Goal: Task Accomplishment & Management: Manage account settings

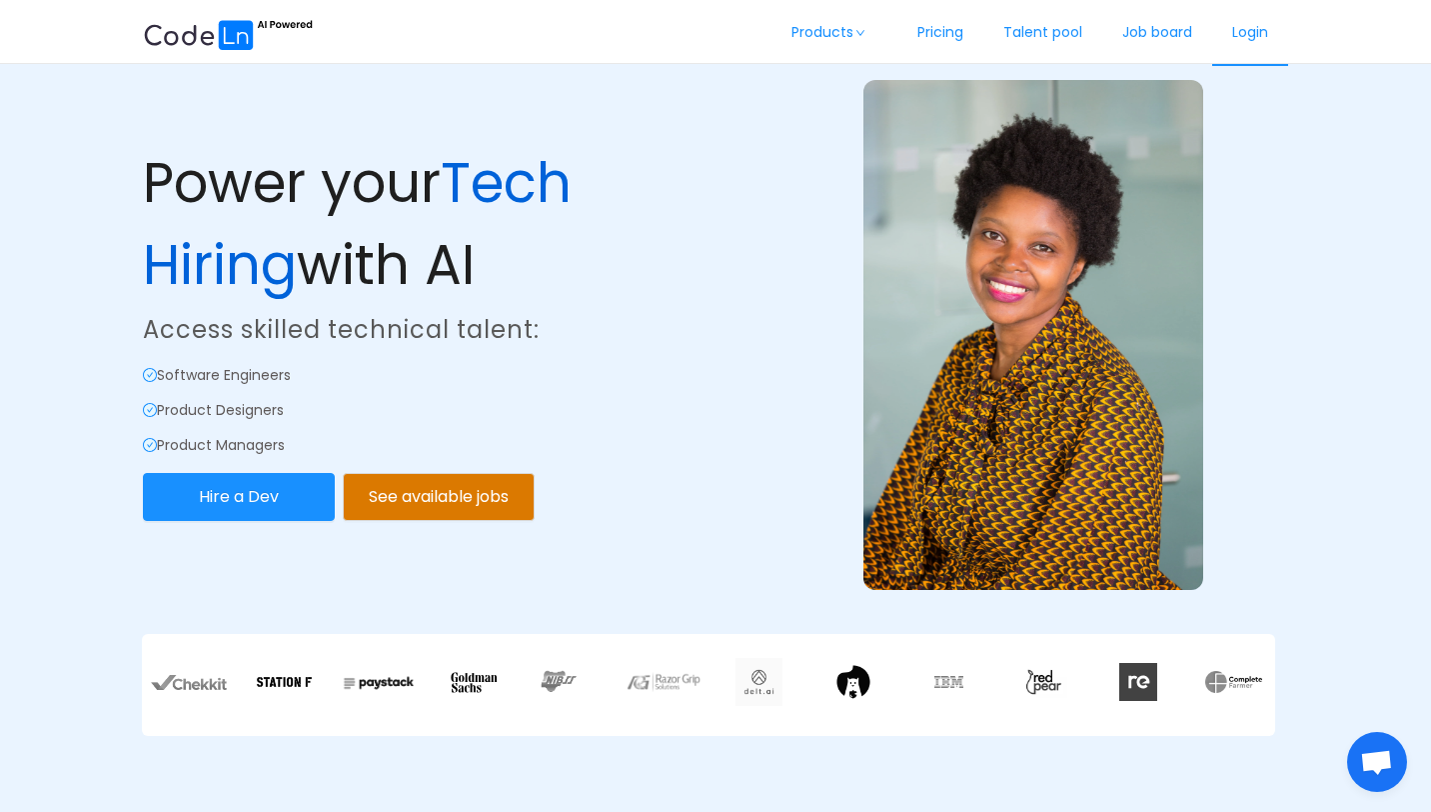
click at [1265, 25] on link "Login" at bounding box center [1251, 33] width 76 height 66
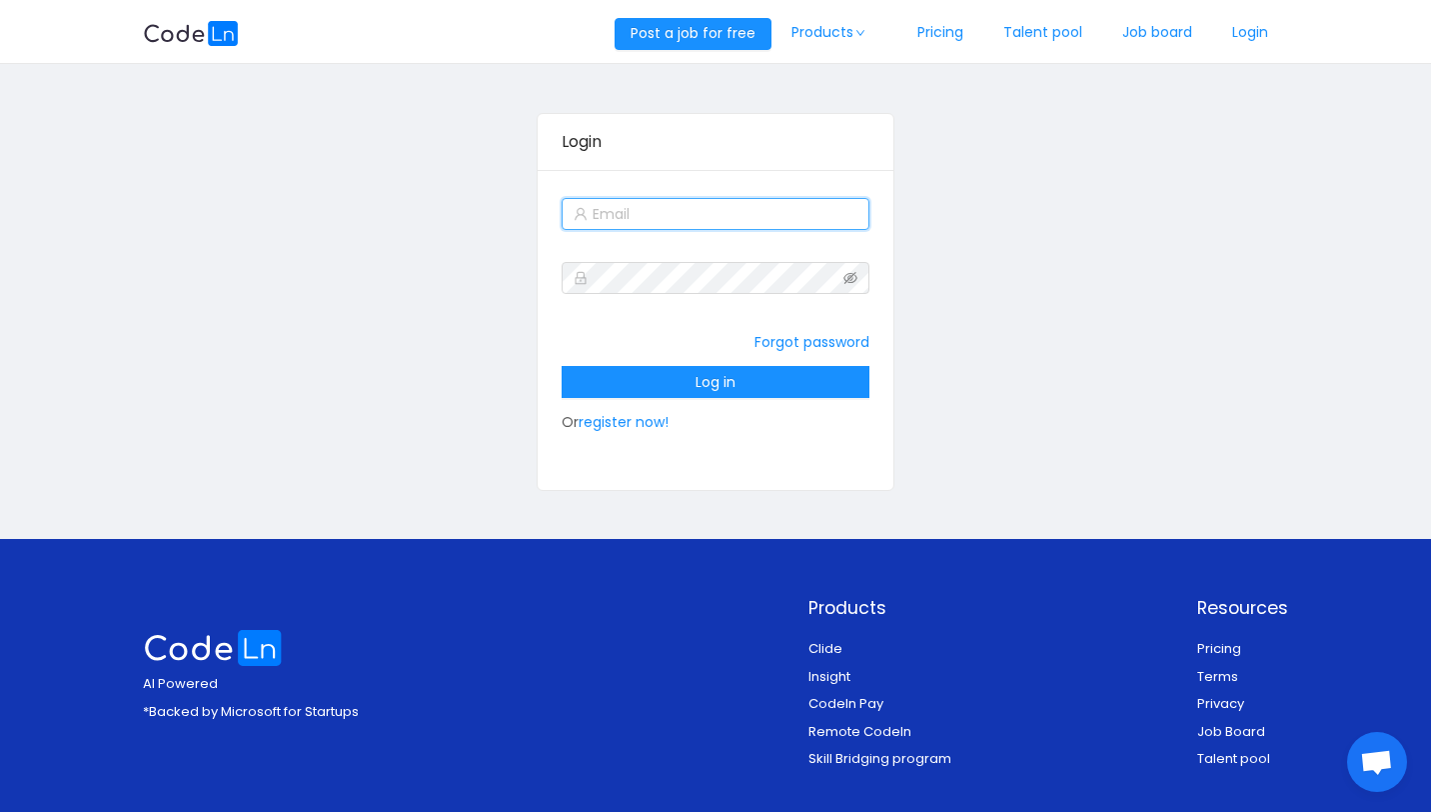
click at [724, 201] on input "text" at bounding box center [716, 214] width 309 height 32
type input "[EMAIL_ADDRESS][DOMAIN_NAME]"
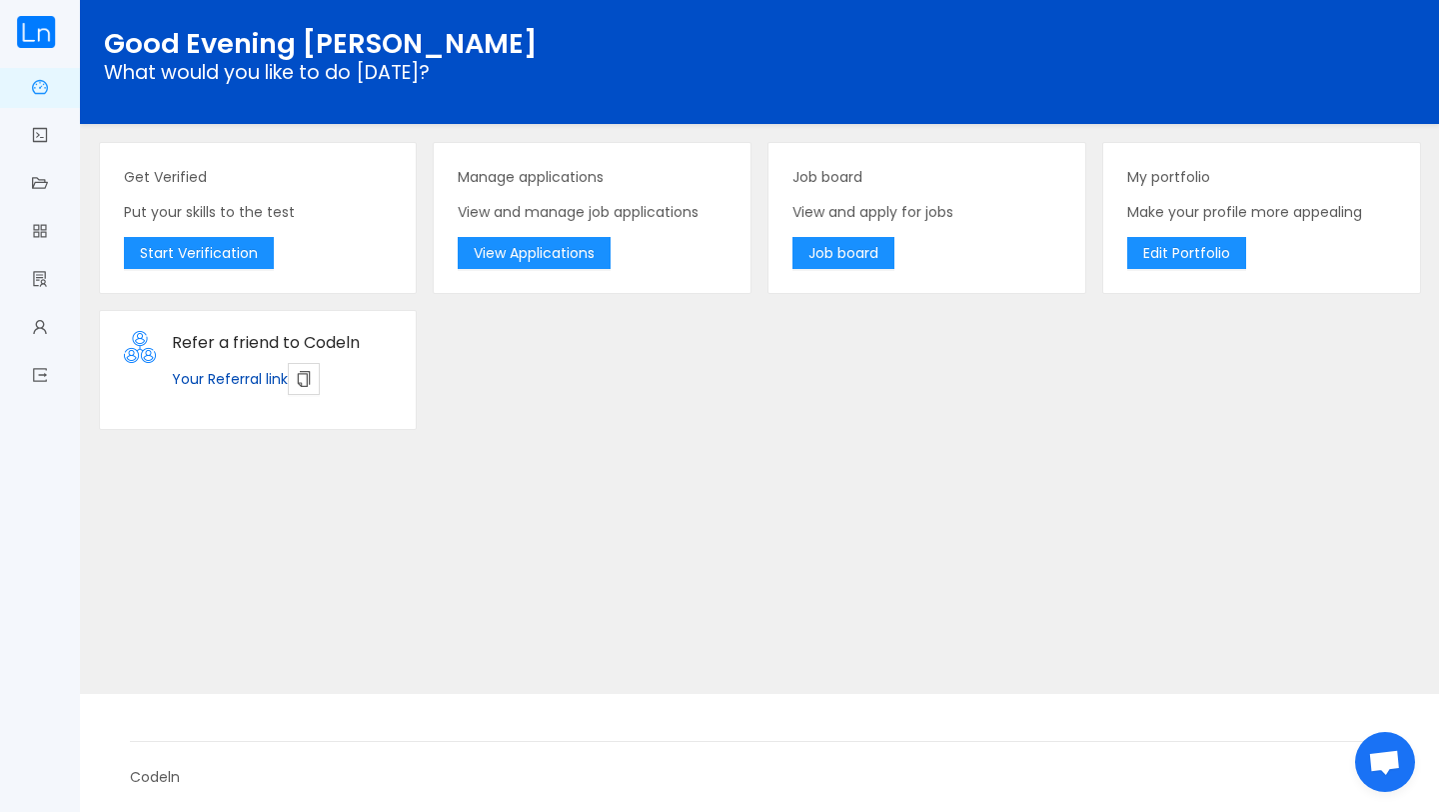
click at [855, 400] on div "Get Verified Put your skills to the test Start Verification Manage applications…" at bounding box center [760, 286] width 1338 height 304
click at [533, 272] on div "Manage applications View and manage job applications View Applications" at bounding box center [592, 218] width 317 height 150
click at [533, 261] on button "View Applications" at bounding box center [534, 253] width 153 height 32
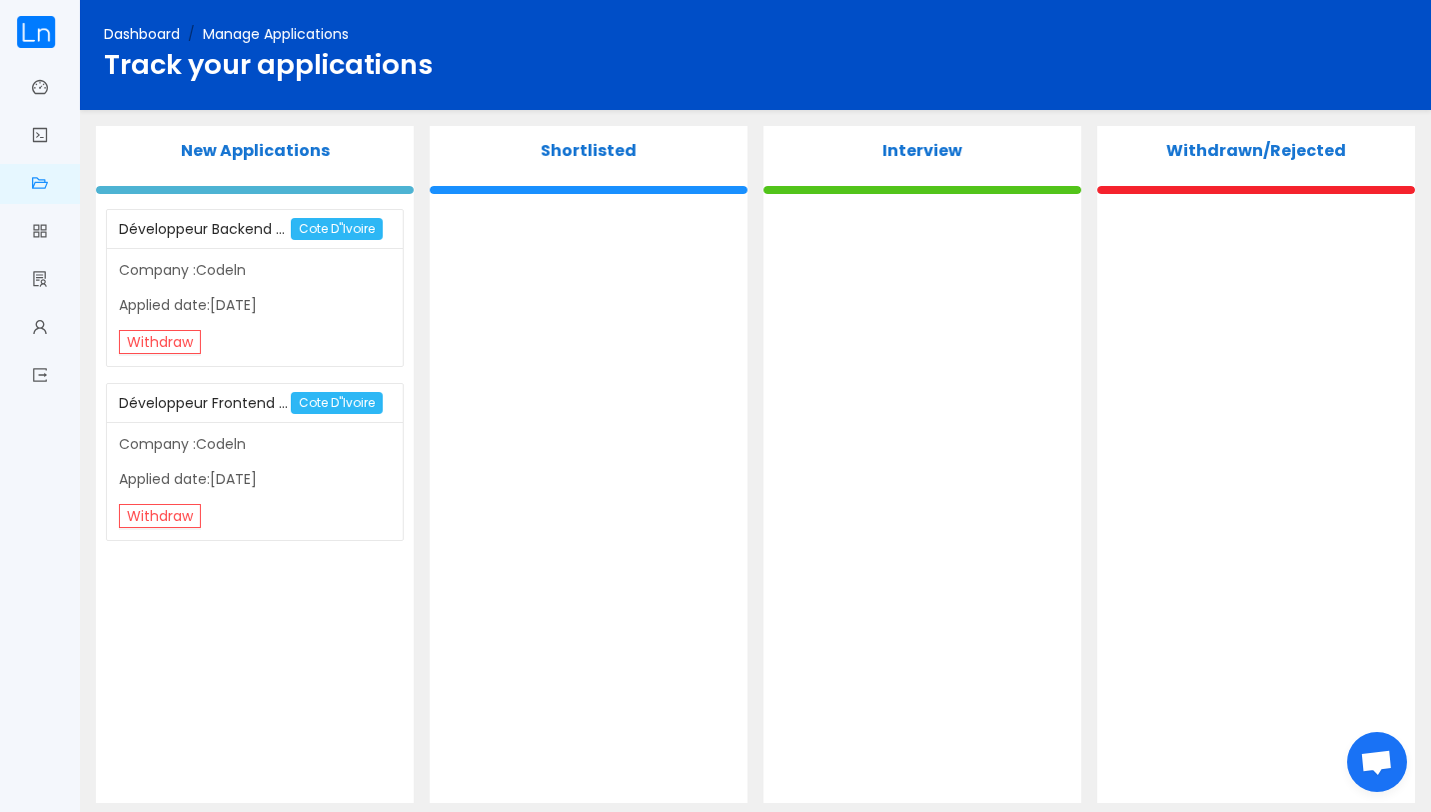
click at [227, 242] on div "Développeur Backend PYTHON" at bounding box center [205, 229] width 173 height 37
click at [226, 306] on p "Applied date:[DATE]" at bounding box center [255, 305] width 273 height 21
click at [48, 235] on span "Job board" at bounding box center [48, 232] width 0 height 40
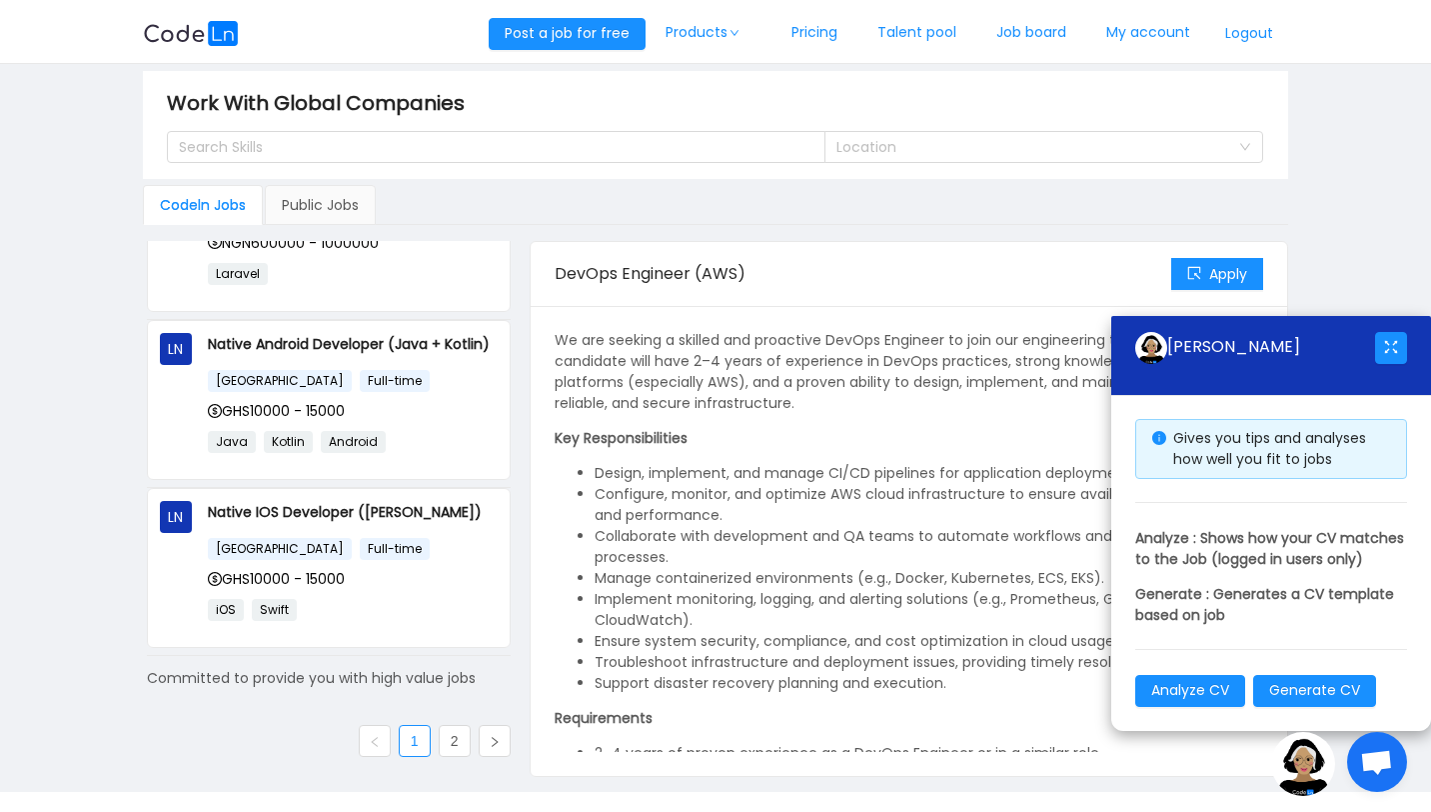
scroll to position [19, 0]
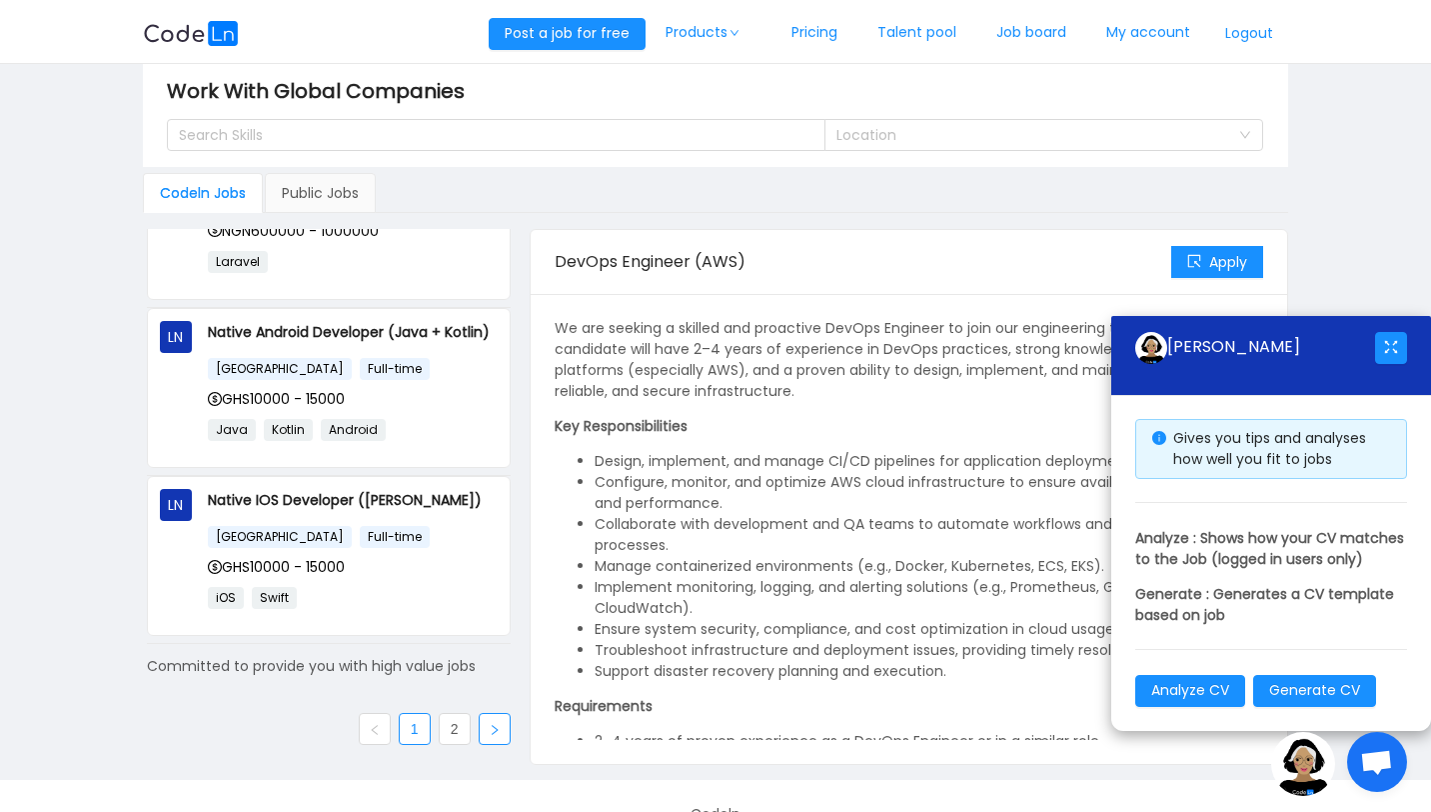
click at [492, 730] on icon "icon: right" at bounding box center [495, 730] width 6 height 10
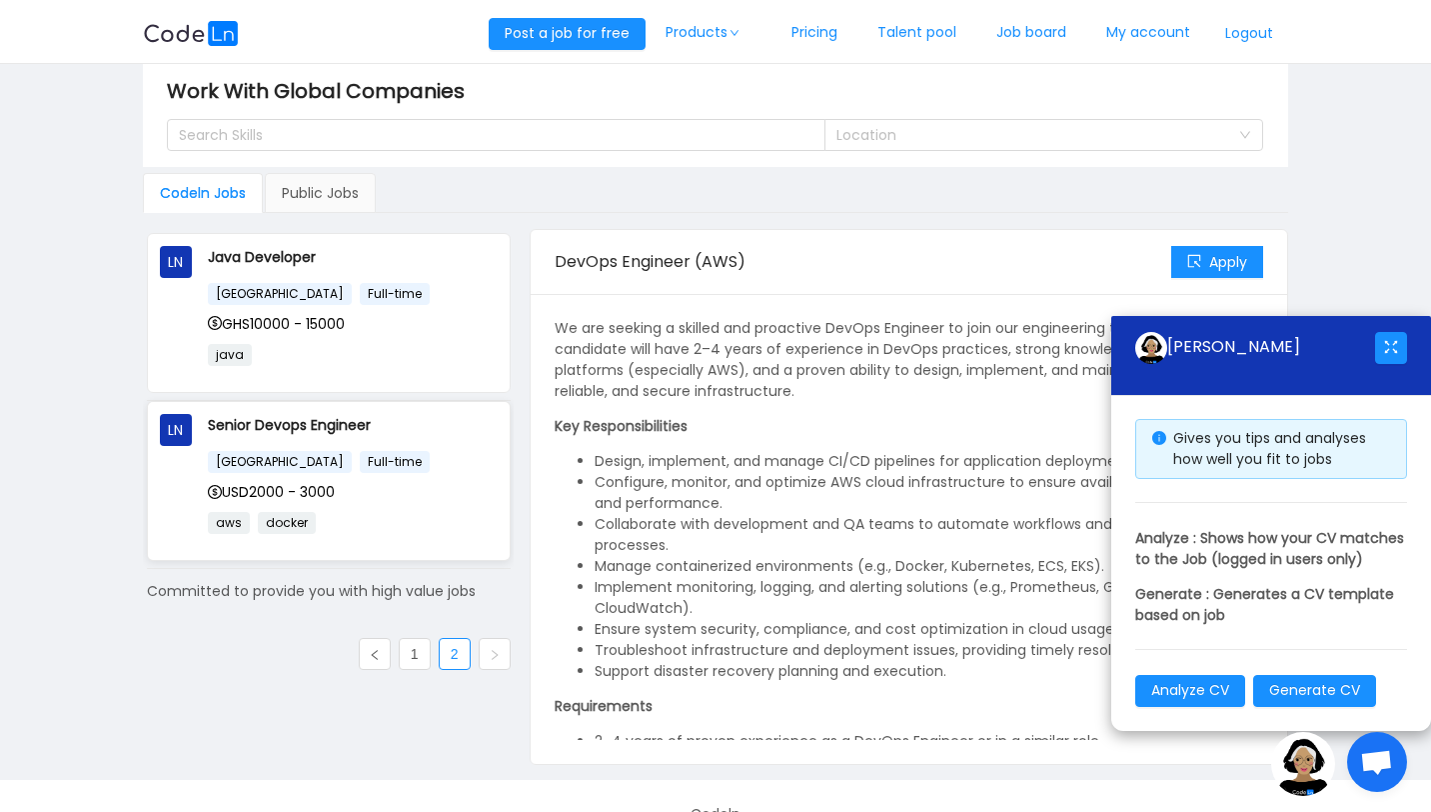
scroll to position [0, 0]
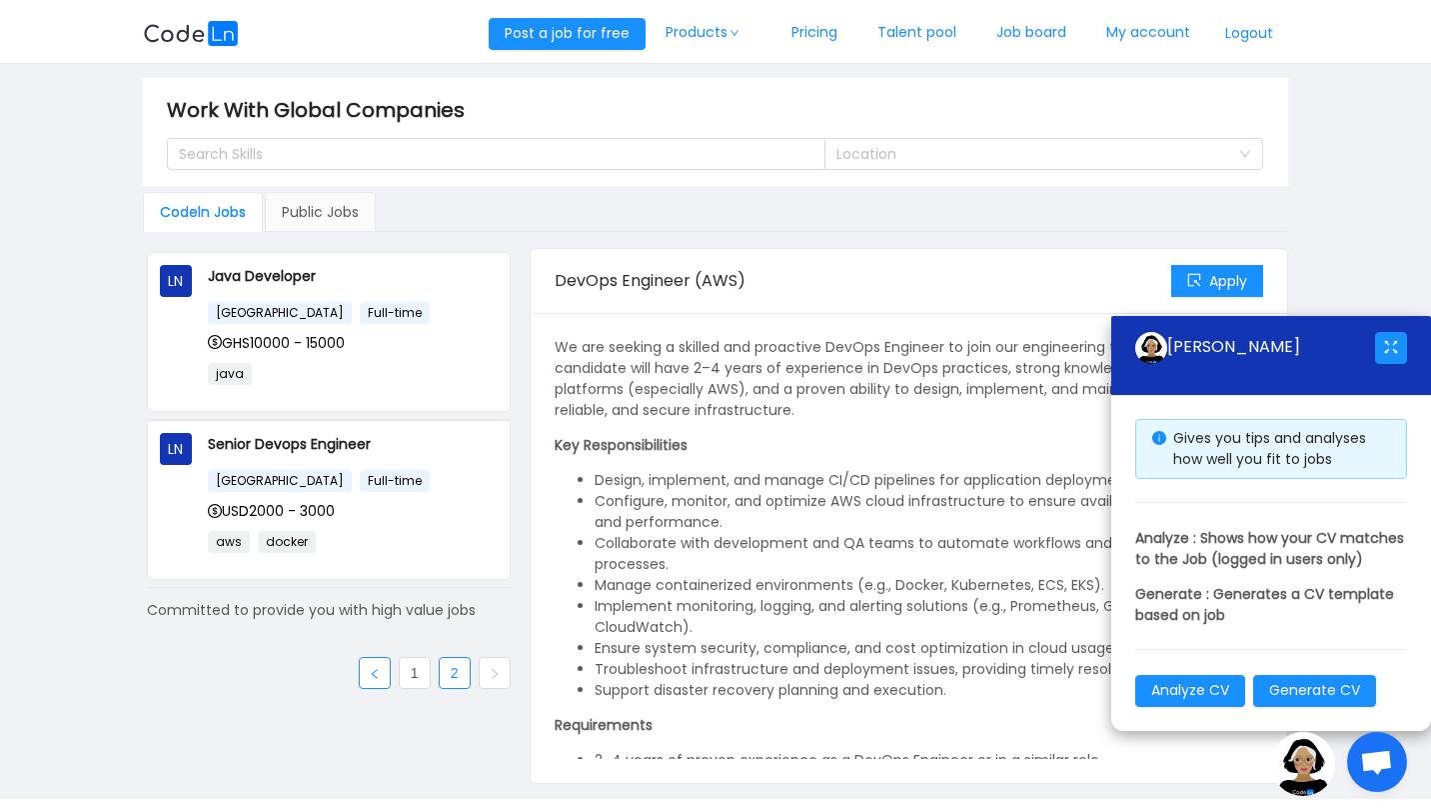
click at [369, 669] on icon "icon: left" at bounding box center [375, 674] width 12 height 12
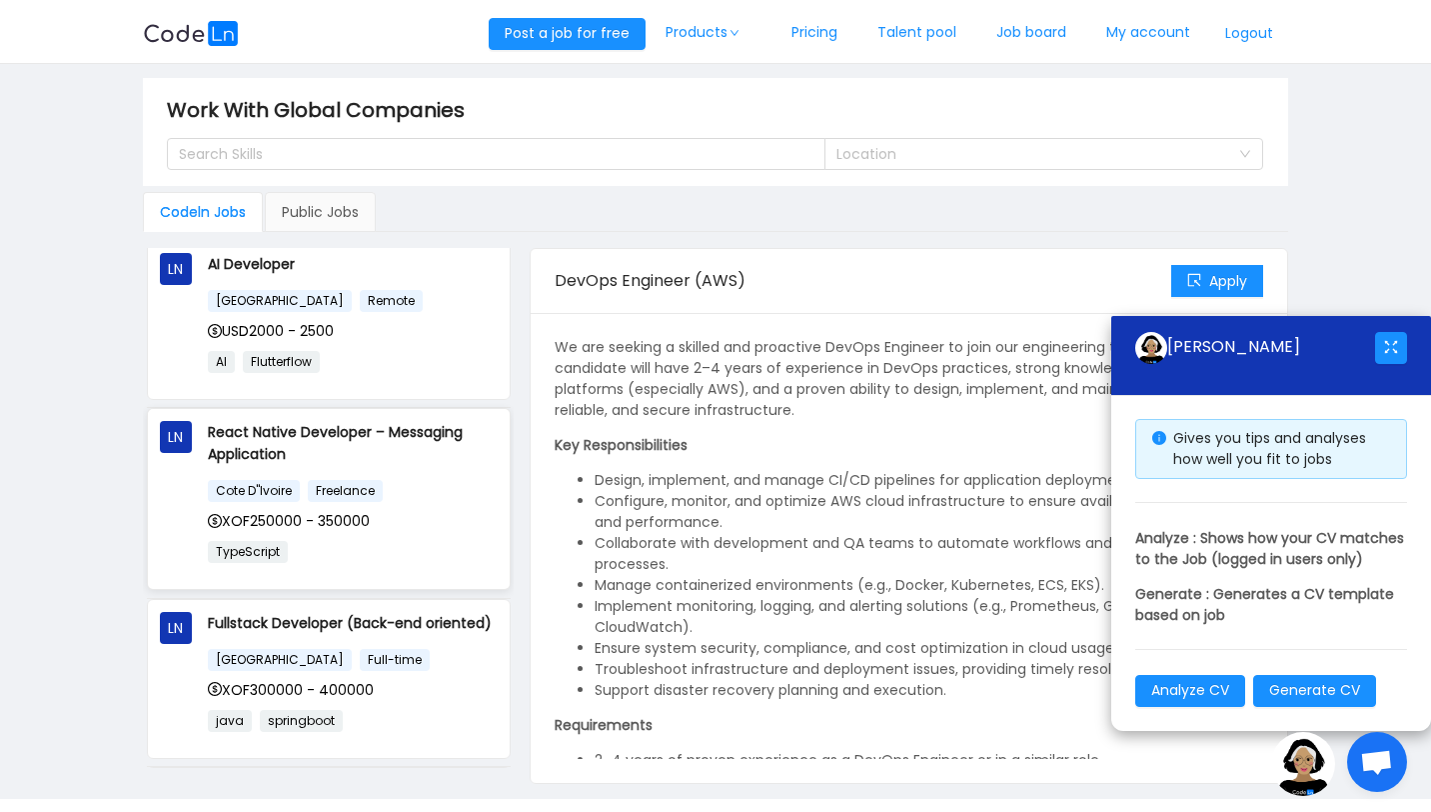
scroll to position [186, 0]
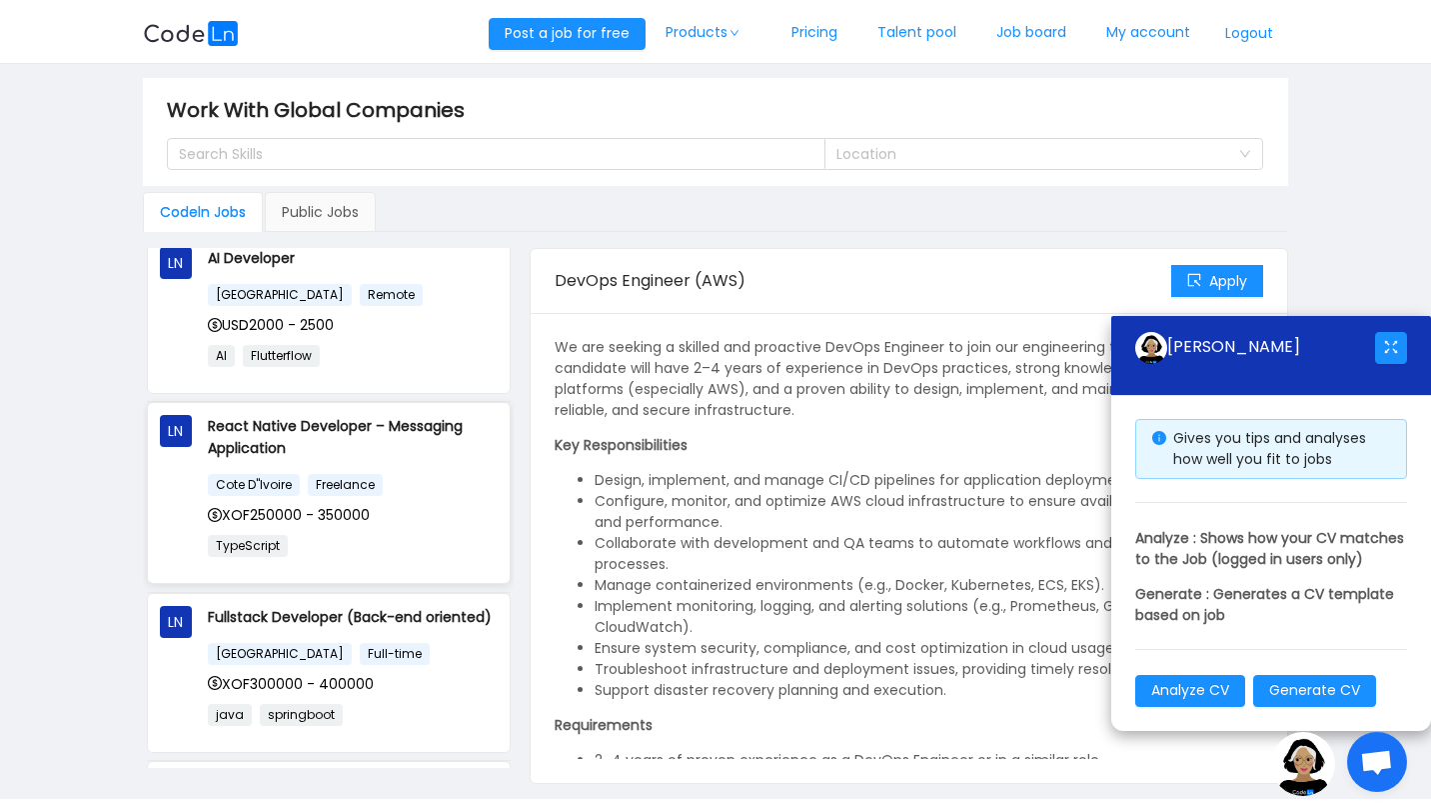
click at [435, 465] on div "React Native Developer – Messaging Application Cote D"Ivoire Freelance XOF25000…" at bounding box center [353, 493] width 290 height 156
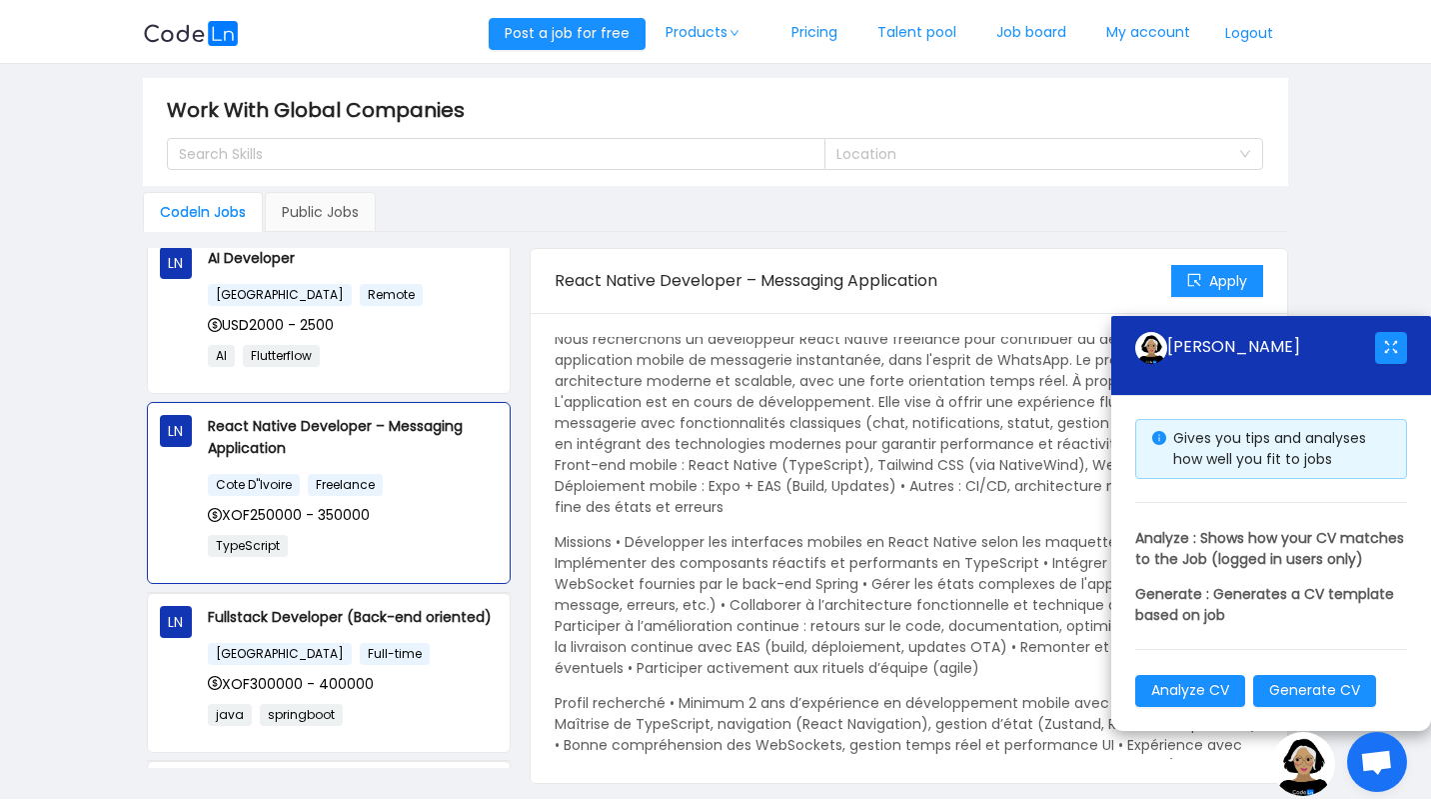
scroll to position [0, 0]
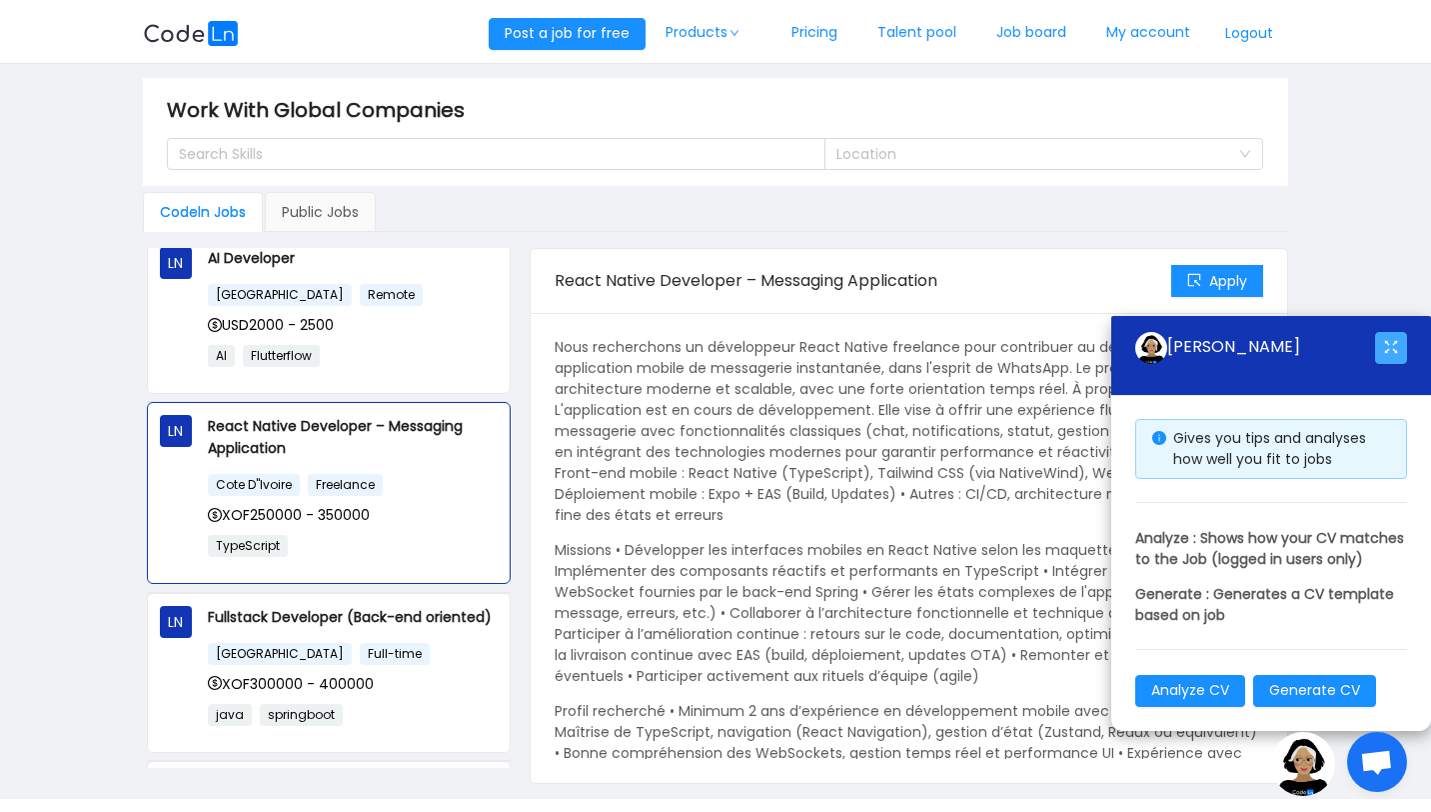
click at [1394, 332] on button "button" at bounding box center [1391, 348] width 32 height 32
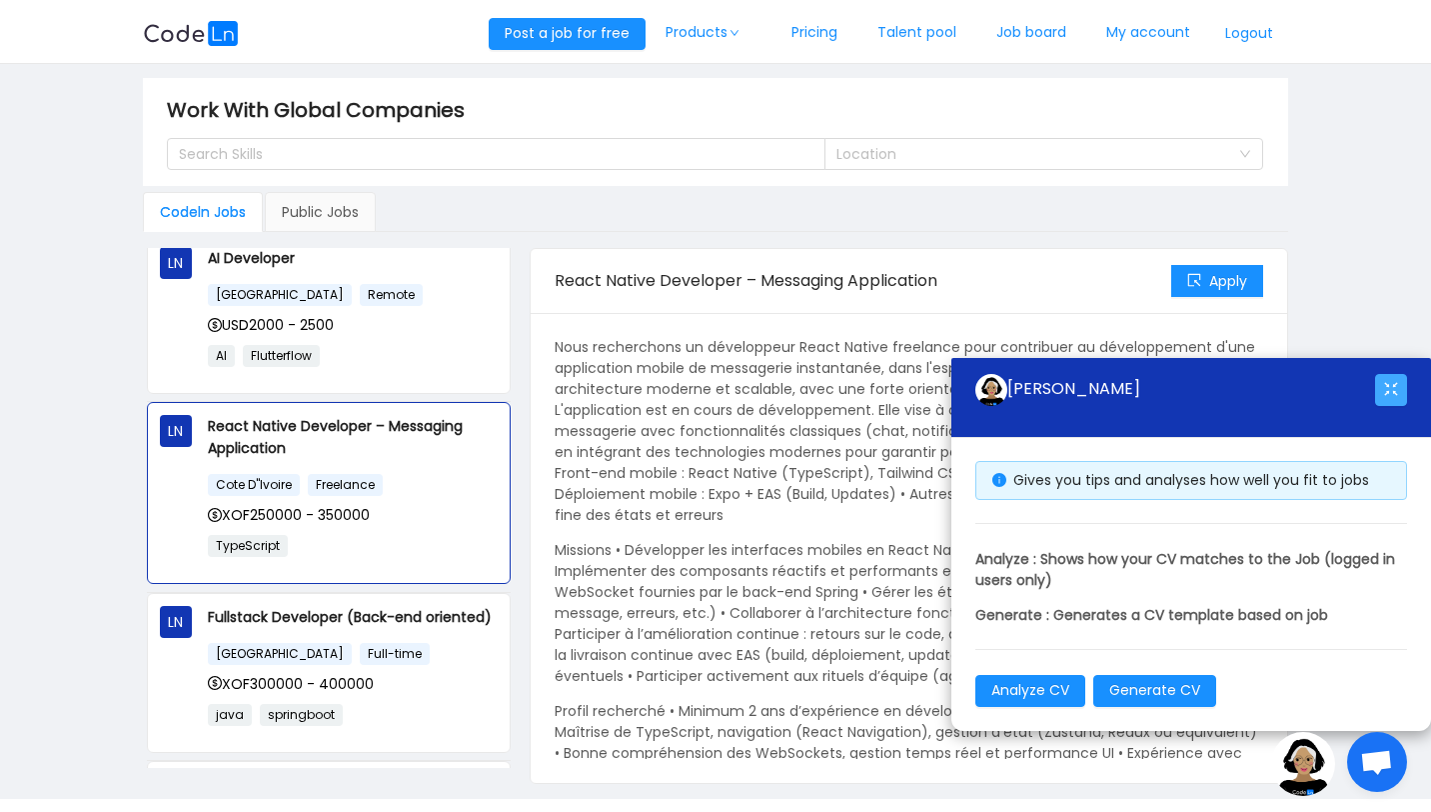
click at [1397, 390] on button "button" at bounding box center [1391, 390] width 32 height 32
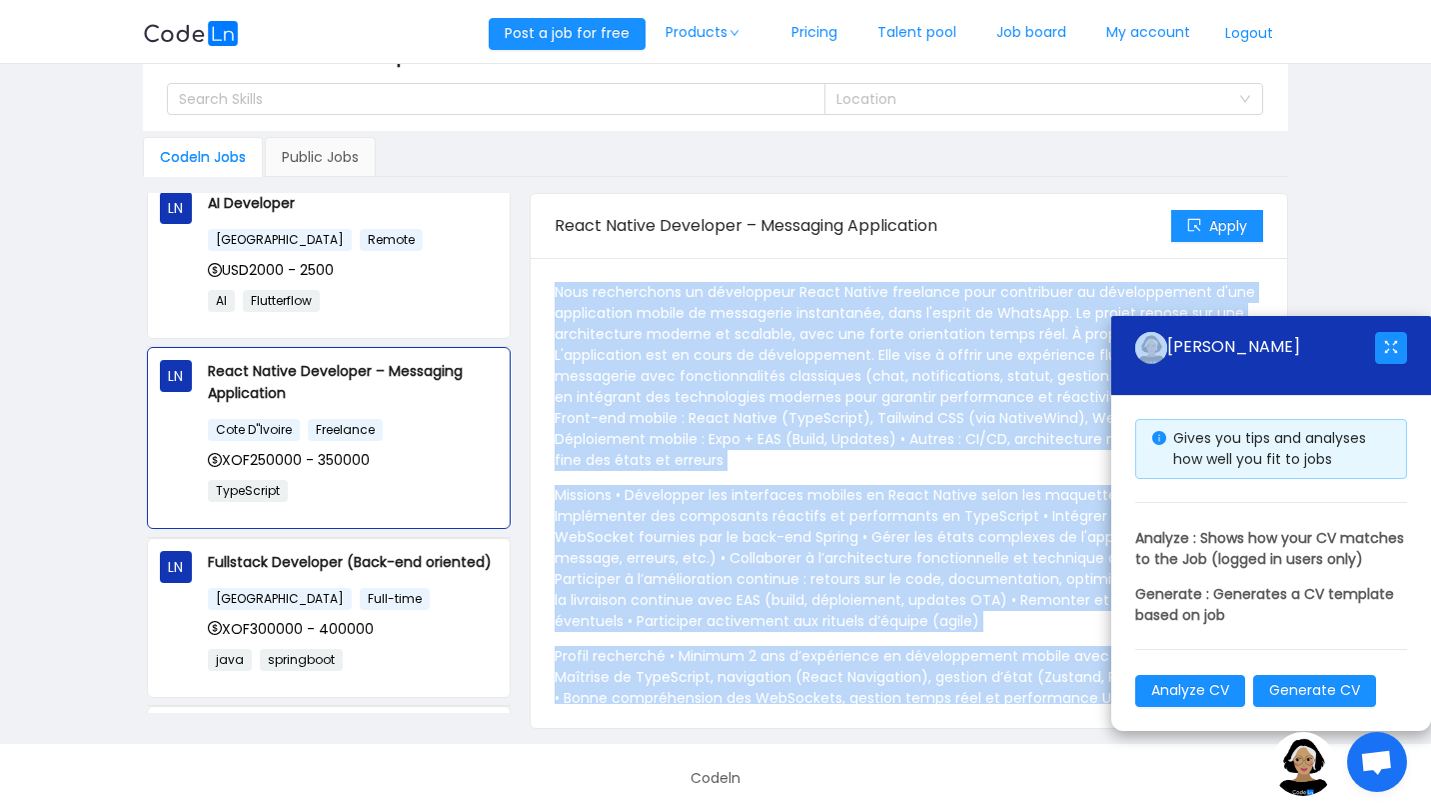
drag, startPoint x: 1276, startPoint y: 301, endPoint x: 990, endPoint y: 228, distance: 295.1
click at [990, 228] on main "Work With Global Companies Search Skills Location Codeln Jobs Public Jobs LN De…" at bounding box center [715, 376] width 1431 height 735
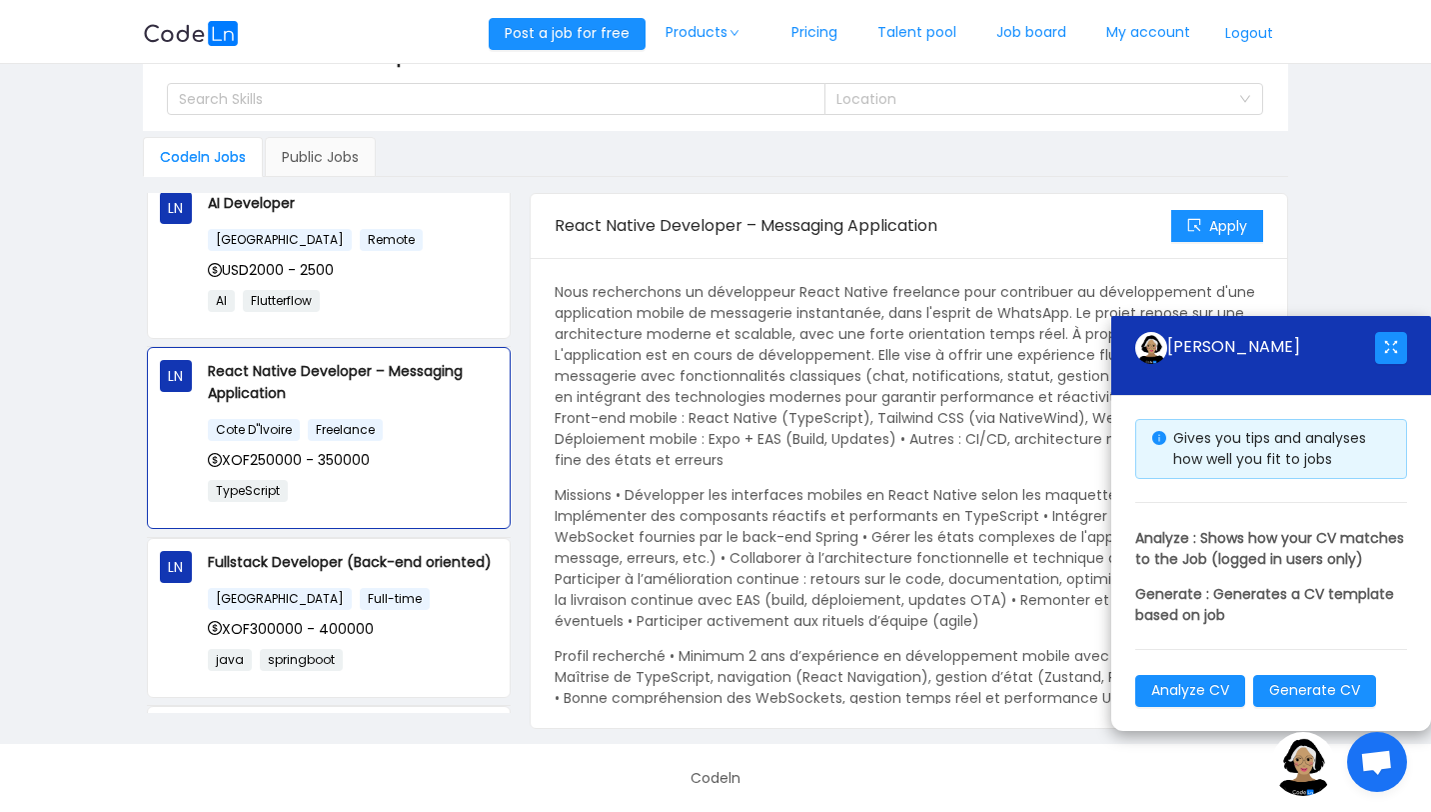
click at [1329, 332] on div "[PERSON_NAME]" at bounding box center [1256, 348] width 240 height 32
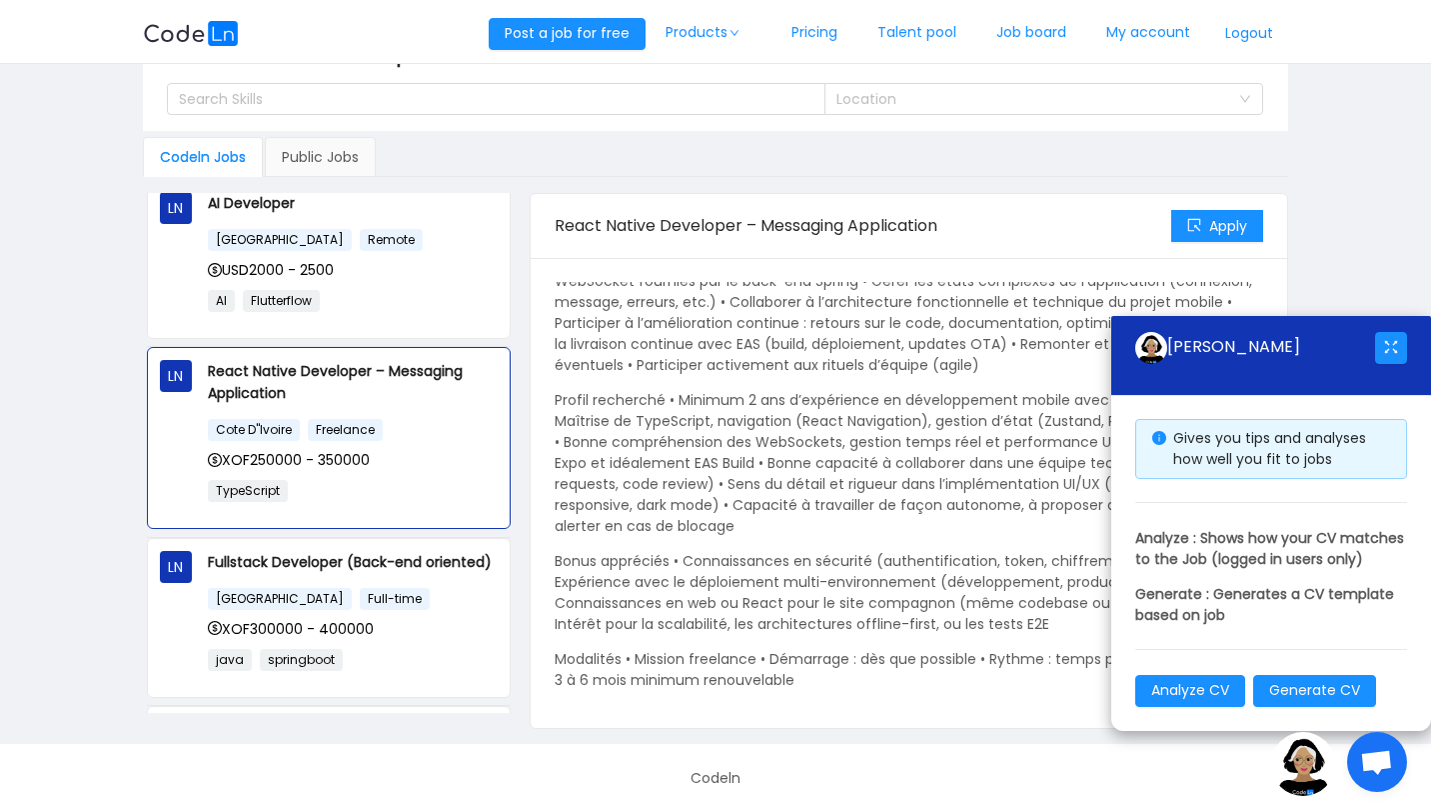
click at [1126, 347] on div "[PERSON_NAME]" at bounding box center [1272, 356] width 320 height 80
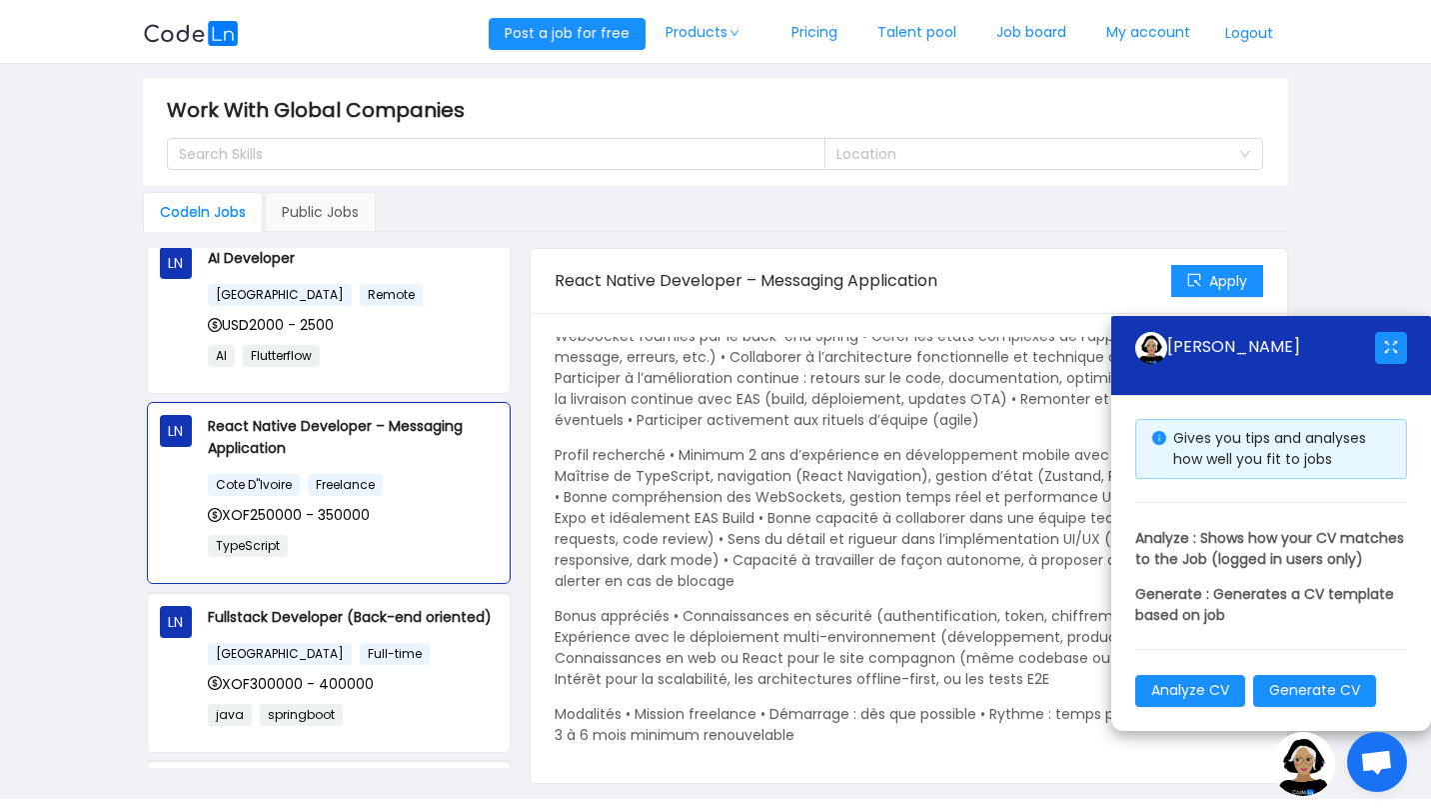
click at [1418, 283] on main "Work With Global Companies Search Skills Location Codeln Jobs Public Jobs LN De…" at bounding box center [715, 431] width 1431 height 735
click at [1175, 688] on button "Analyze CV" at bounding box center [1191, 691] width 110 height 32
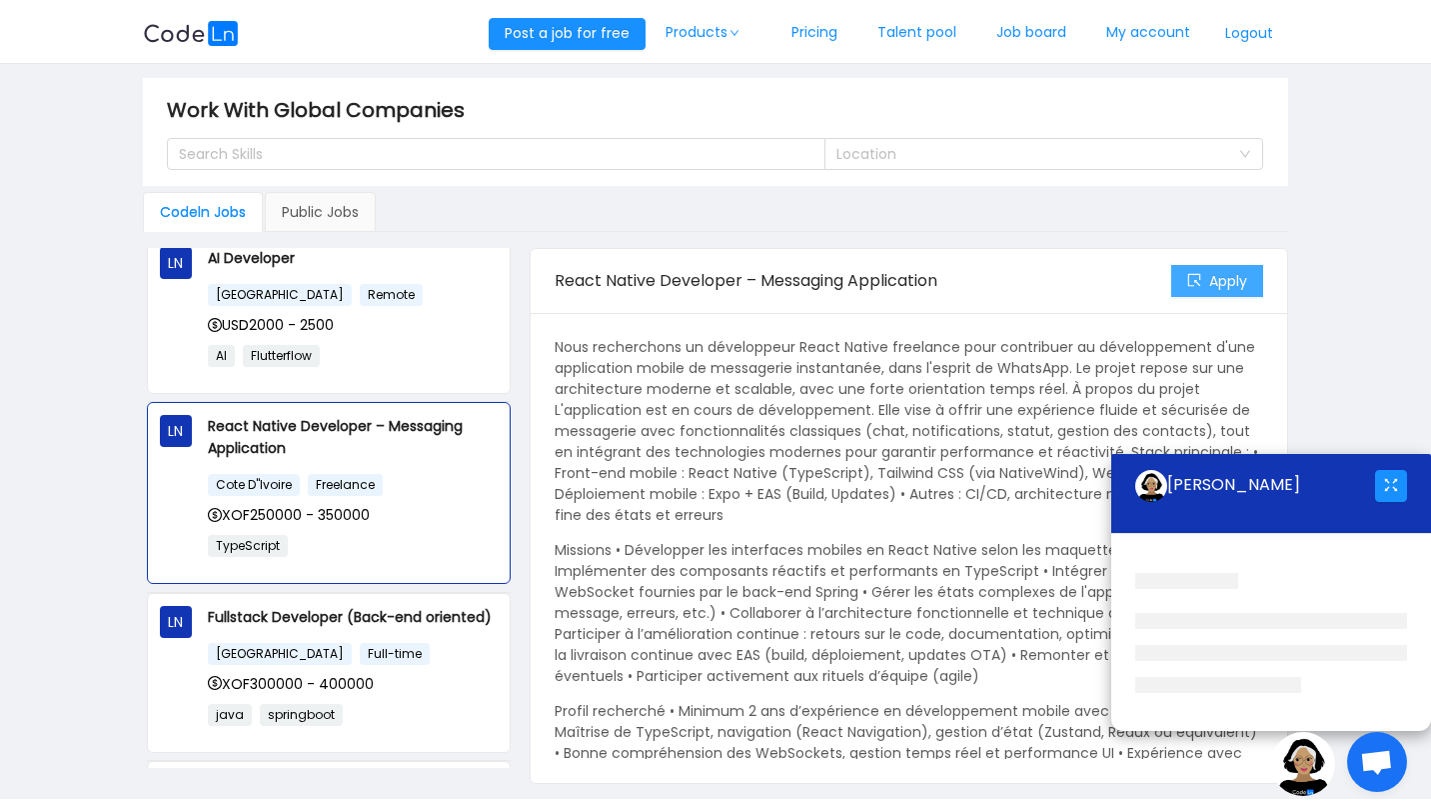
click at [1189, 277] on button "Apply" at bounding box center [1218, 281] width 92 height 32
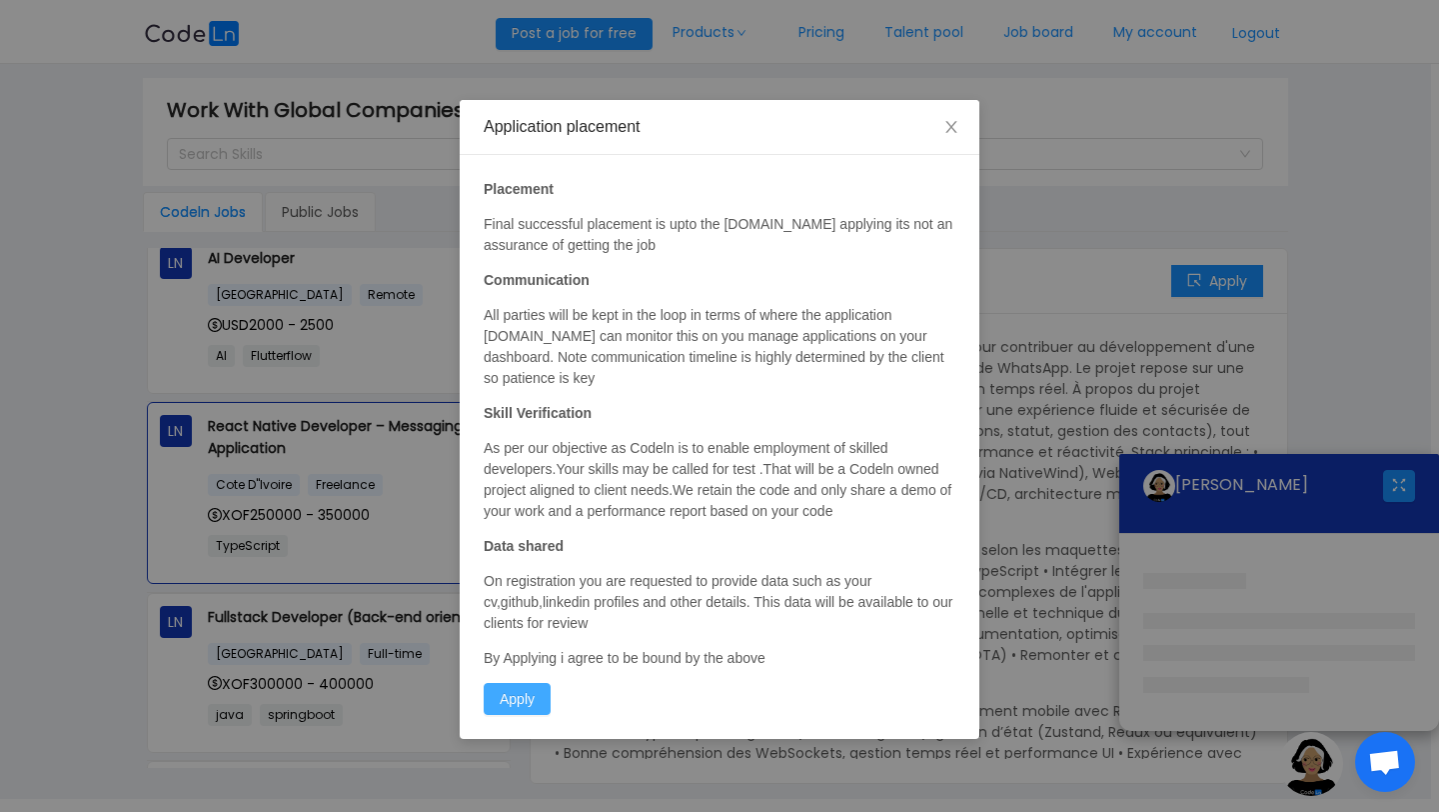
click at [527, 699] on button "Apply" at bounding box center [517, 699] width 67 height 32
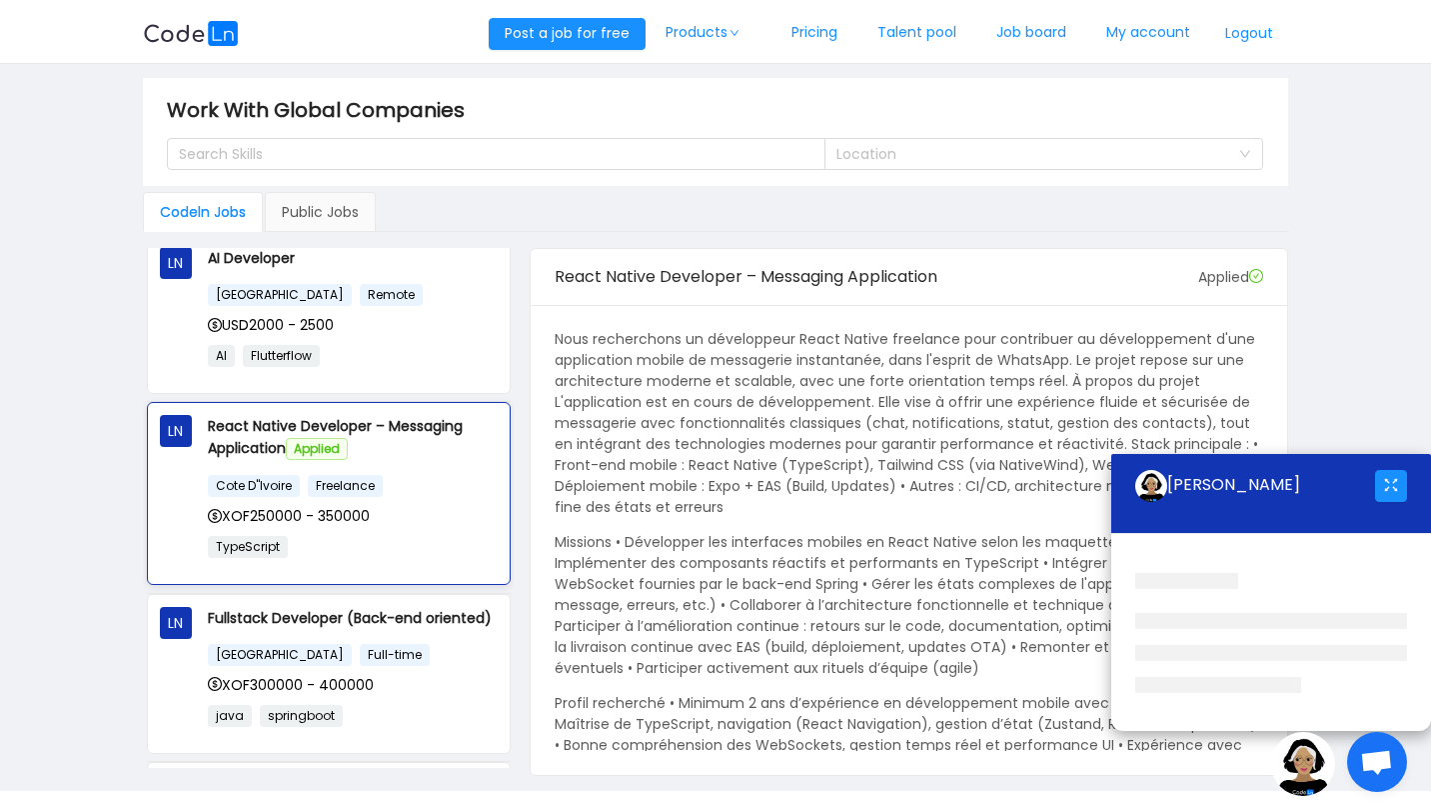
click at [314, 433] on p "React Native Developer – Messaging Application Applied" at bounding box center [353, 437] width 290 height 45
click at [216, 440] on p "React Native Developer – Messaging Application Applied" at bounding box center [353, 437] width 290 height 45
click at [246, 420] on p "React Native Developer – Messaging Application Applied" at bounding box center [353, 437] width 290 height 45
click at [1130, 30] on link "My account" at bounding box center [1149, 33] width 124 height 66
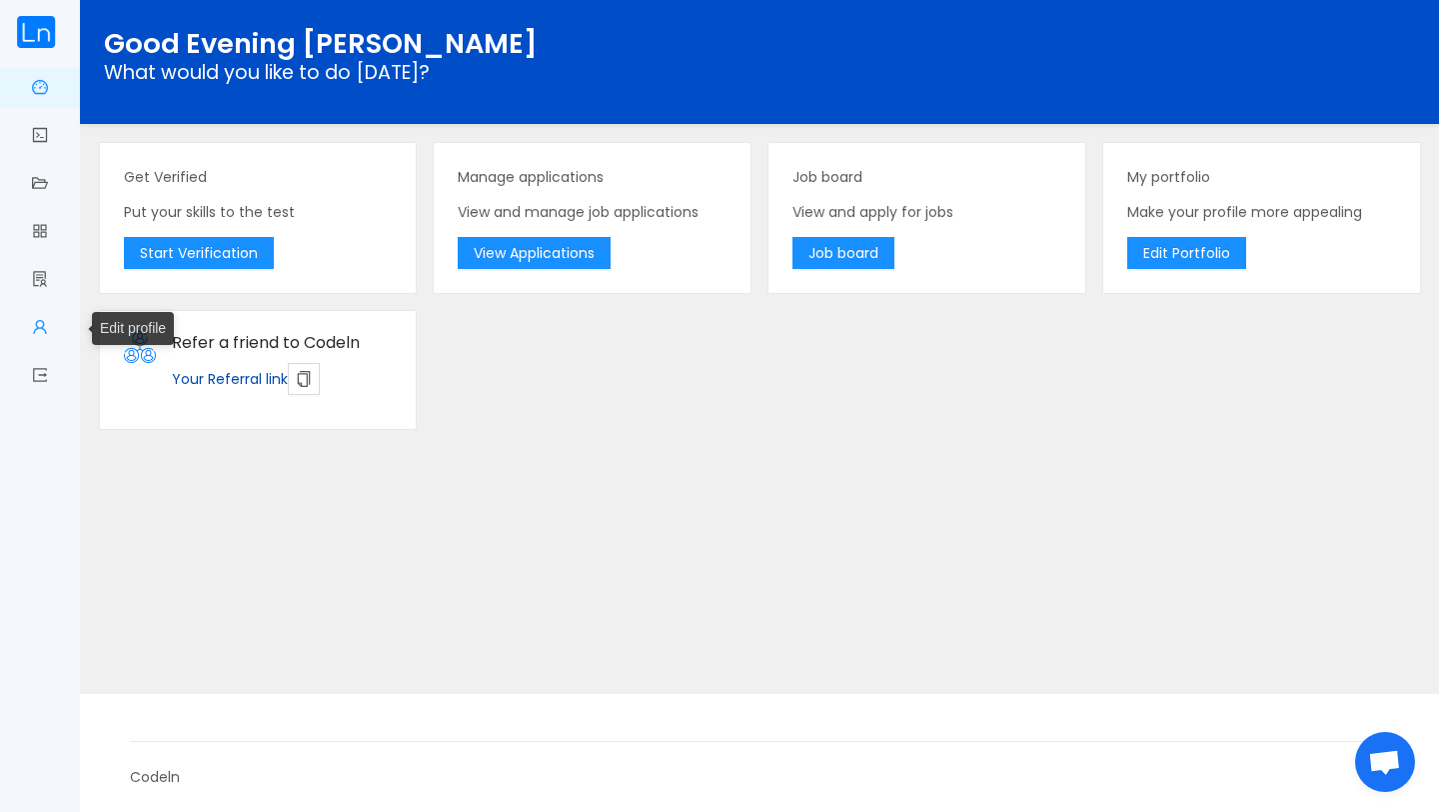
click at [39, 324] on link "Edit profile" at bounding box center [40, 329] width 16 height 42
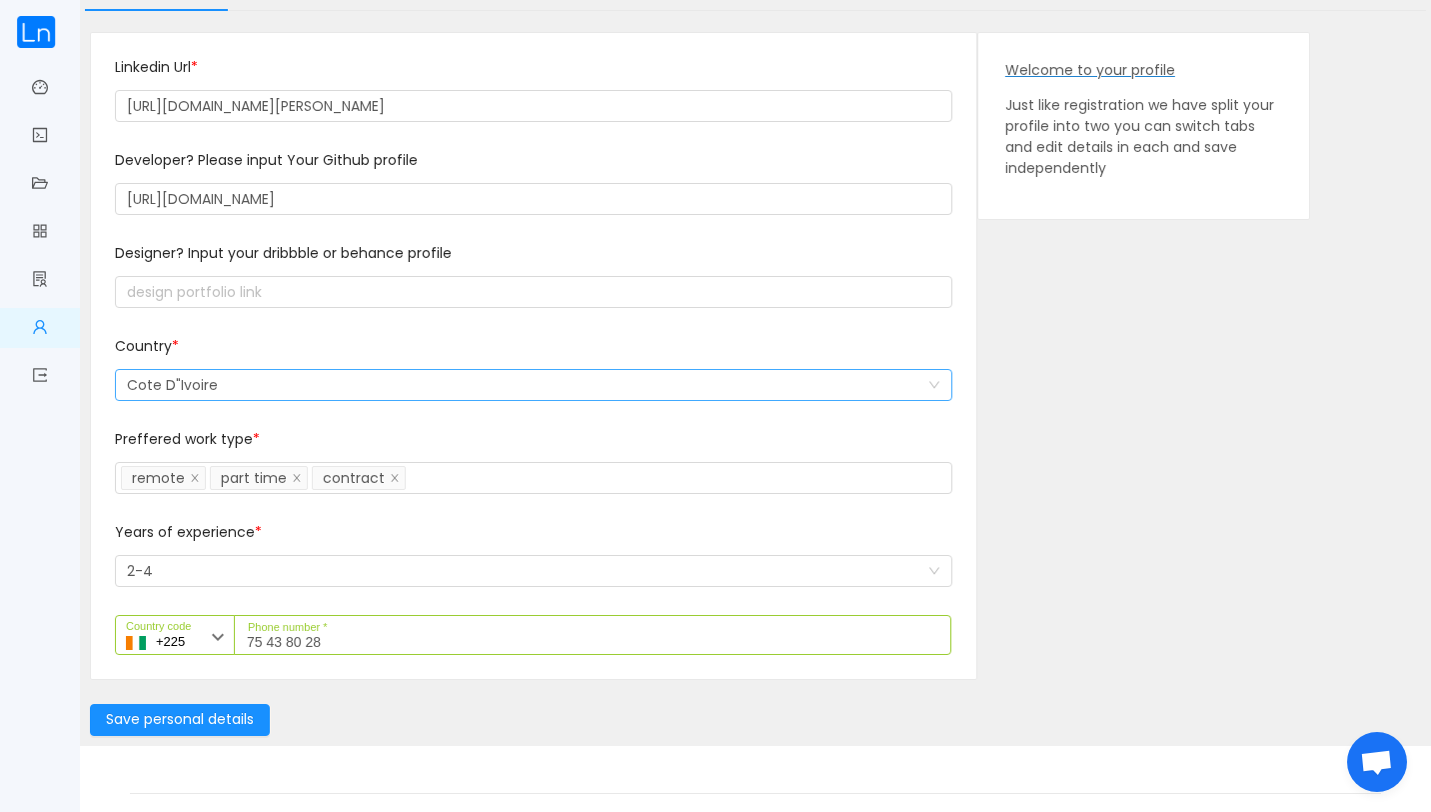
scroll to position [143, 0]
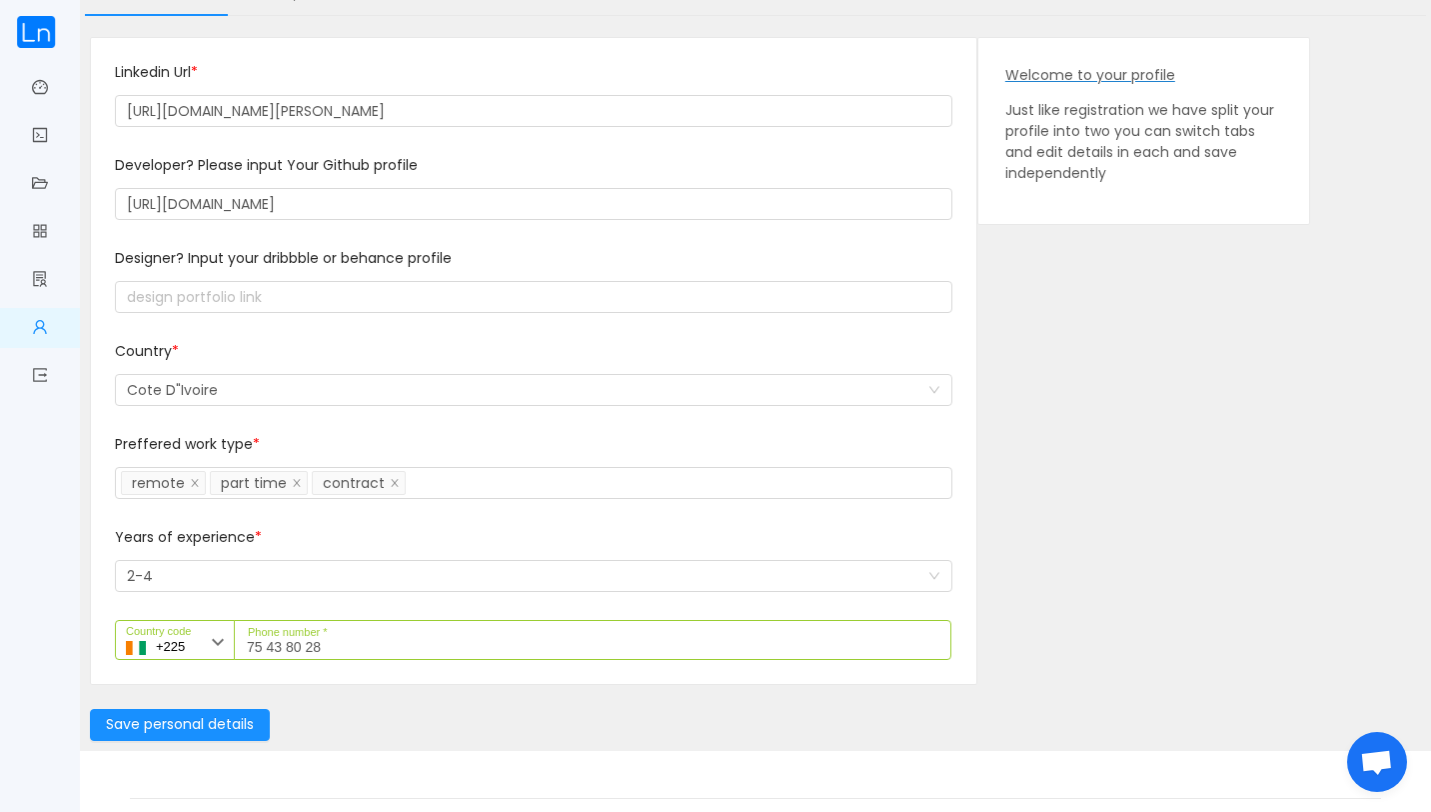
click at [252, 646] on input "75 43 80 28" at bounding box center [593, 640] width 718 height 40
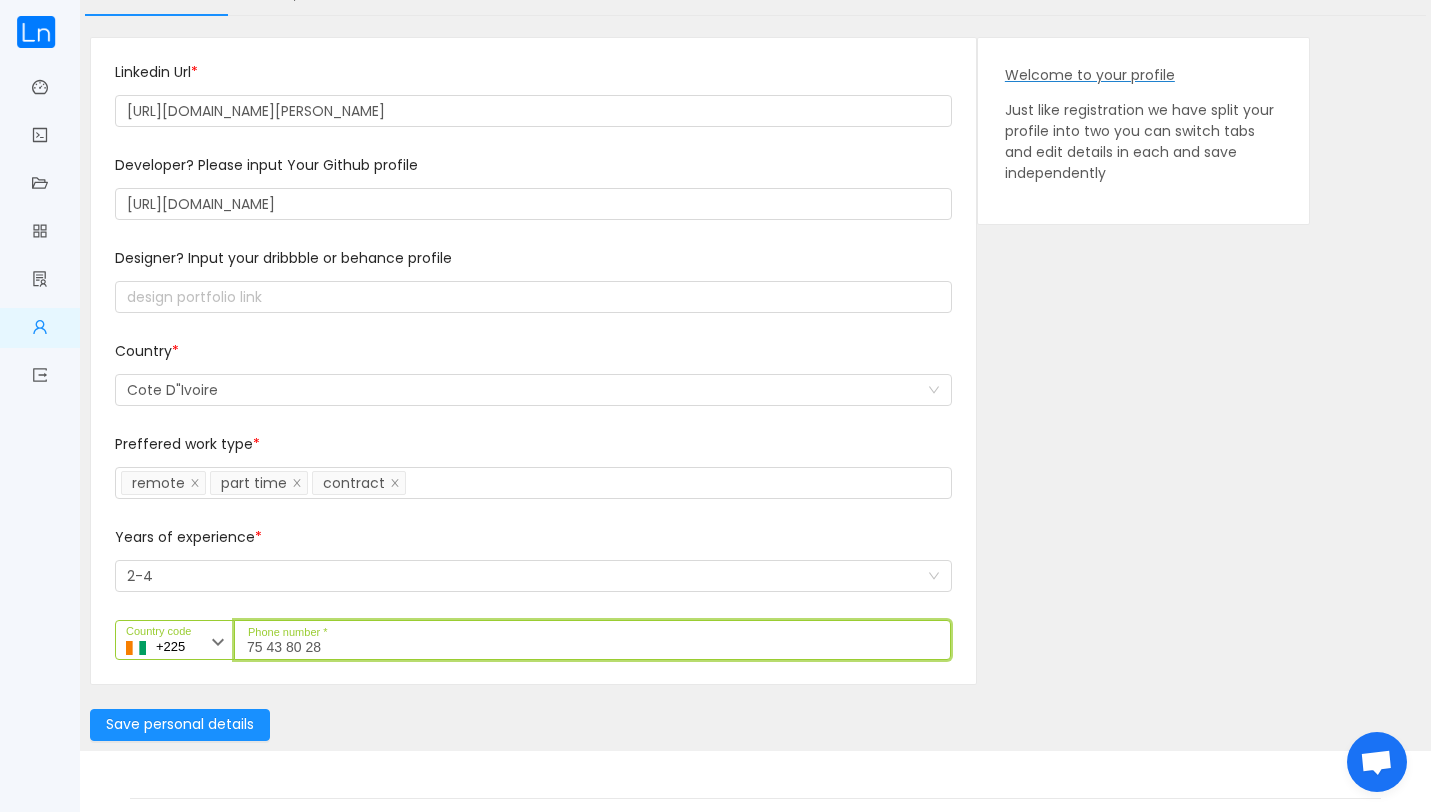
click at [246, 648] on input "75 43 80 28" at bounding box center [593, 640] width 718 height 40
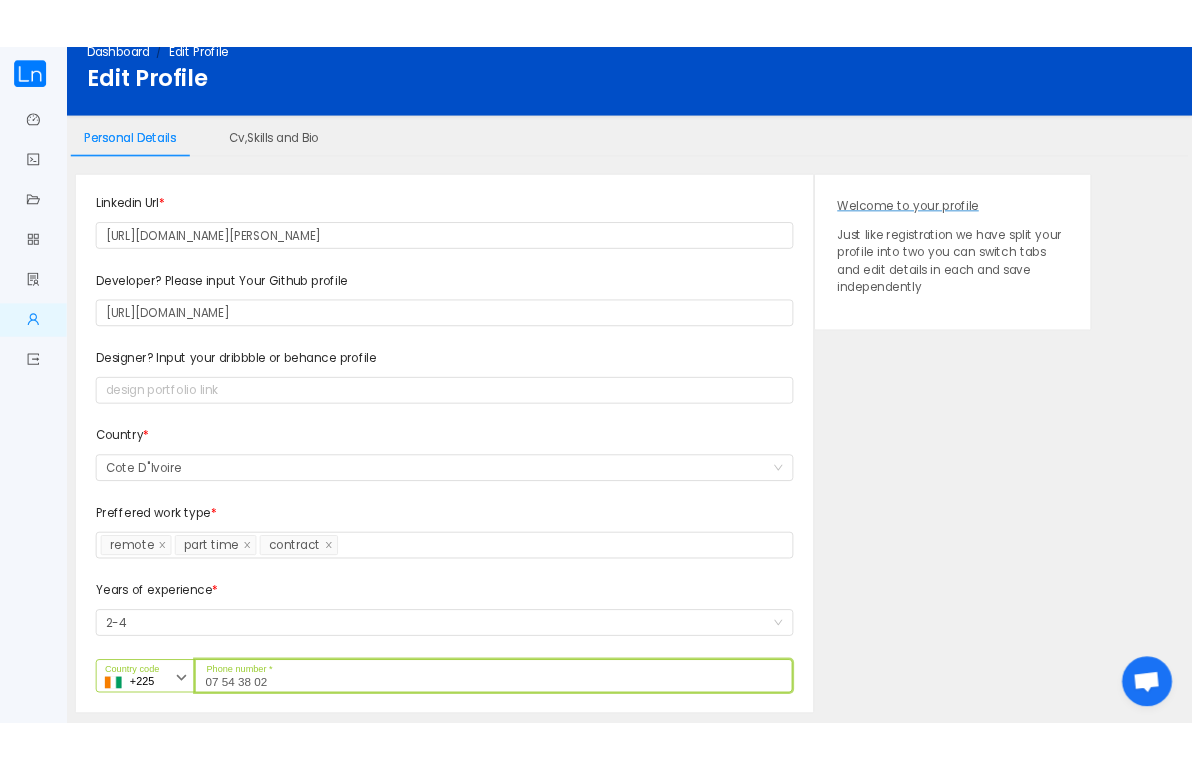
scroll to position [0, 0]
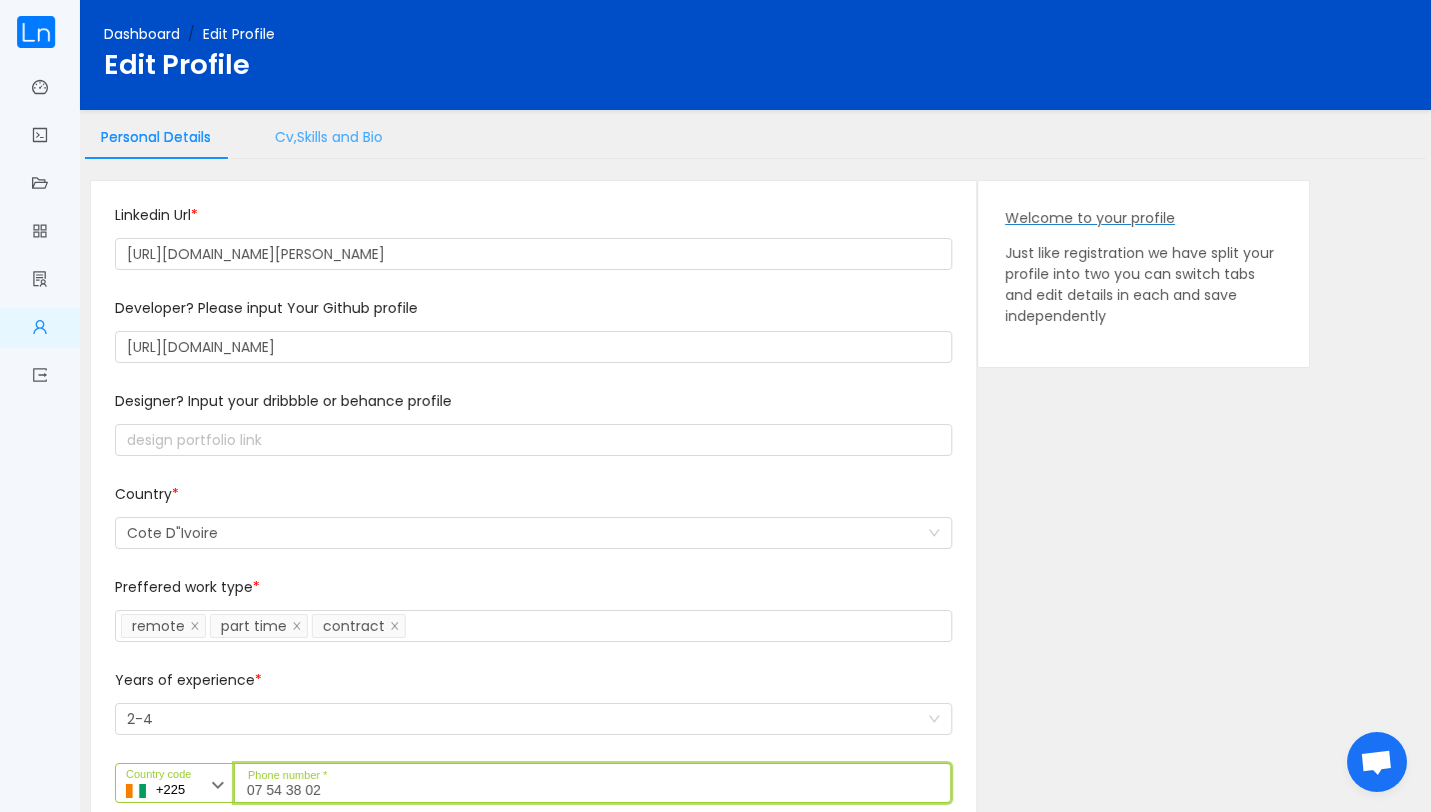
type input "07 54 38 02"
click at [323, 139] on div "Cv,Skills and Bio" at bounding box center [329, 137] width 140 height 45
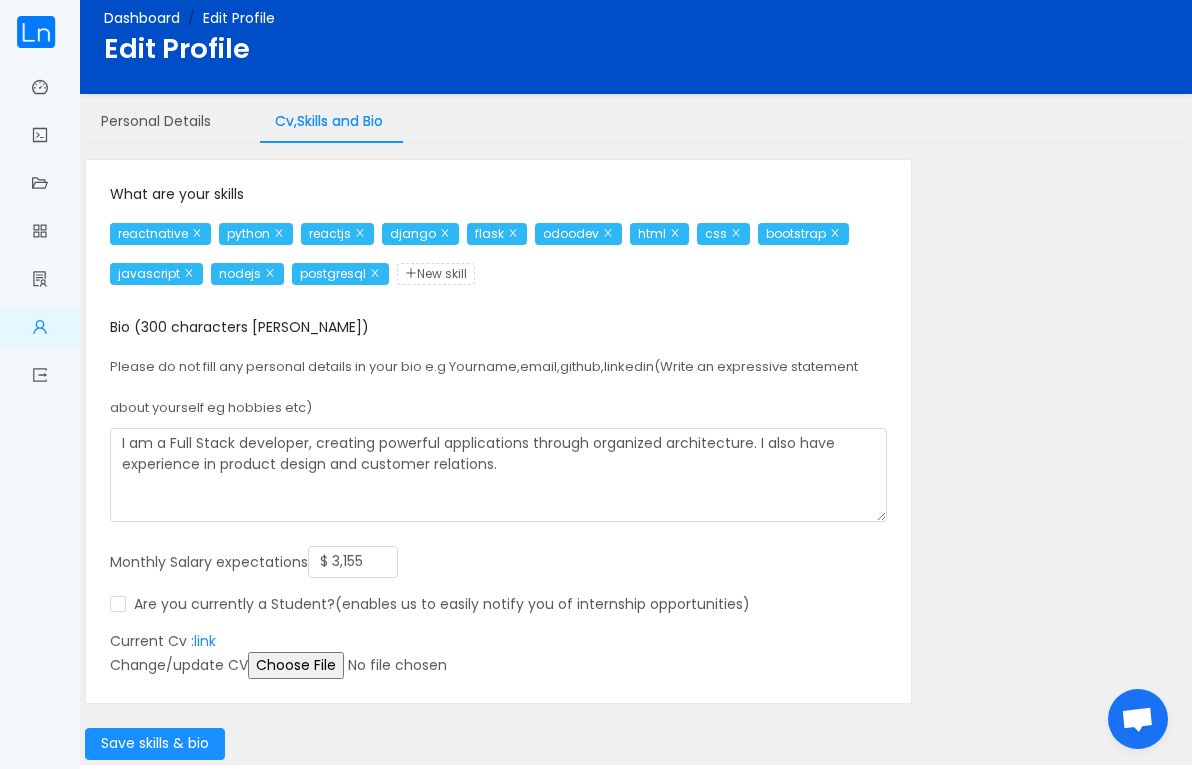
scroll to position [21, 0]
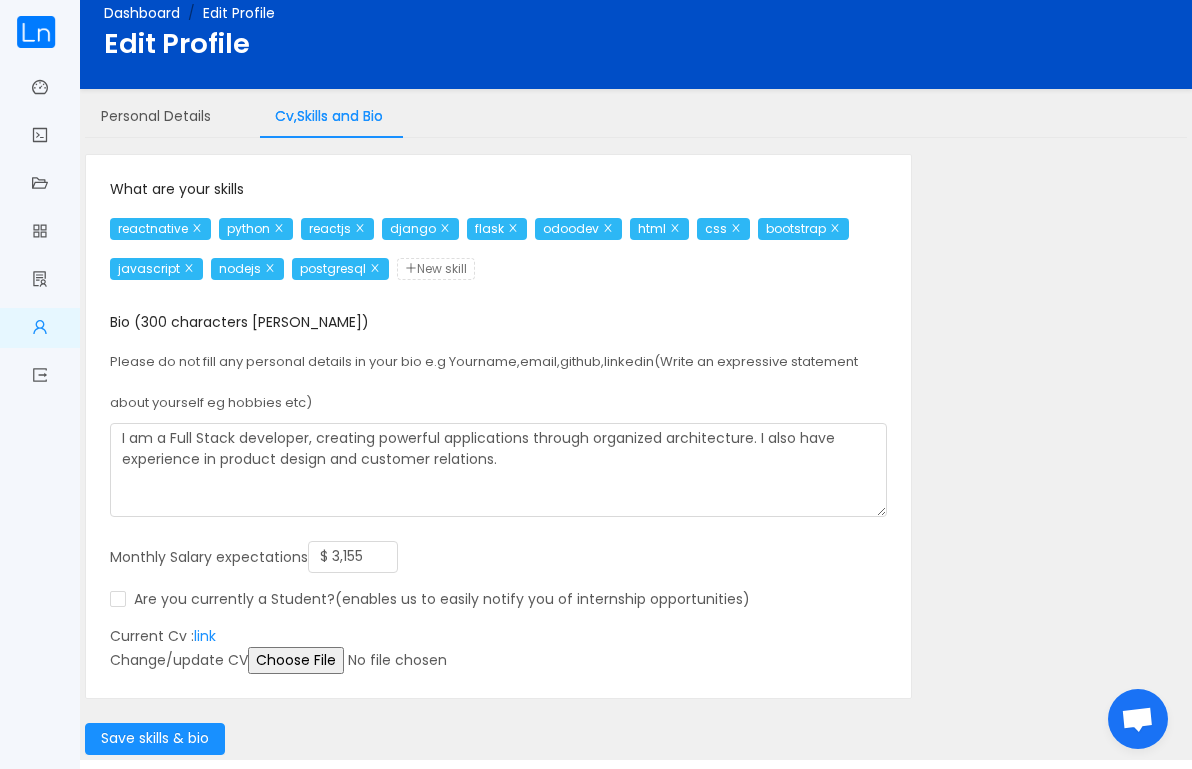
click at [475, 265] on span "New skill" at bounding box center [436, 269] width 78 height 22
type input "fastapi"
click at [558, 267] on span "New skill" at bounding box center [519, 269] width 78 height 22
type input "quarkus"
click at [648, 270] on span "New skill" at bounding box center [609, 269] width 78 height 22
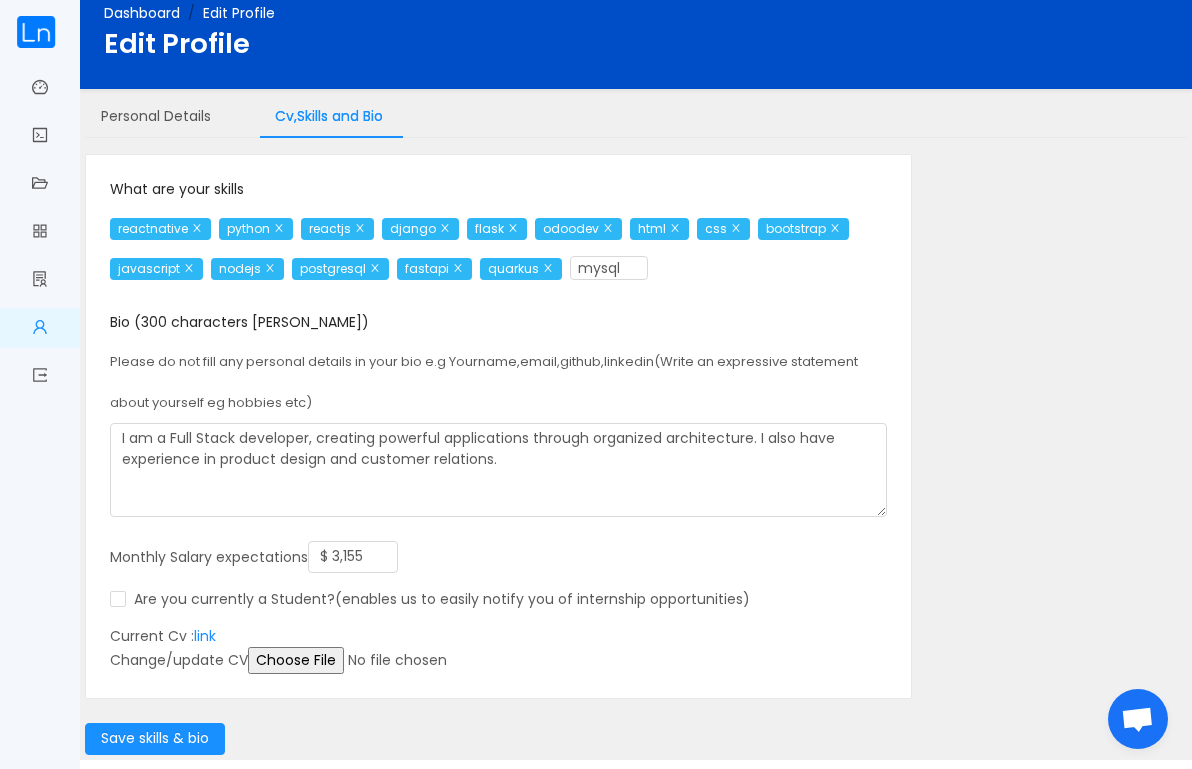
type input "mysql"
click at [648, 280] on span "New skill" at bounding box center [687, 269] width 78 height 22
type input "mongodb"
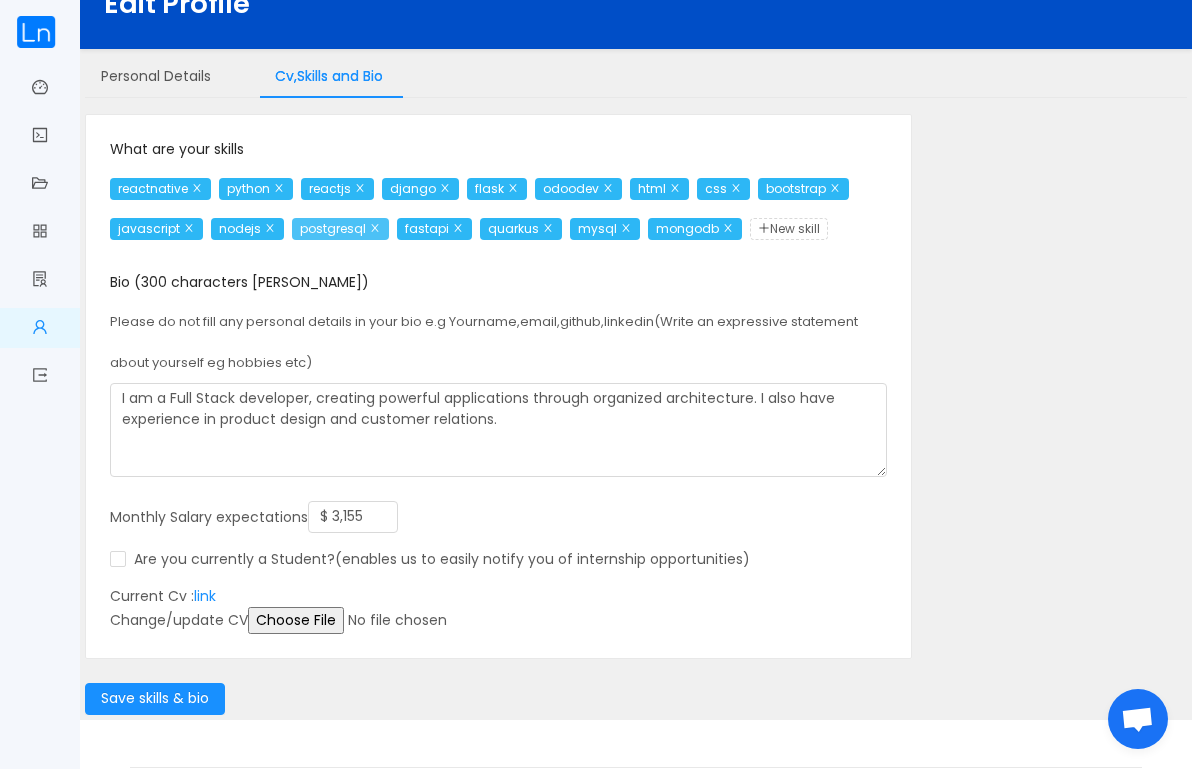
scroll to position [0, 0]
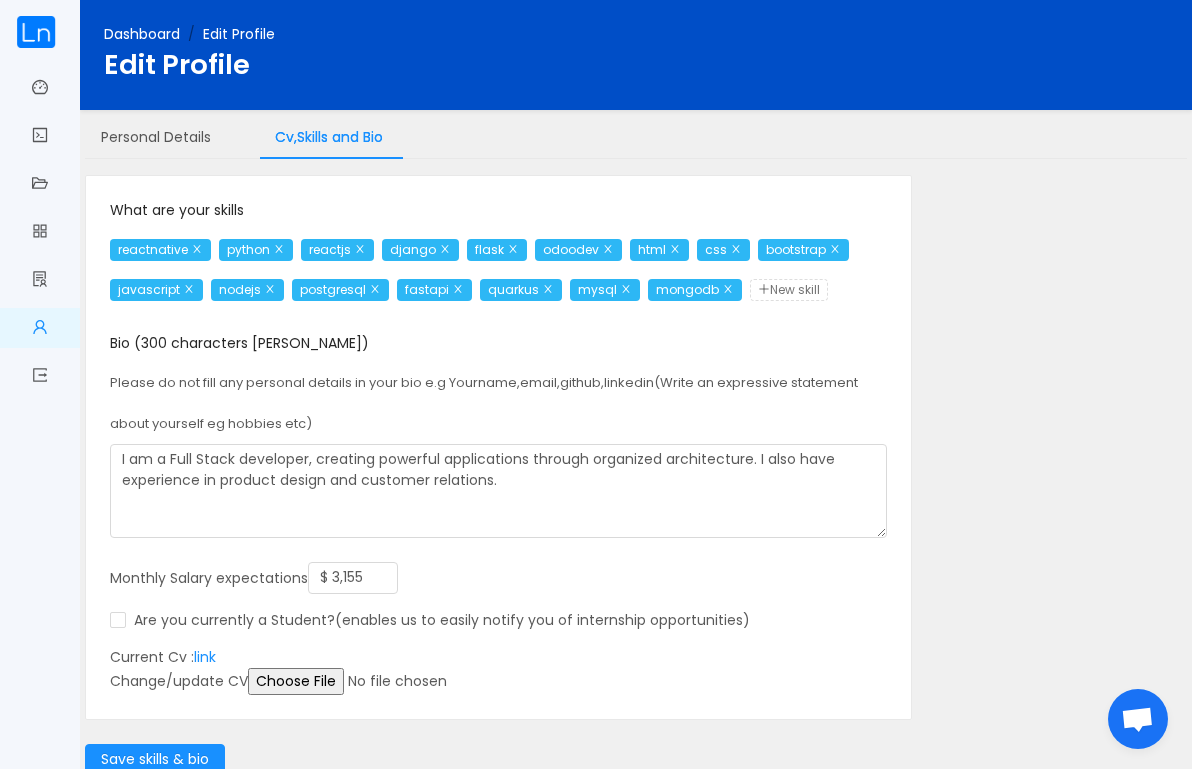
click at [750, 301] on span "New skill" at bounding box center [789, 290] width 78 height 22
type input "nestjs"
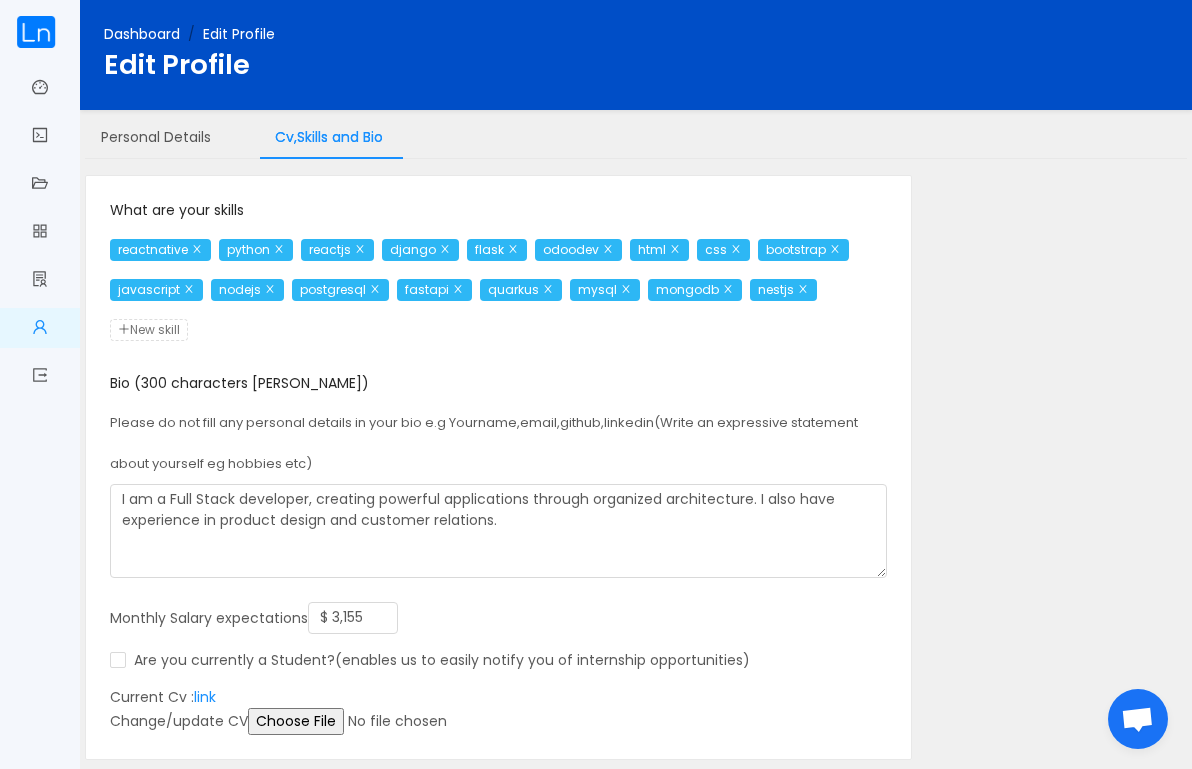
click at [188, 326] on span "New skill" at bounding box center [149, 330] width 78 height 22
type input "nextjs"
click at [262, 322] on span "New skill" at bounding box center [223, 330] width 78 height 22
type input "odoo"
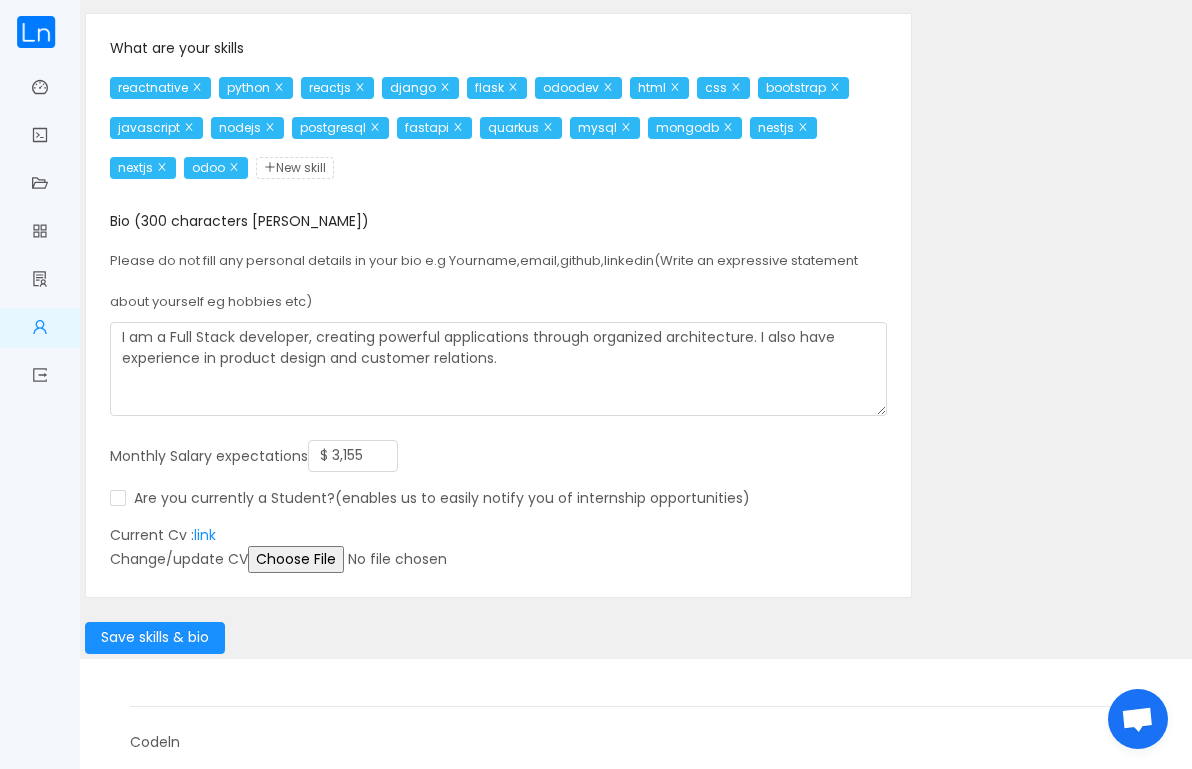
scroll to position [168, 0]
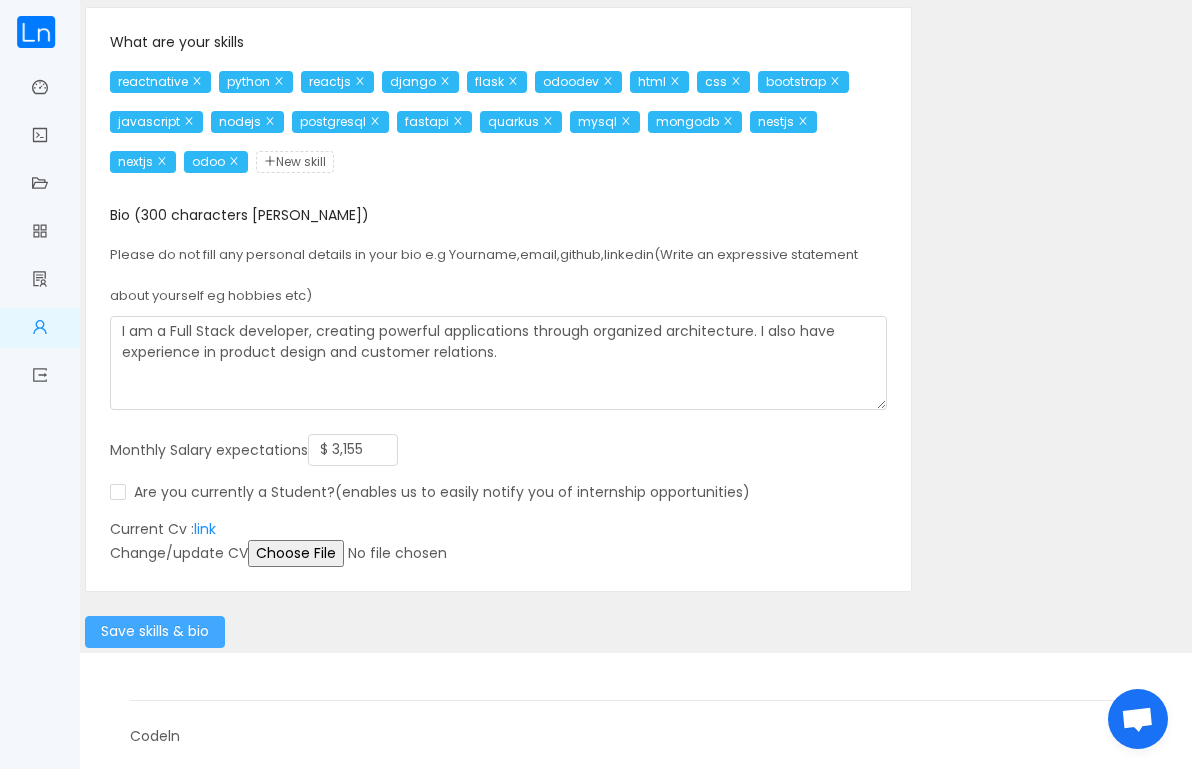
click at [161, 625] on button "Save skills & bio" at bounding box center [155, 632] width 140 height 32
click at [48, 101] on link "Dashboard" at bounding box center [40, 89] width 16 height 42
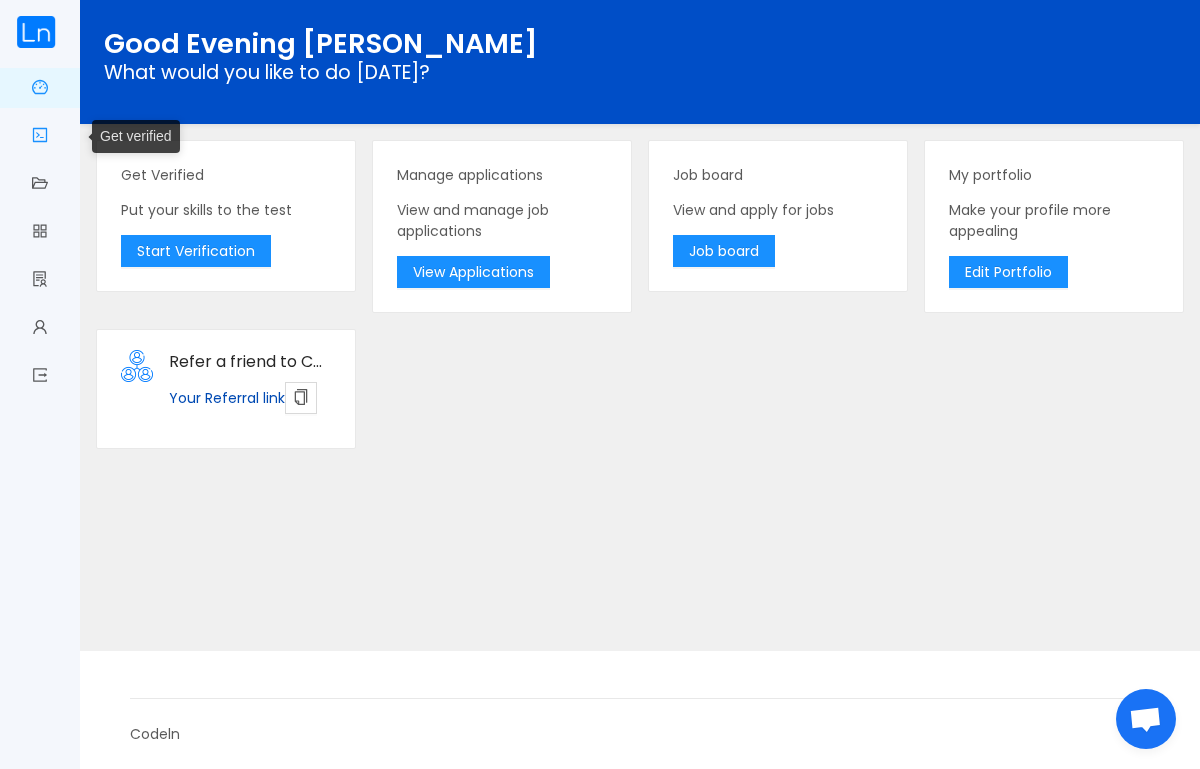
click at [38, 154] on link "Get verified" at bounding box center [40, 137] width 16 height 42
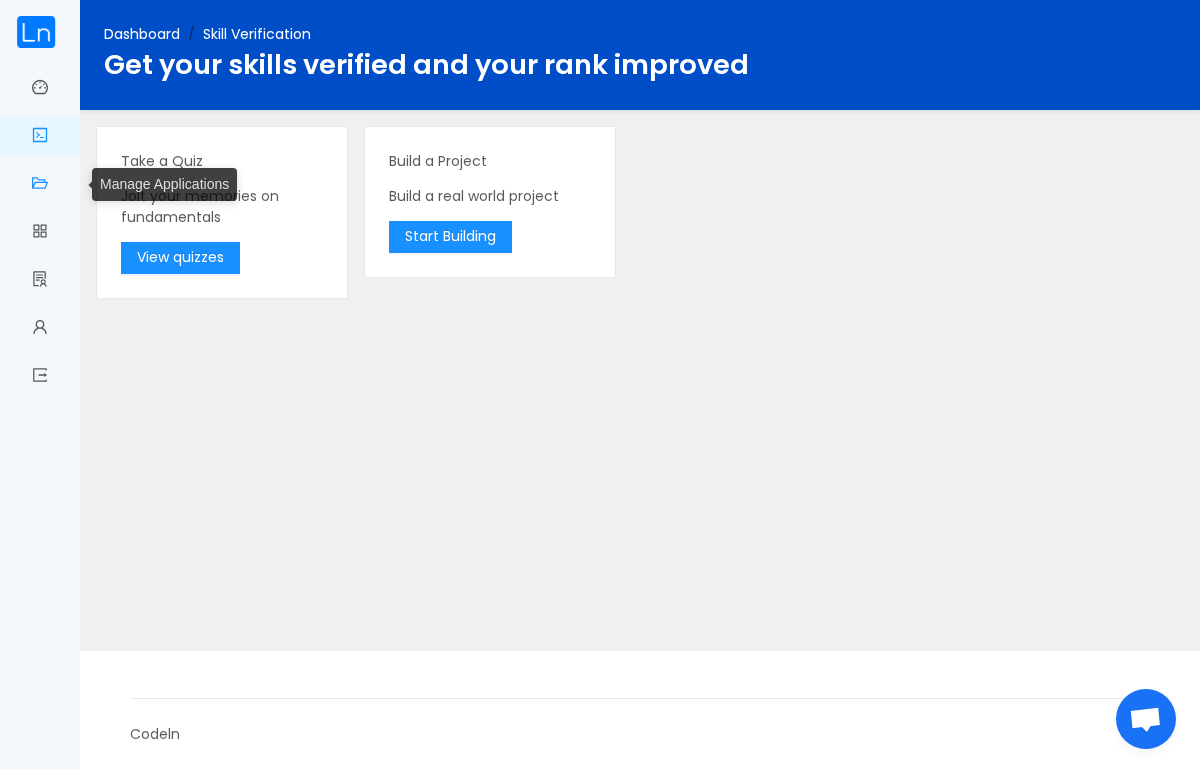
click at [34, 188] on link "Manage Applications" at bounding box center [40, 185] width 16 height 42
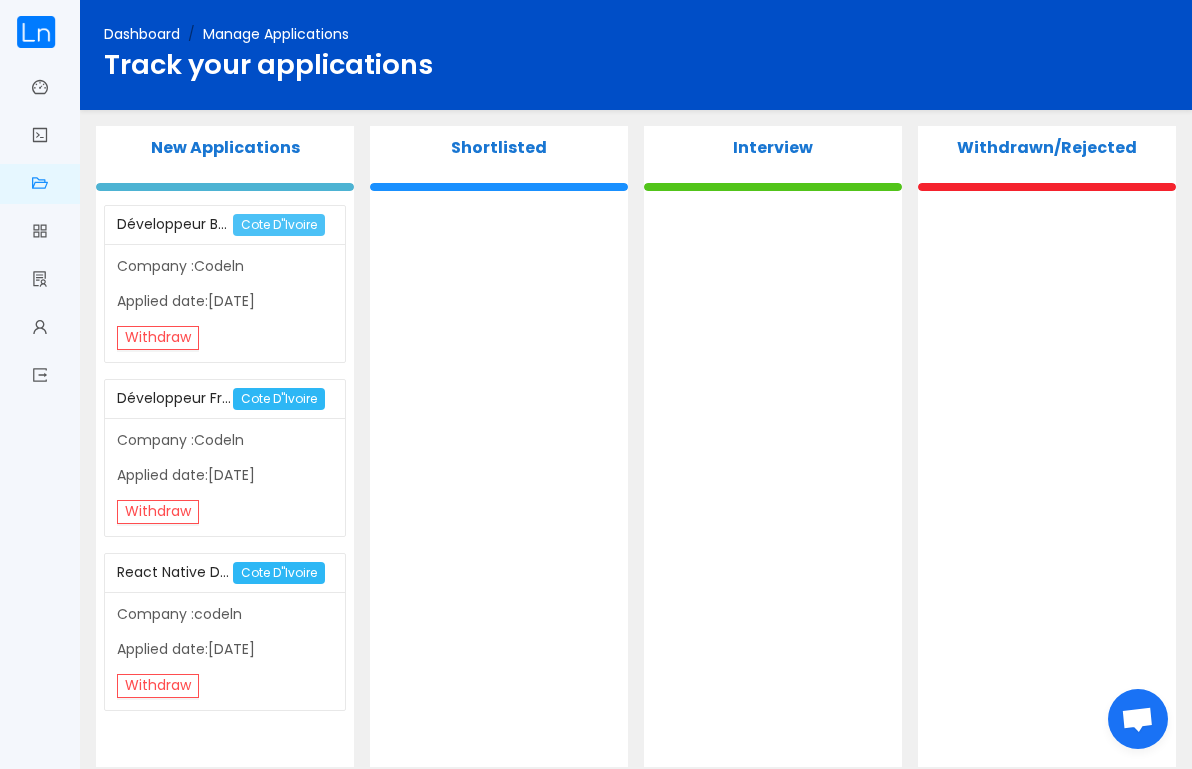
click at [256, 228] on span "Cote D"Ivoire" at bounding box center [279, 225] width 92 height 22
click at [187, 228] on div "Développeur Backend PYTHON" at bounding box center [175, 224] width 117 height 37
click at [37, 228] on link "Job board" at bounding box center [40, 233] width 16 height 42
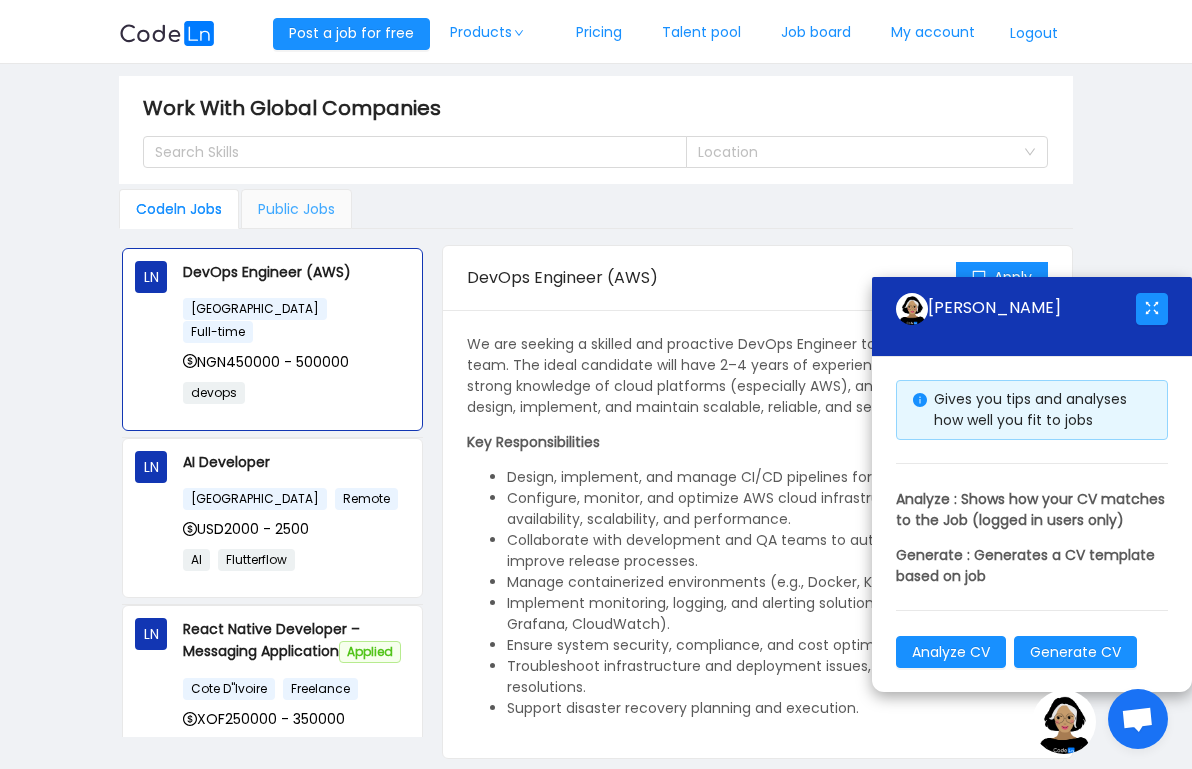
click at [297, 217] on div "Public Jobs" at bounding box center [296, 209] width 111 height 40
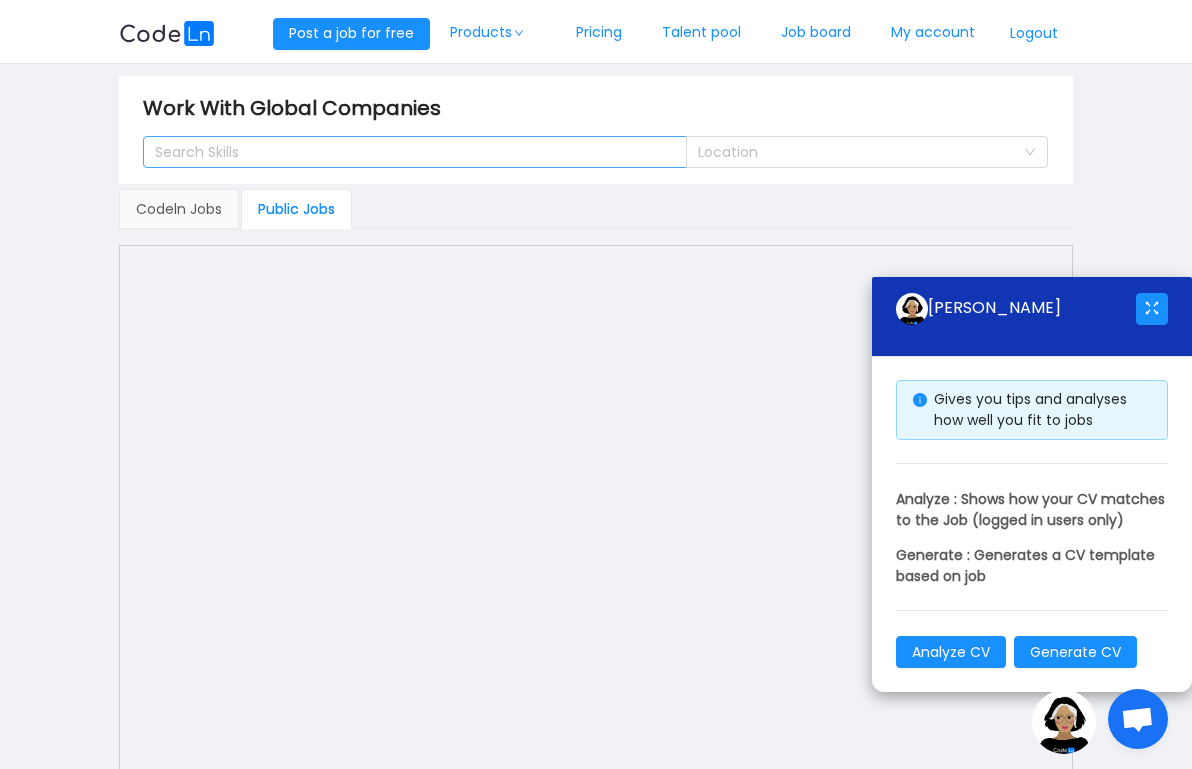
click at [378, 165] on div "Search Skills" at bounding box center [407, 152] width 516 height 30
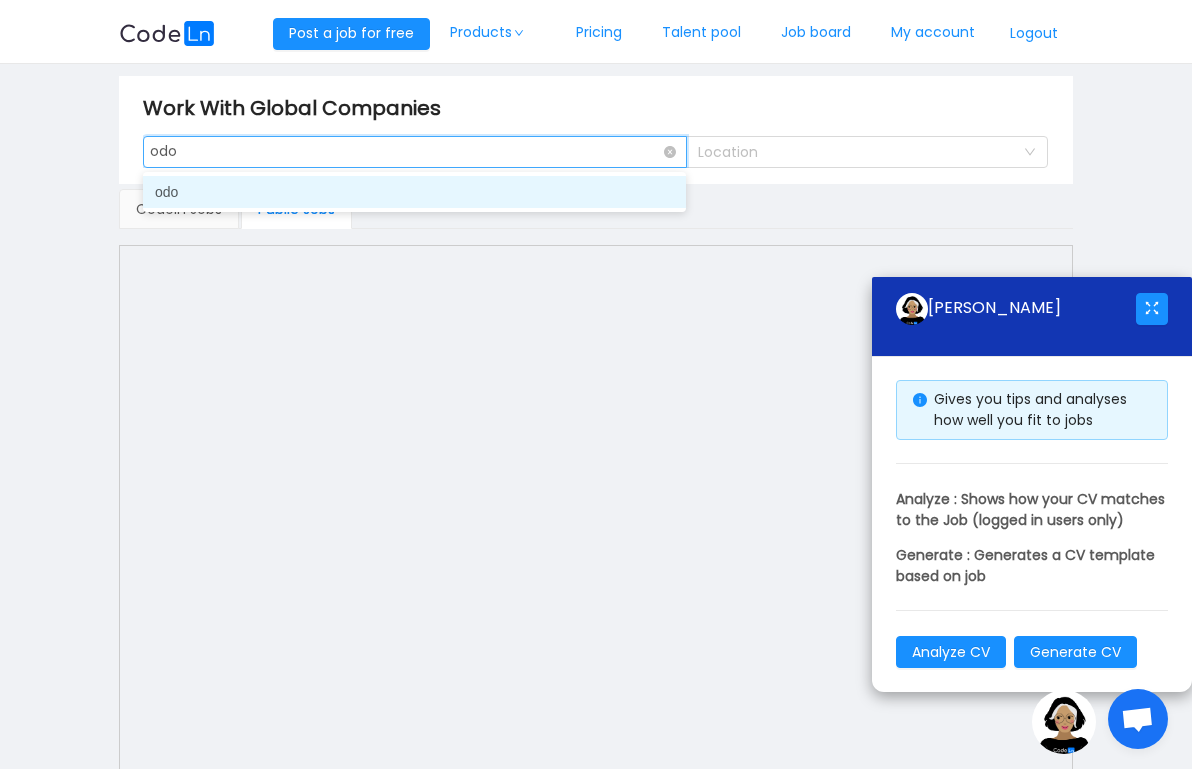
type input "odoo"
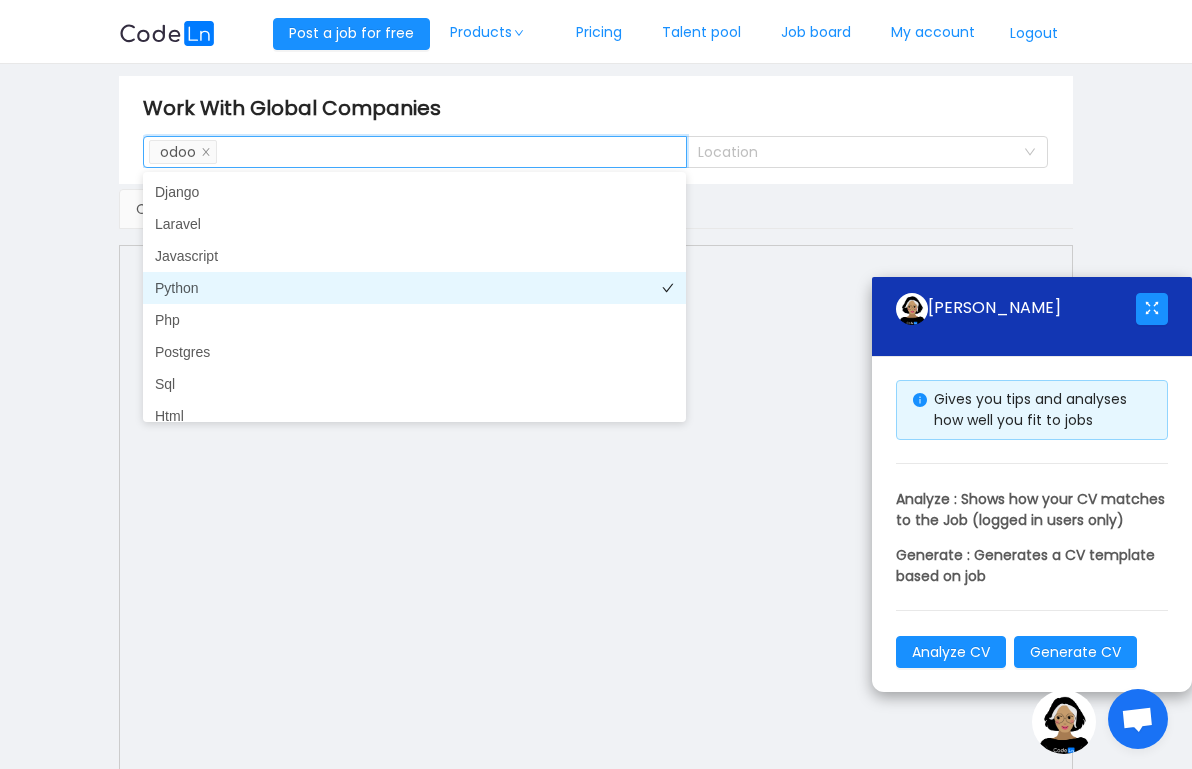
click at [232, 280] on li "Python" at bounding box center [414, 288] width 543 height 32
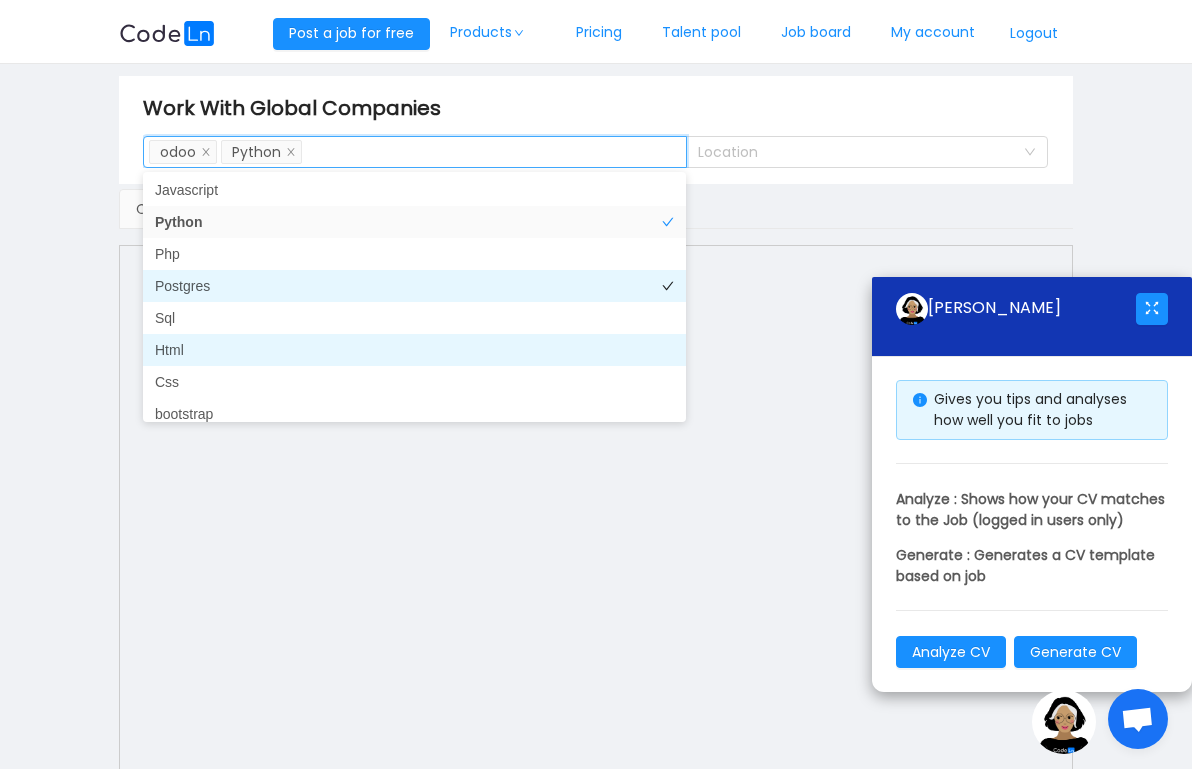
scroll to position [83, 0]
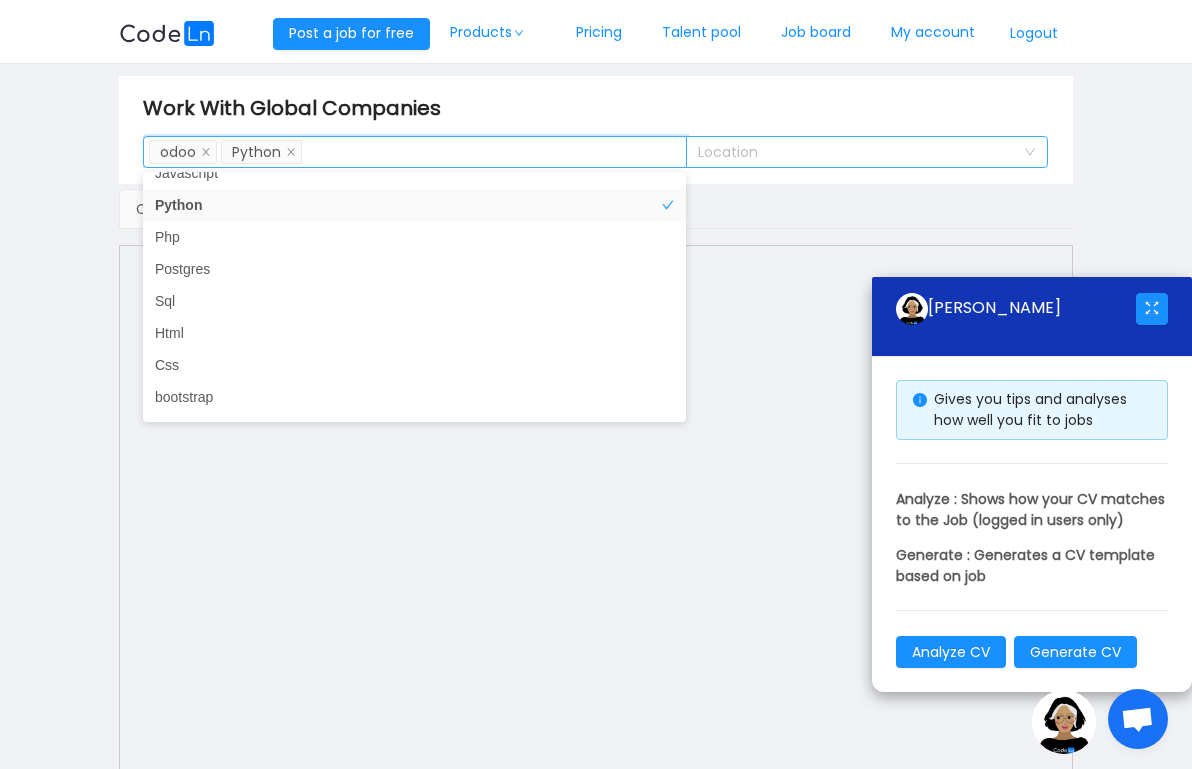
click at [825, 155] on div "Location" at bounding box center [856, 152] width 316 height 20
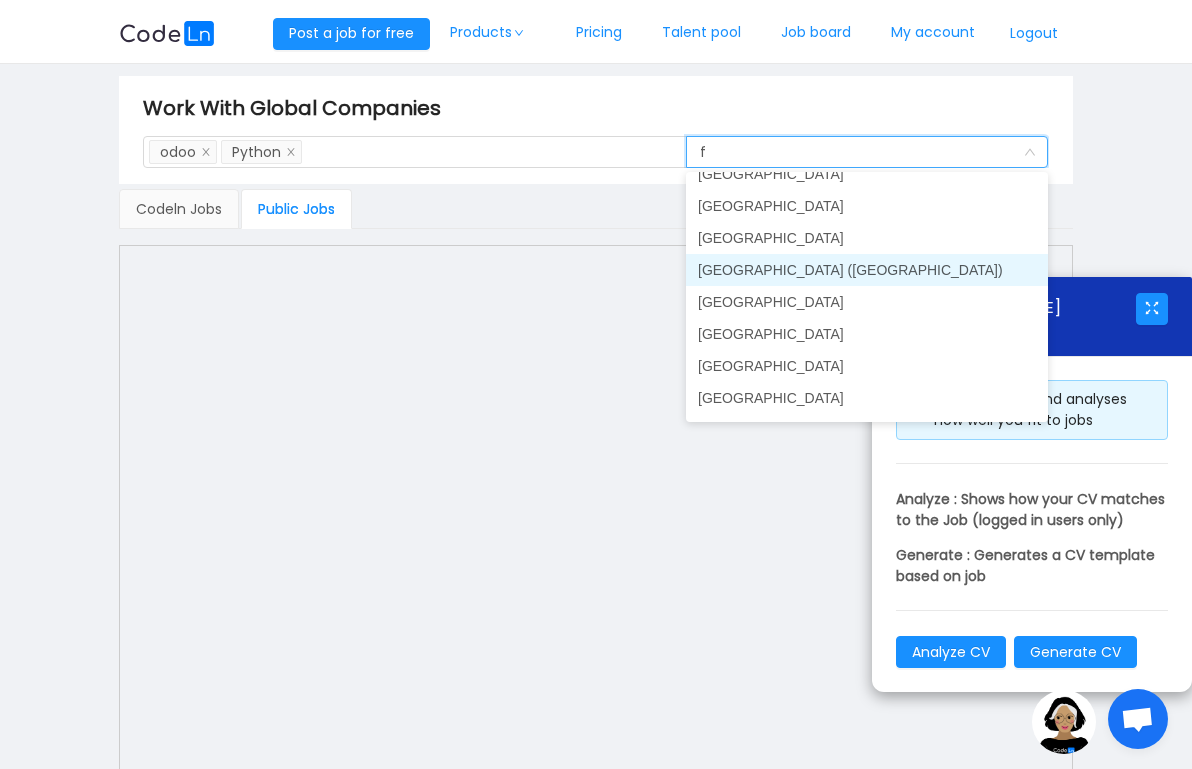
scroll to position [4, 0]
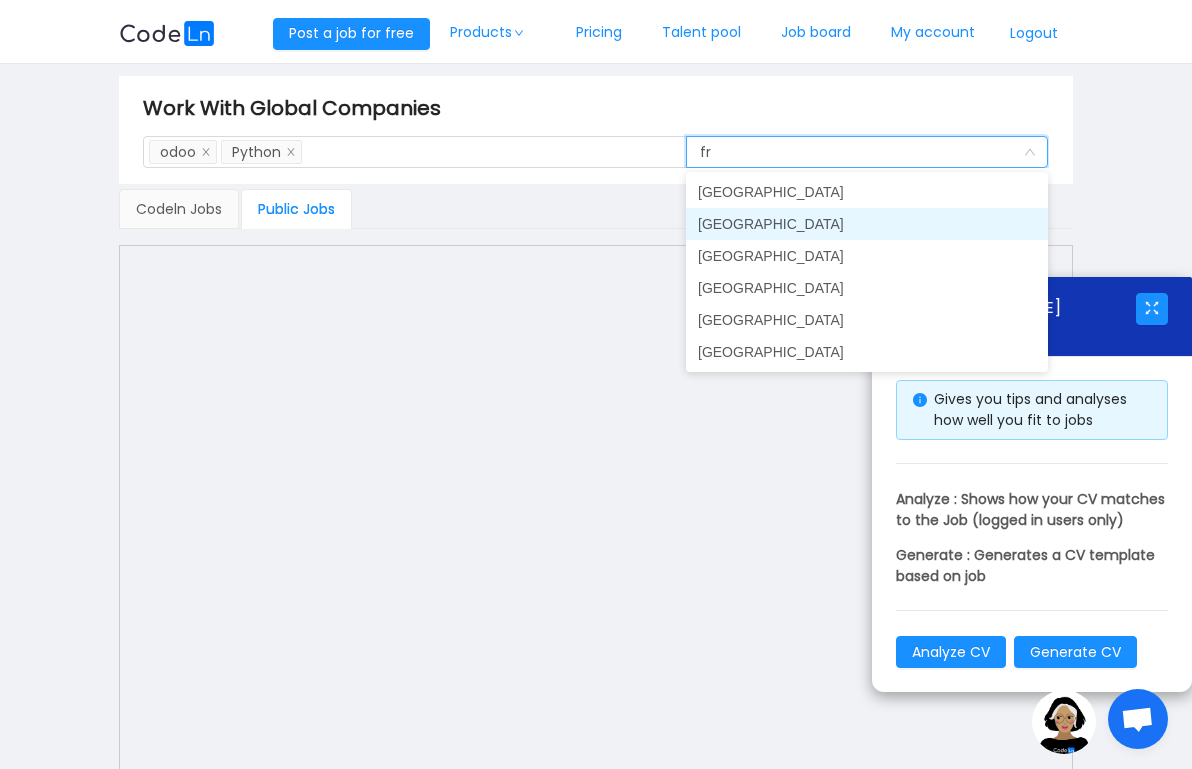
type input "f"
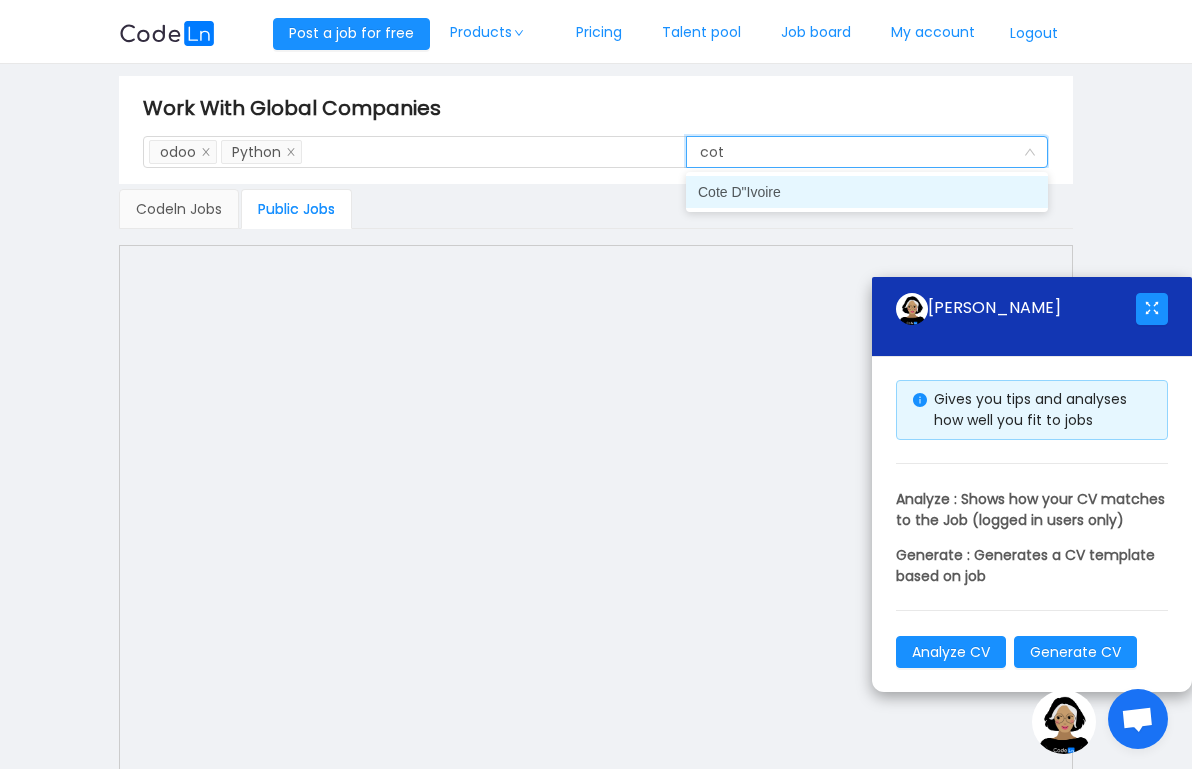
type input "cote"
click at [753, 187] on li "Cote D"Ivoire" at bounding box center [867, 192] width 362 height 32
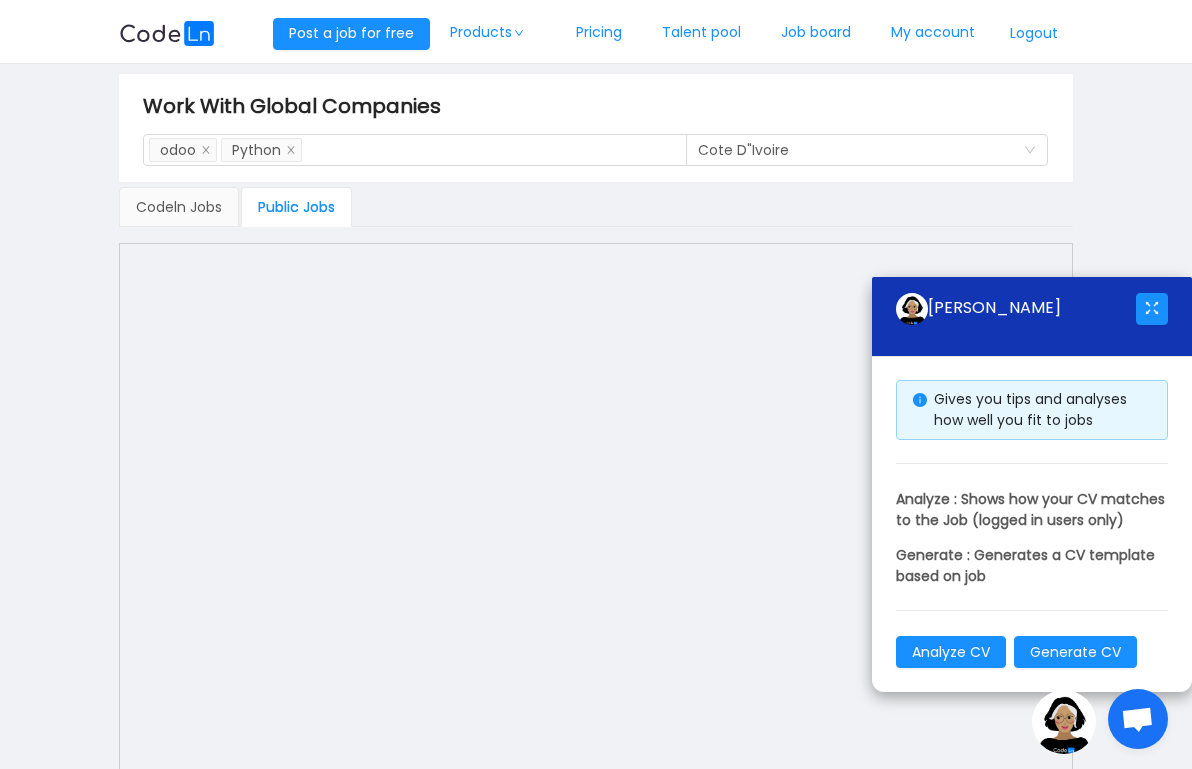
scroll to position [0, 0]
click at [956, 658] on button "Analyze CV" at bounding box center [951, 652] width 110 height 32
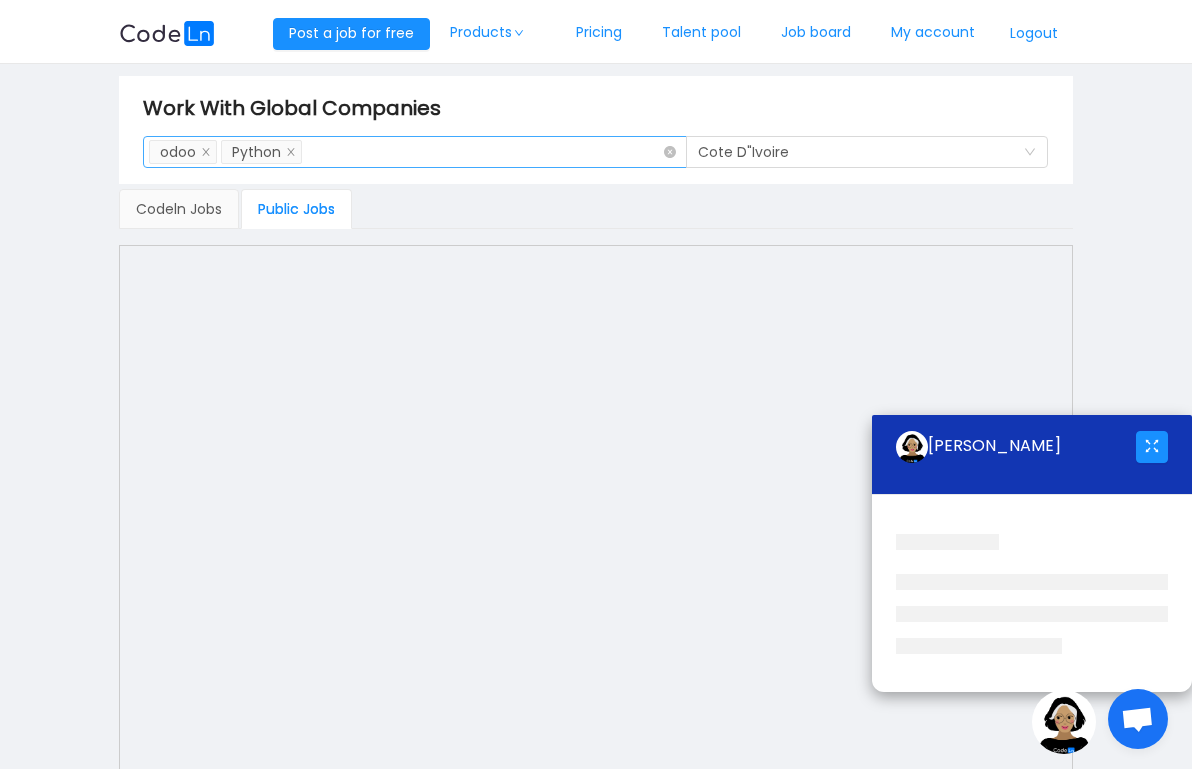
click at [493, 157] on div "Search Skills odoo Python" at bounding box center [407, 152] width 516 height 30
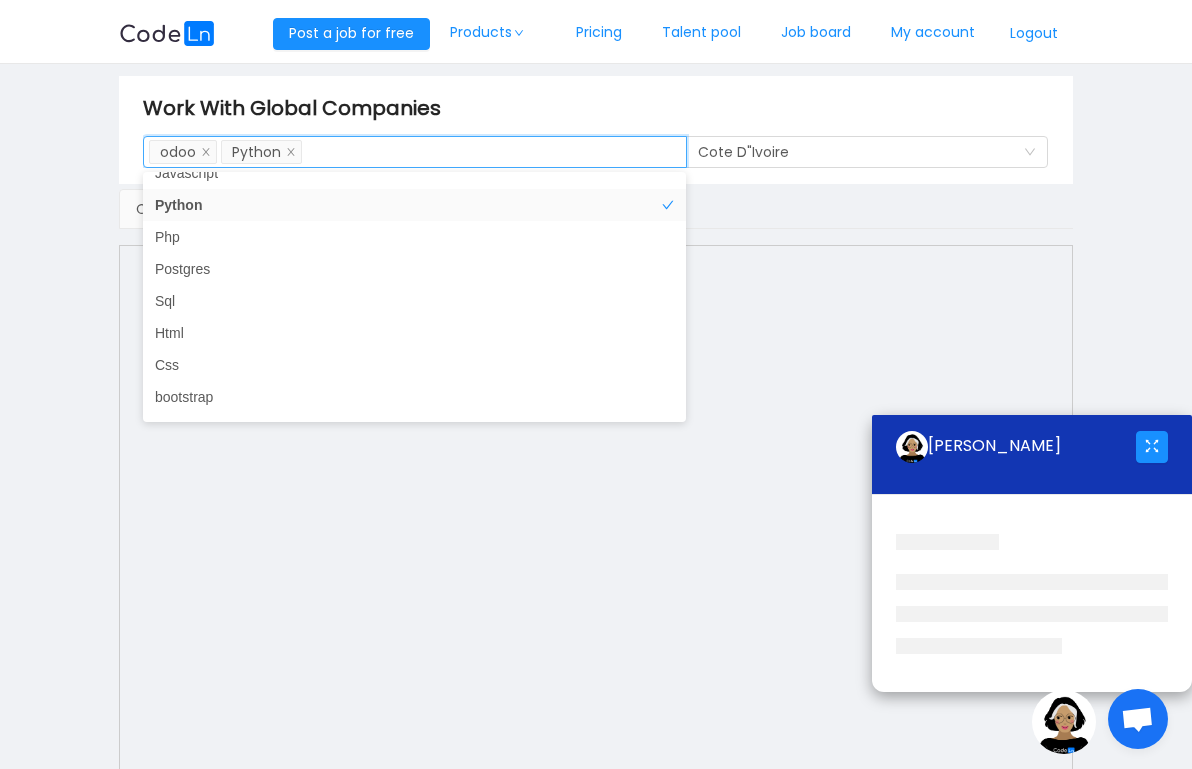
click at [739, 218] on div "Codeln Jobs Public Jobs" at bounding box center [596, 209] width 954 height 40
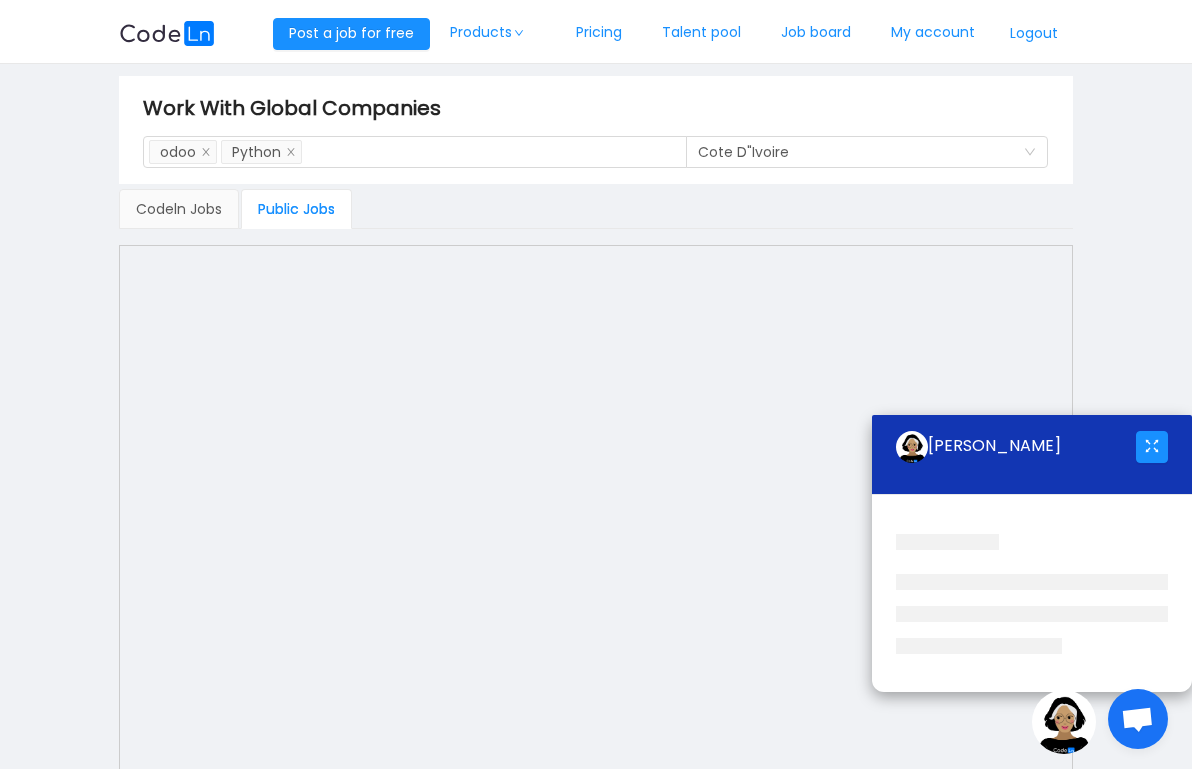
click at [310, 202] on div "Public Jobs" at bounding box center [296, 209] width 111 height 40
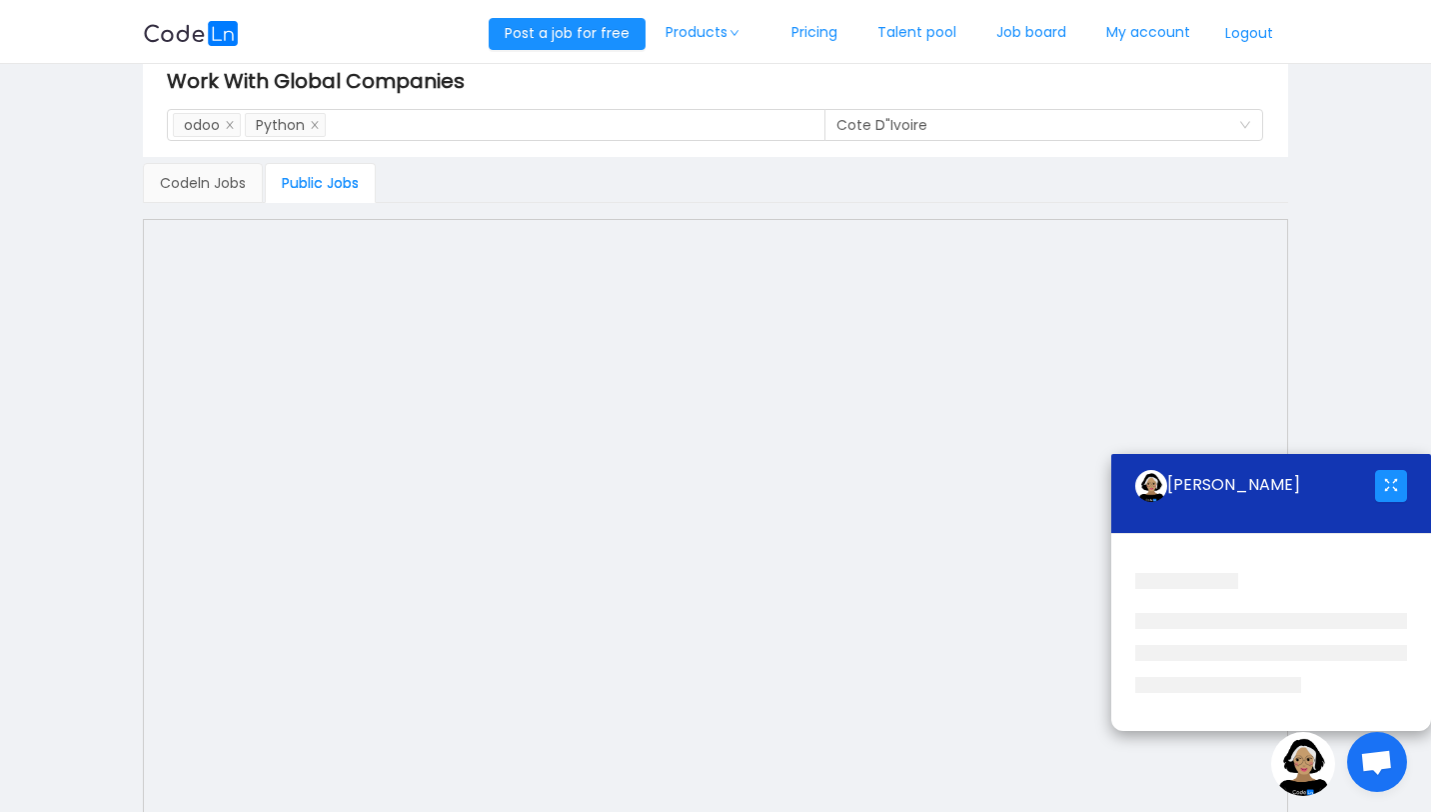
scroll to position [40, 0]
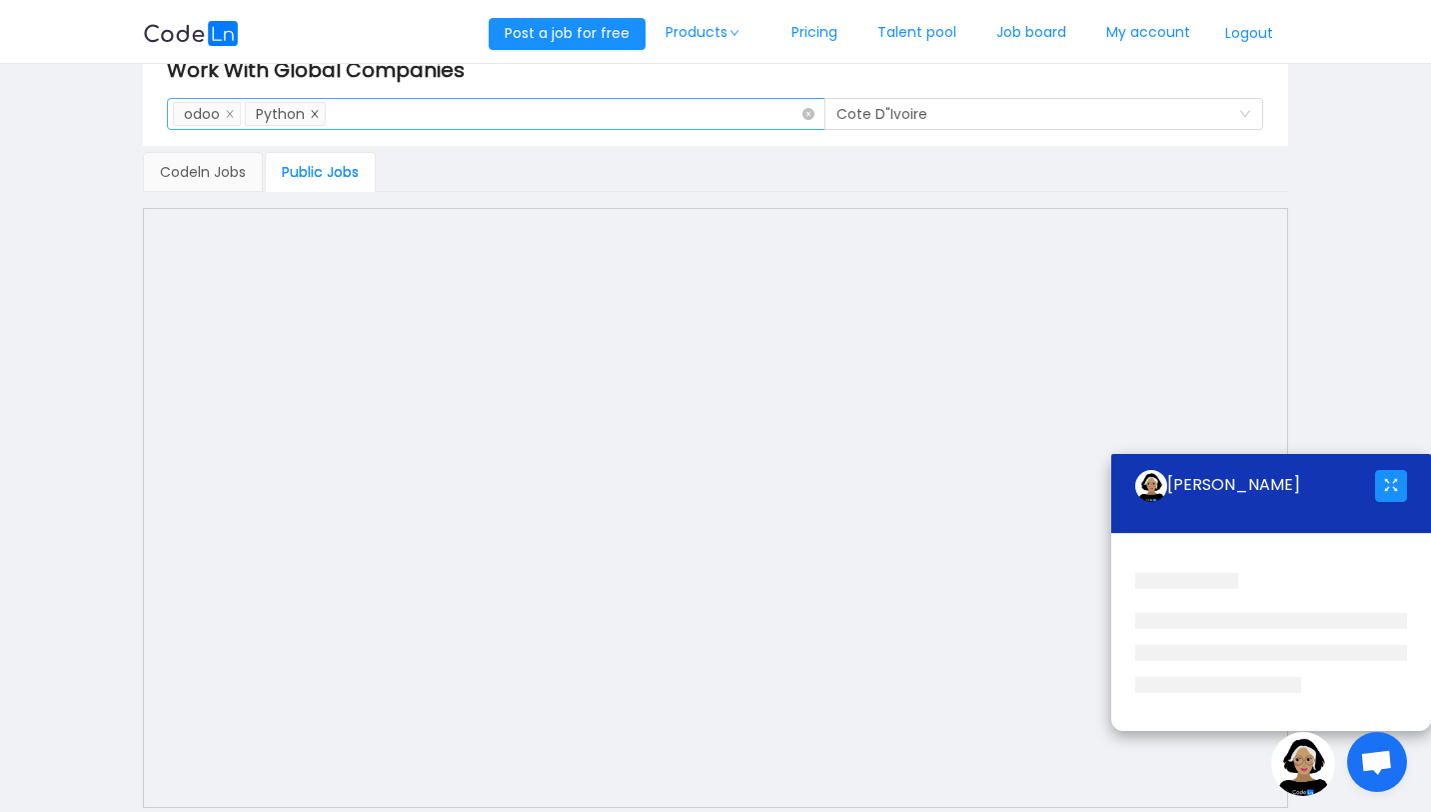
click at [317, 113] on icon "icon: close" at bounding box center [315, 114] width 10 height 10
click at [724, 143] on div "Work With Global Companies Search Skills odoo Location Cote D"Ivoire" at bounding box center [716, 92] width 1146 height 108
click at [640, 110] on div "Search Skills odoo" at bounding box center [489, 114] width 632 height 30
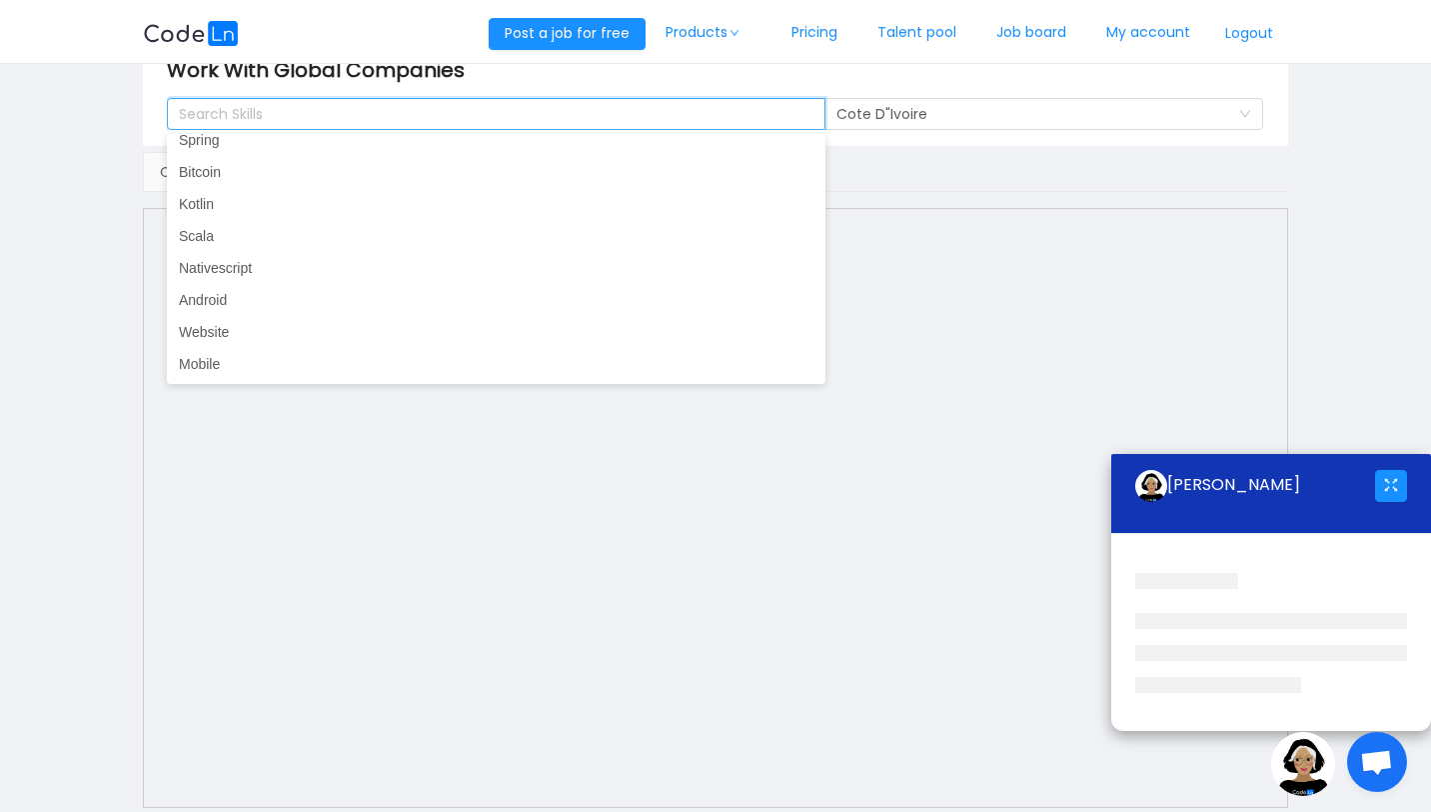
scroll to position [4, 0]
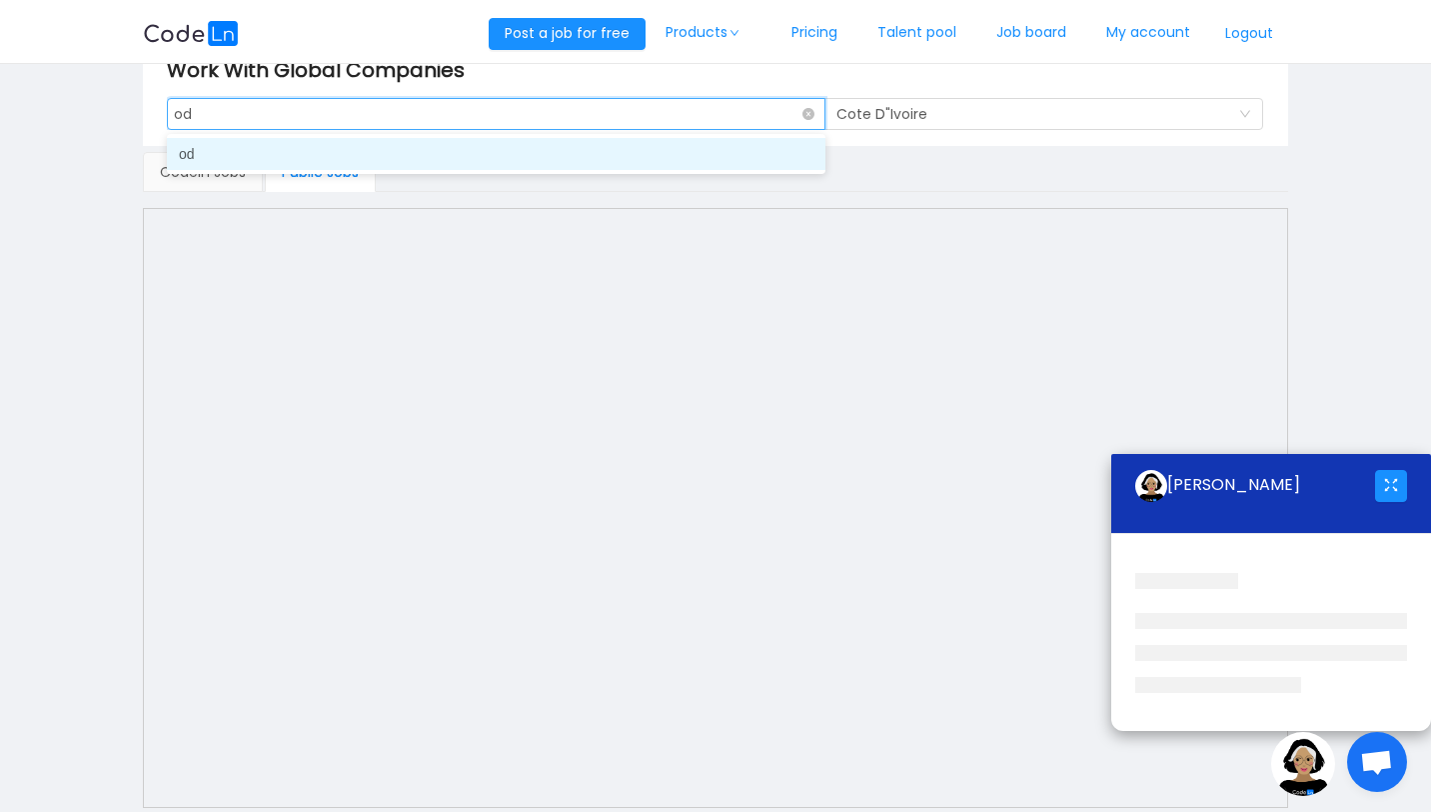
type input "o"
type input "f"
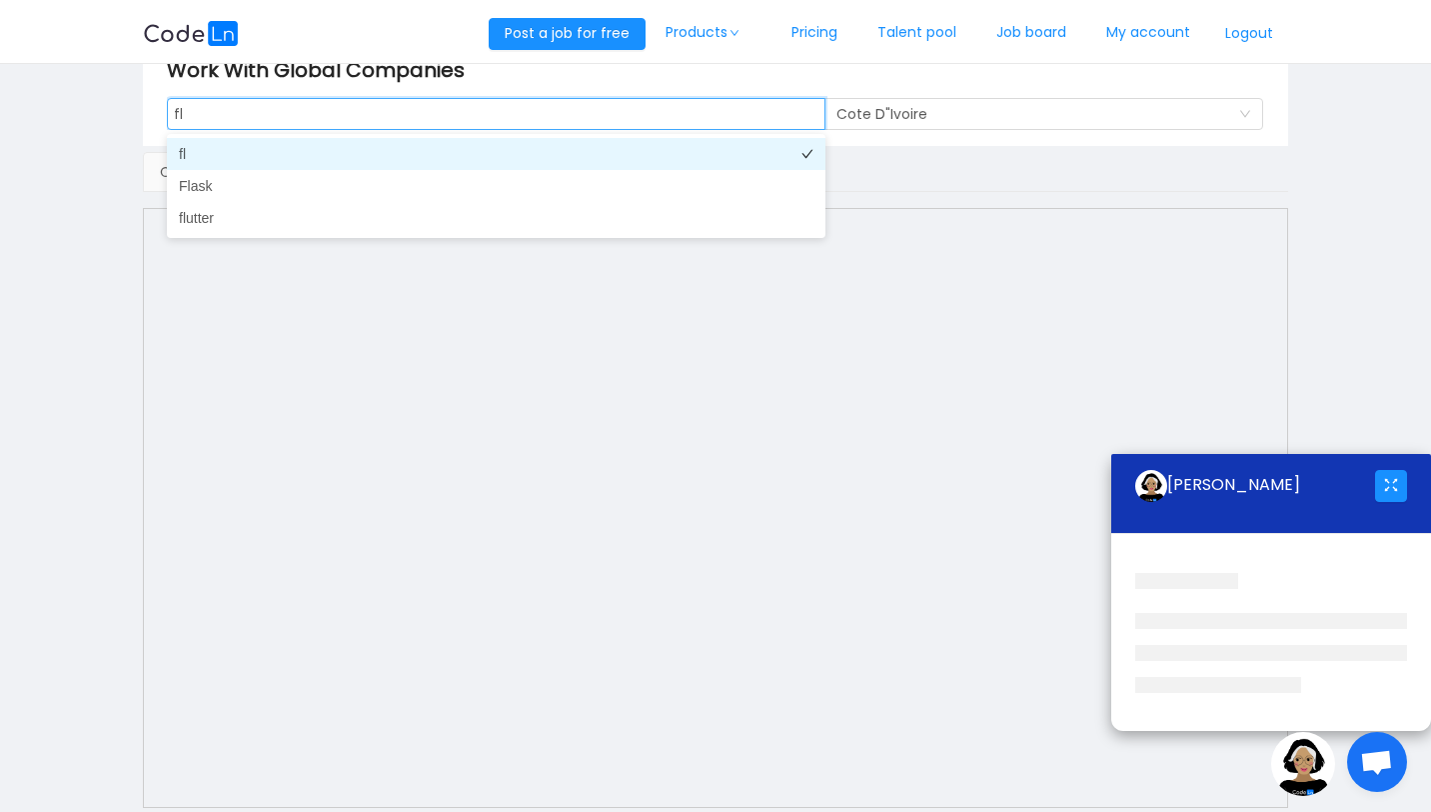
type input "f"
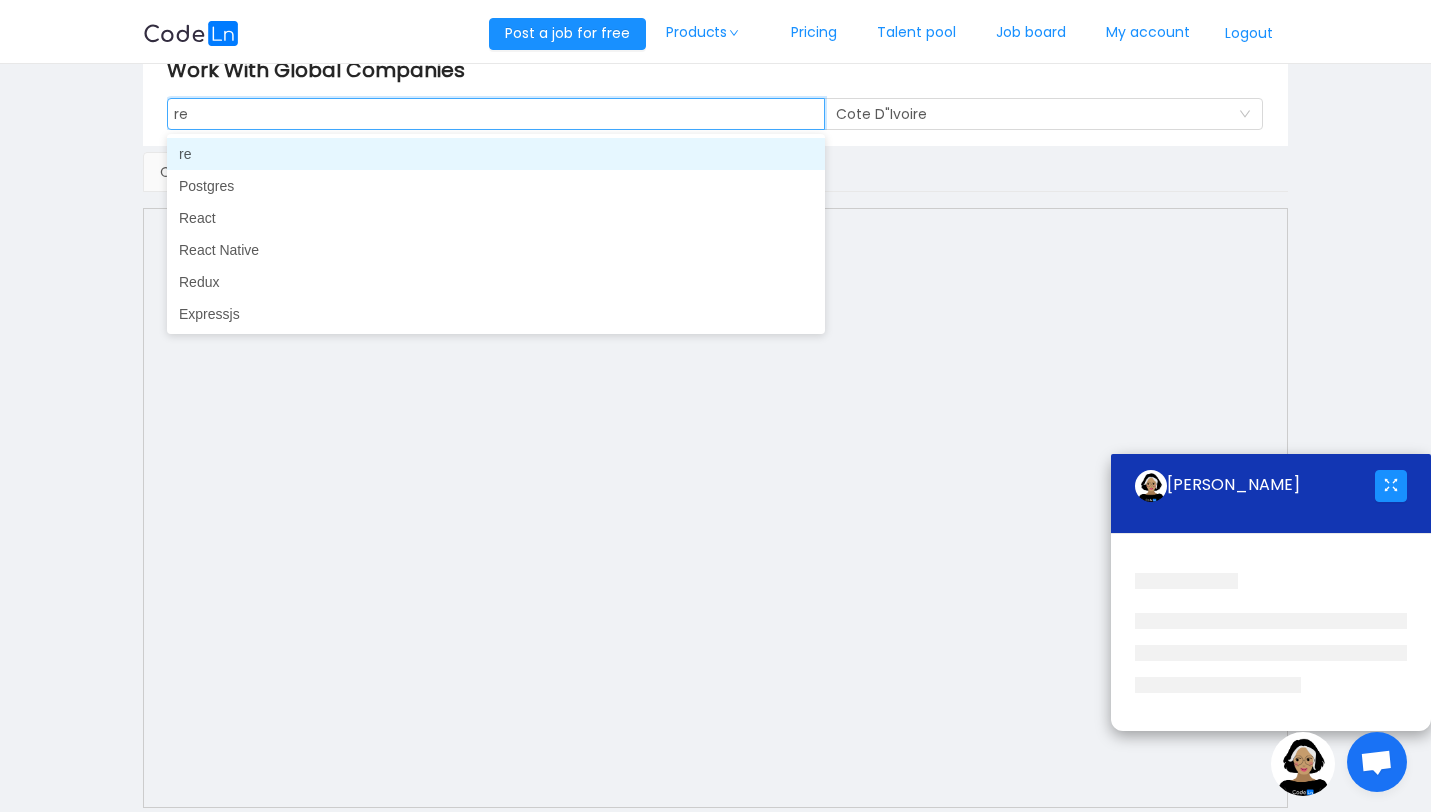
type input "rea"
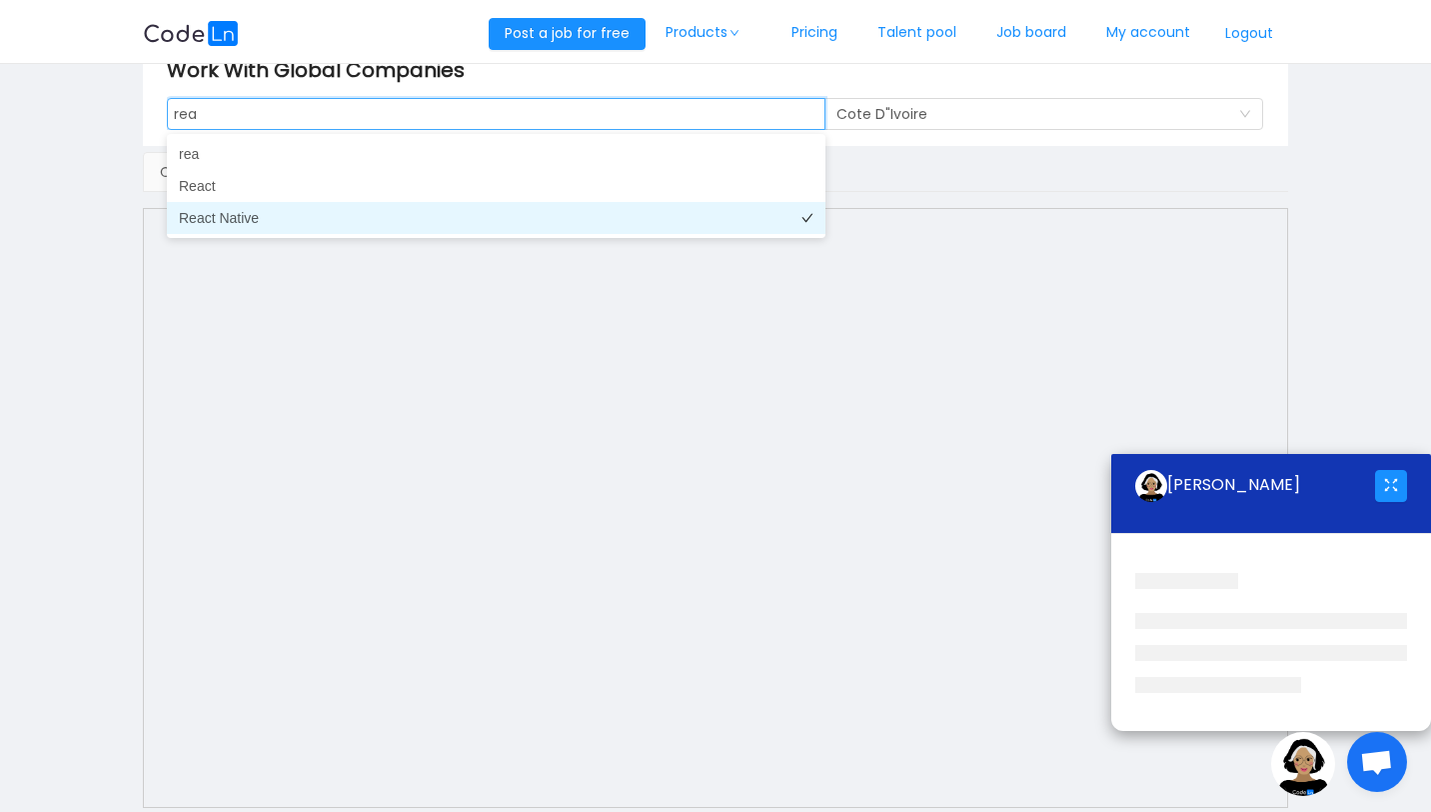
click at [242, 214] on li "React Native" at bounding box center [496, 218] width 659 height 32
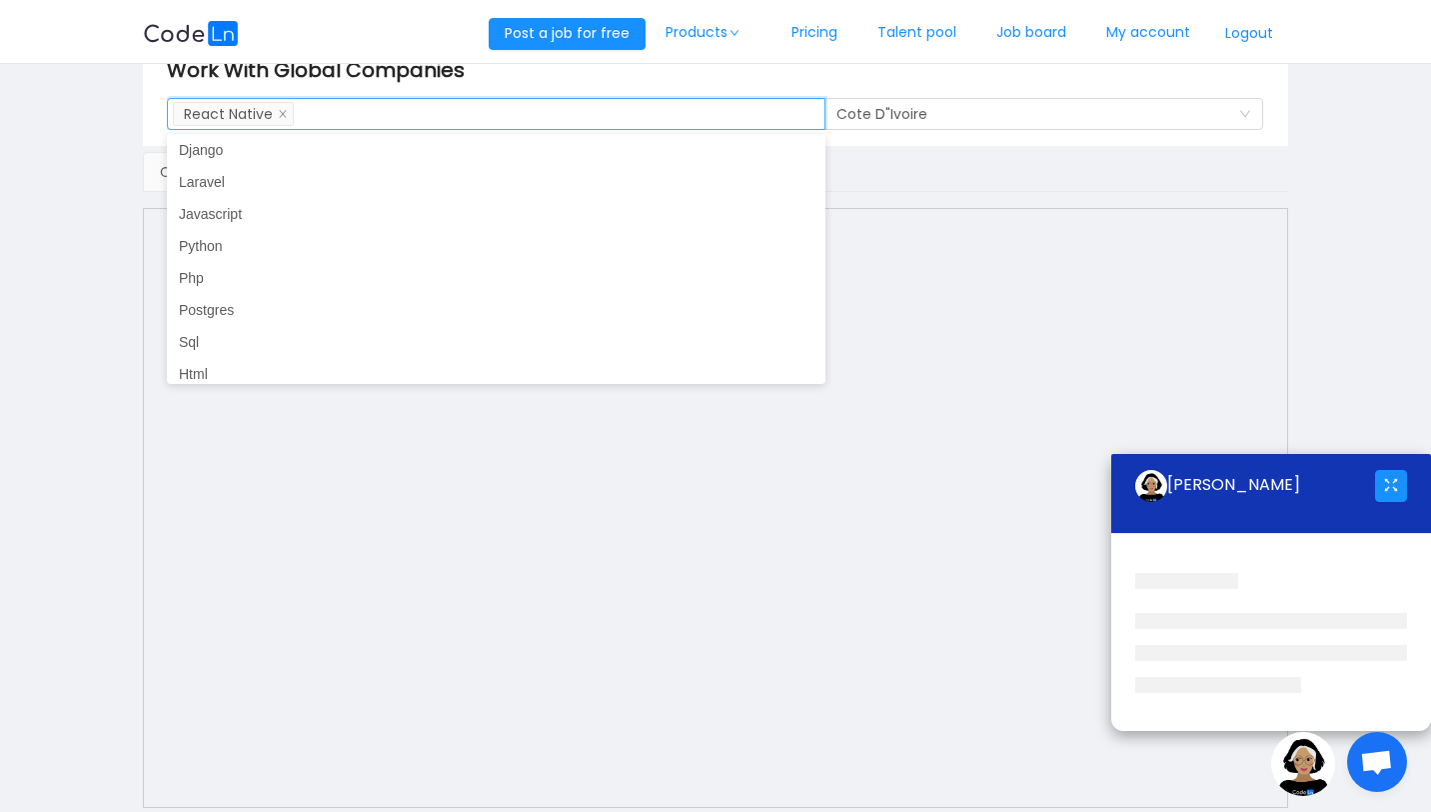
click at [878, 173] on div "Codeln Jobs Public Jobs" at bounding box center [716, 172] width 1146 height 40
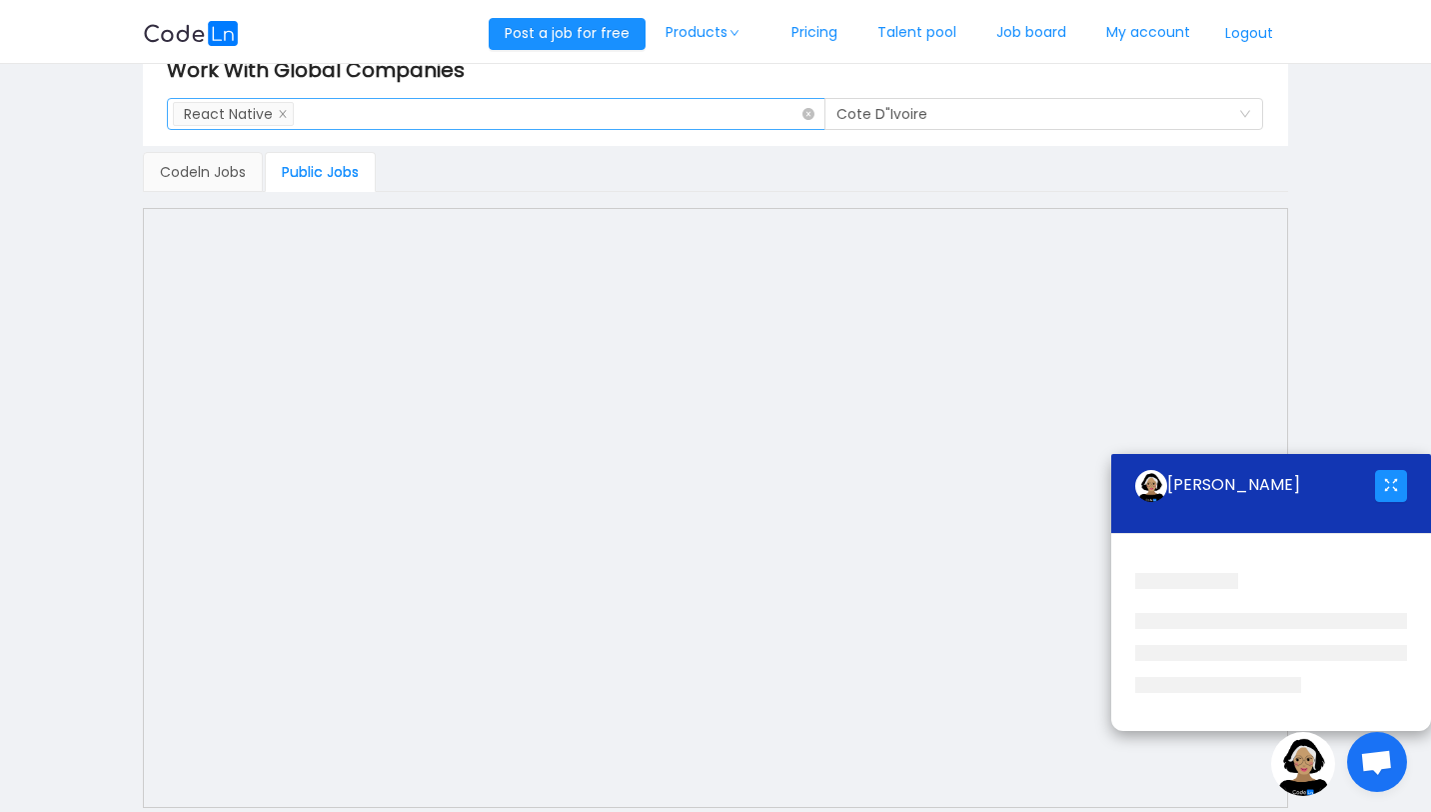
click at [751, 116] on div "Search Skills React Native" at bounding box center [489, 114] width 632 height 30
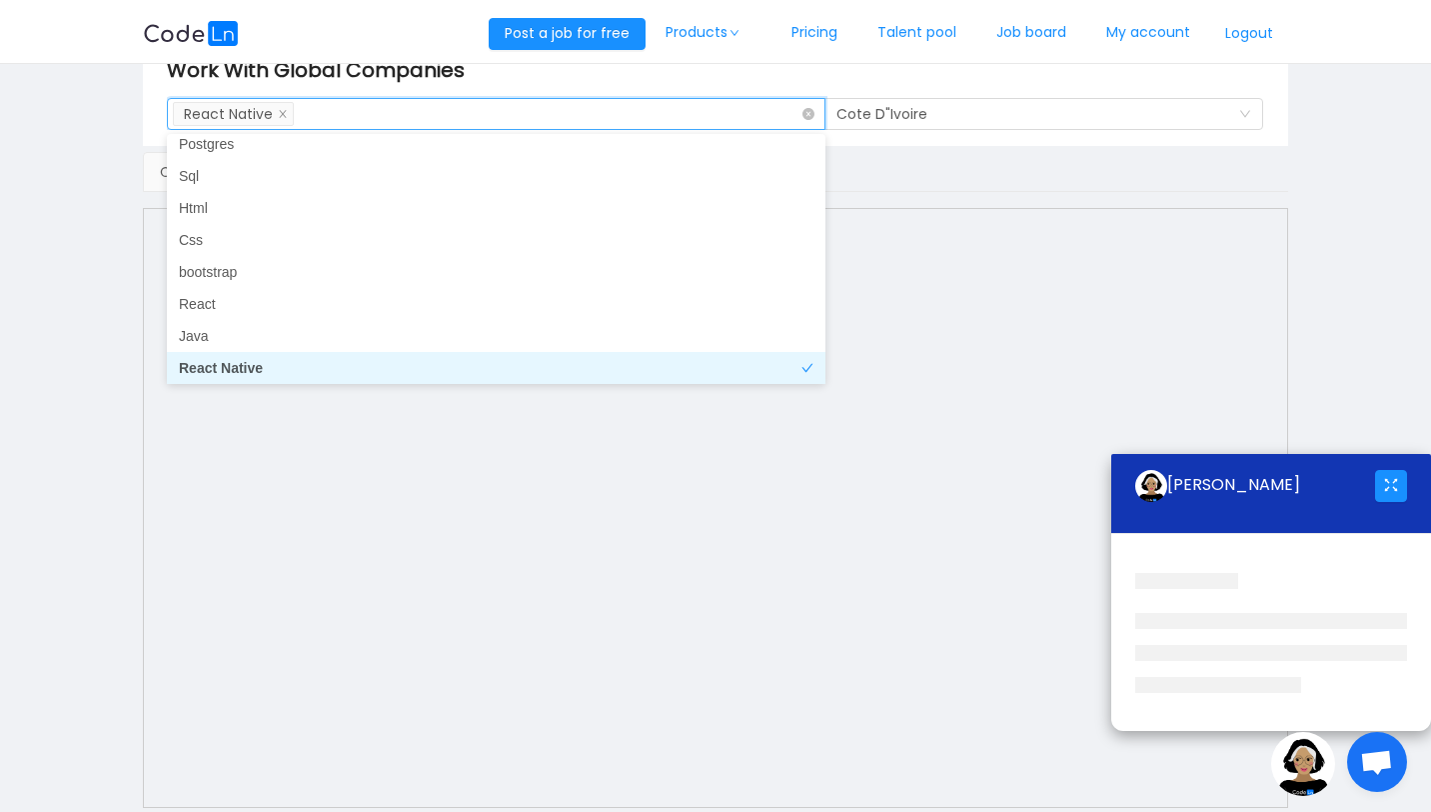
click at [751, 116] on div "Search Skills React Native" at bounding box center [489, 114] width 632 height 30
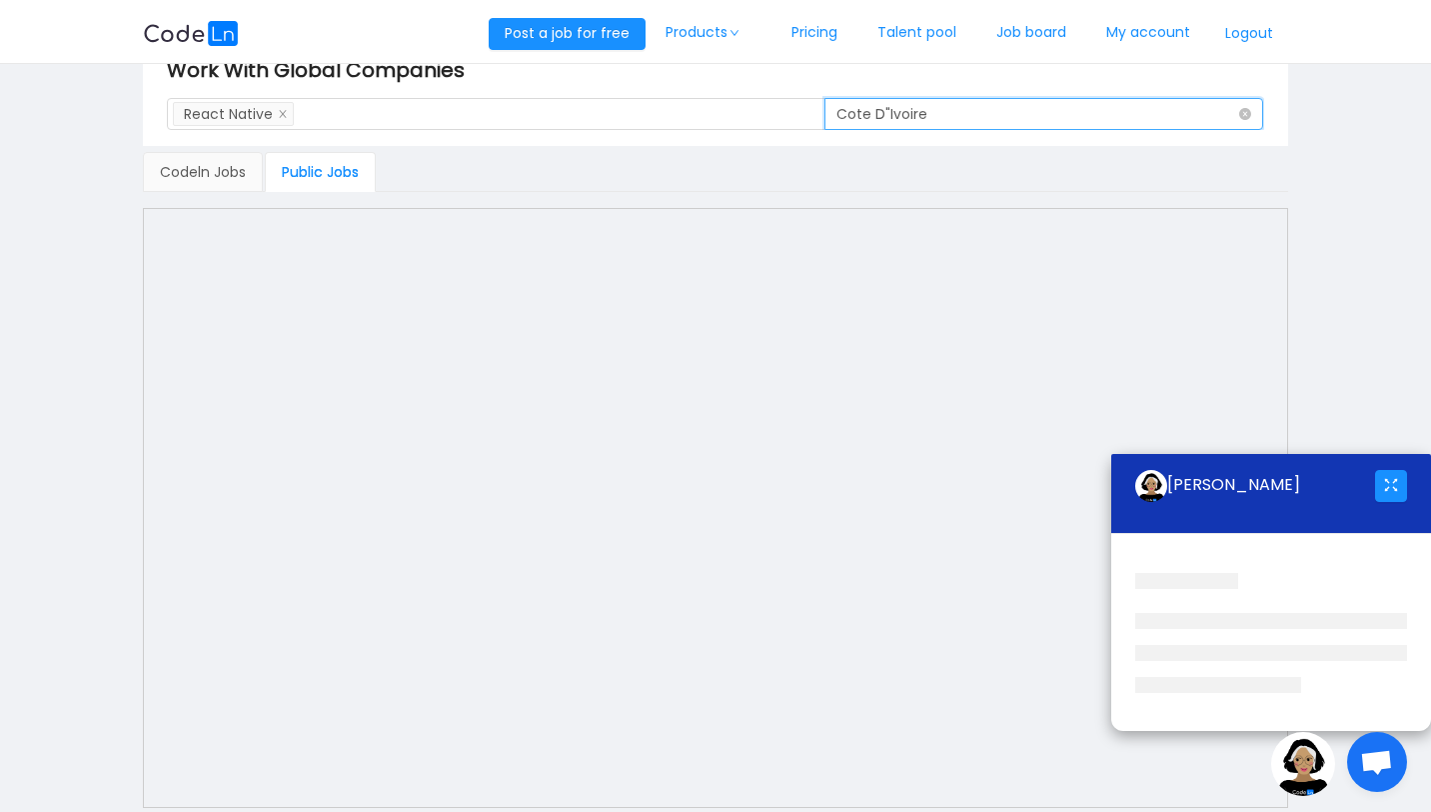
click at [969, 122] on div "Location [GEOGRAPHIC_DATA]" at bounding box center [1038, 114] width 402 height 30
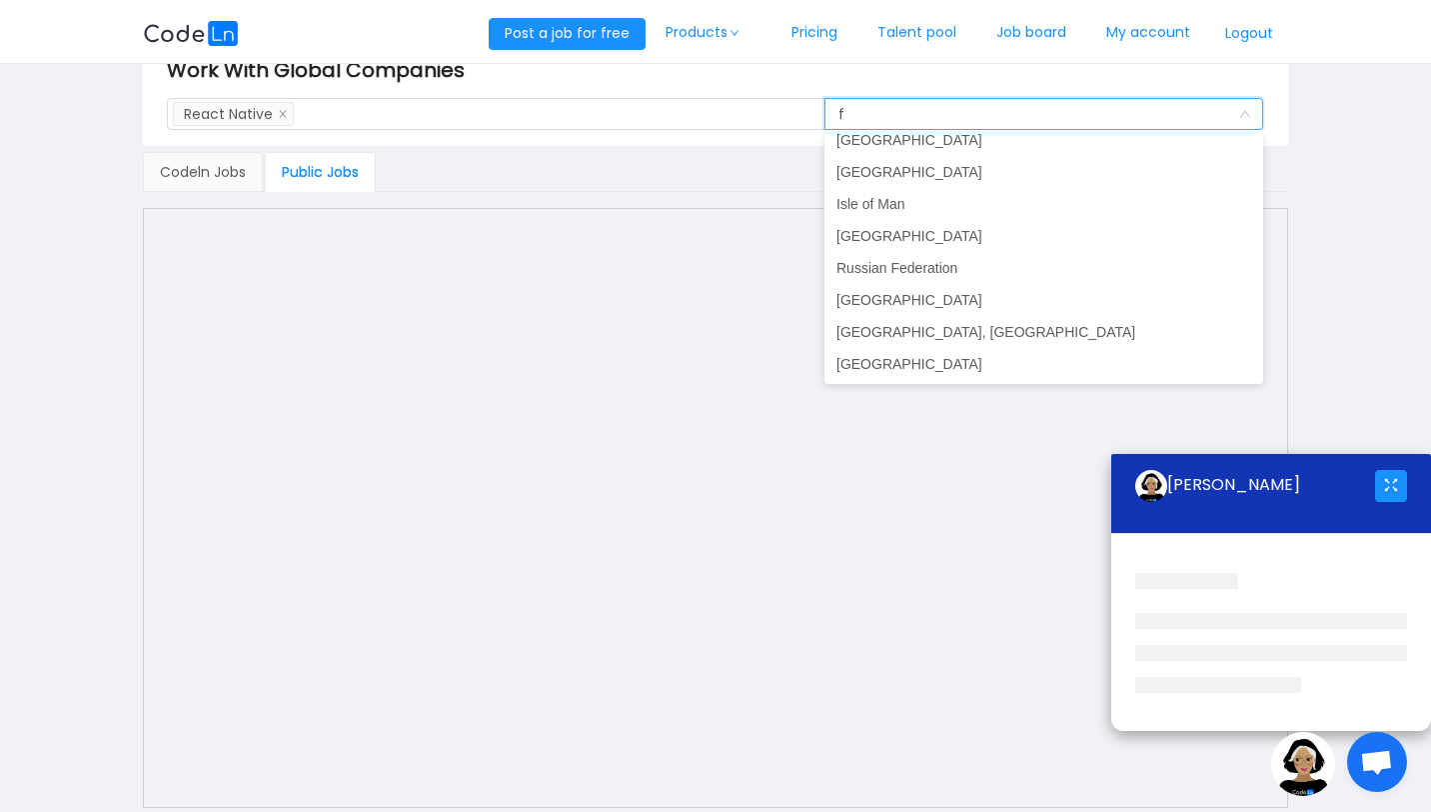
scroll to position [4, 0]
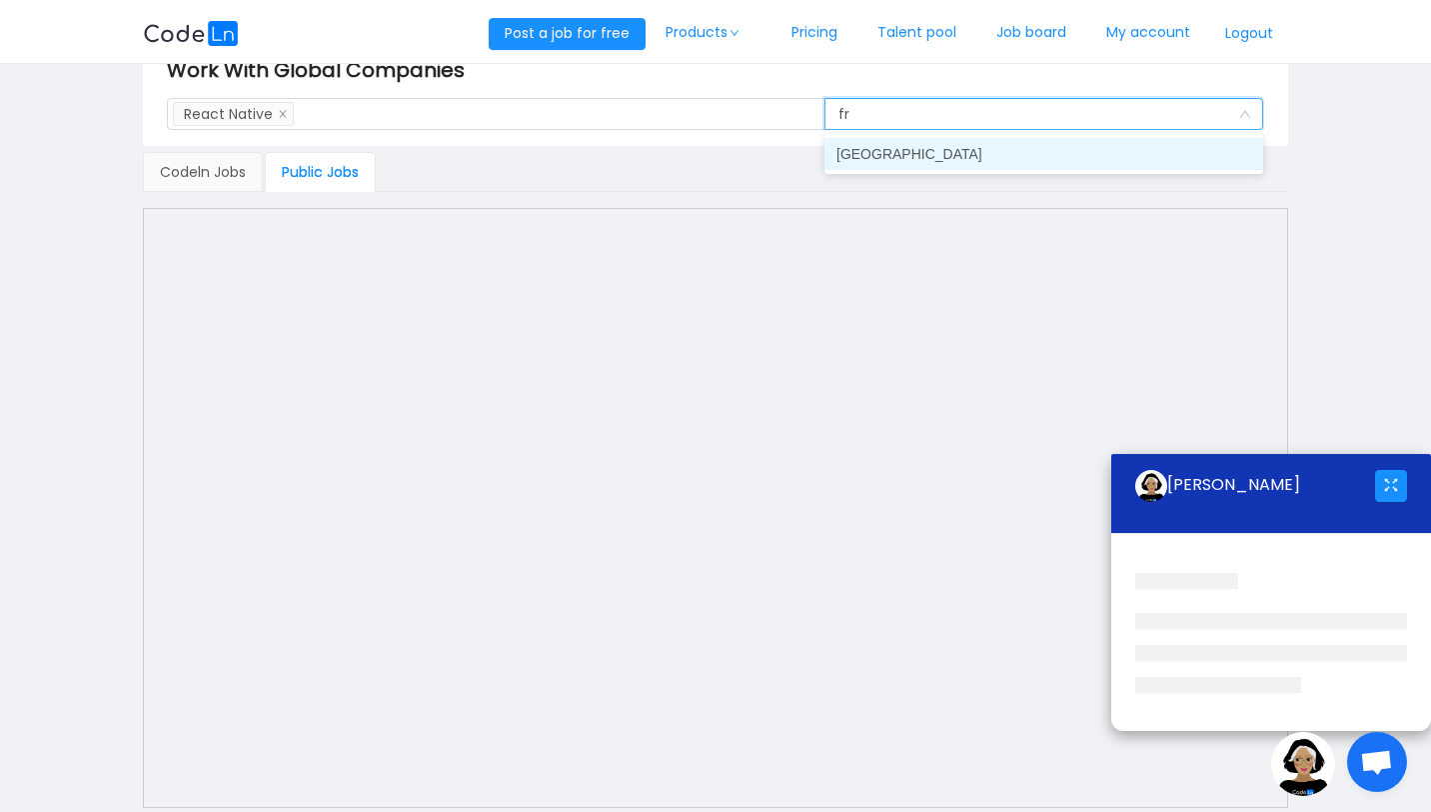
type input "f"
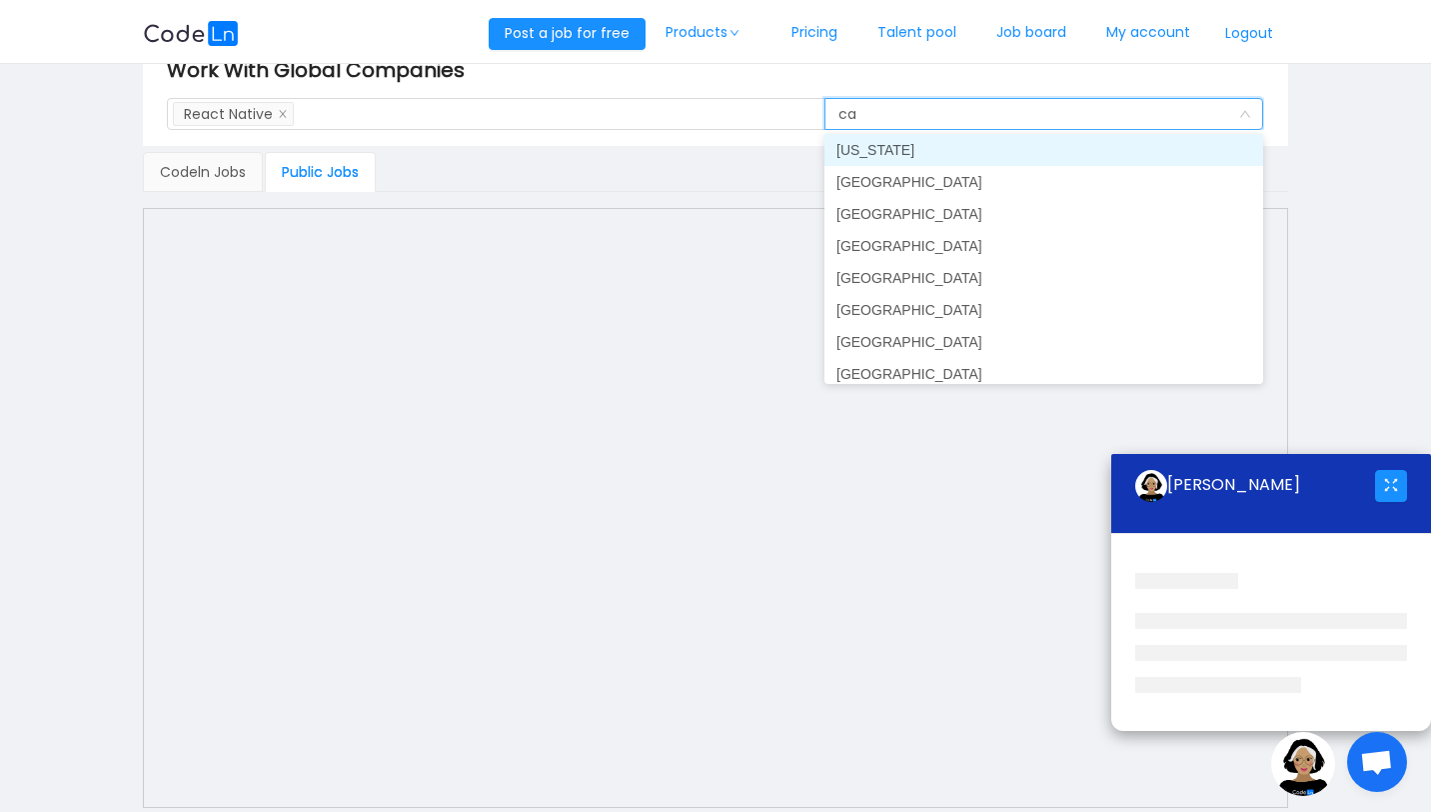
type input "can"
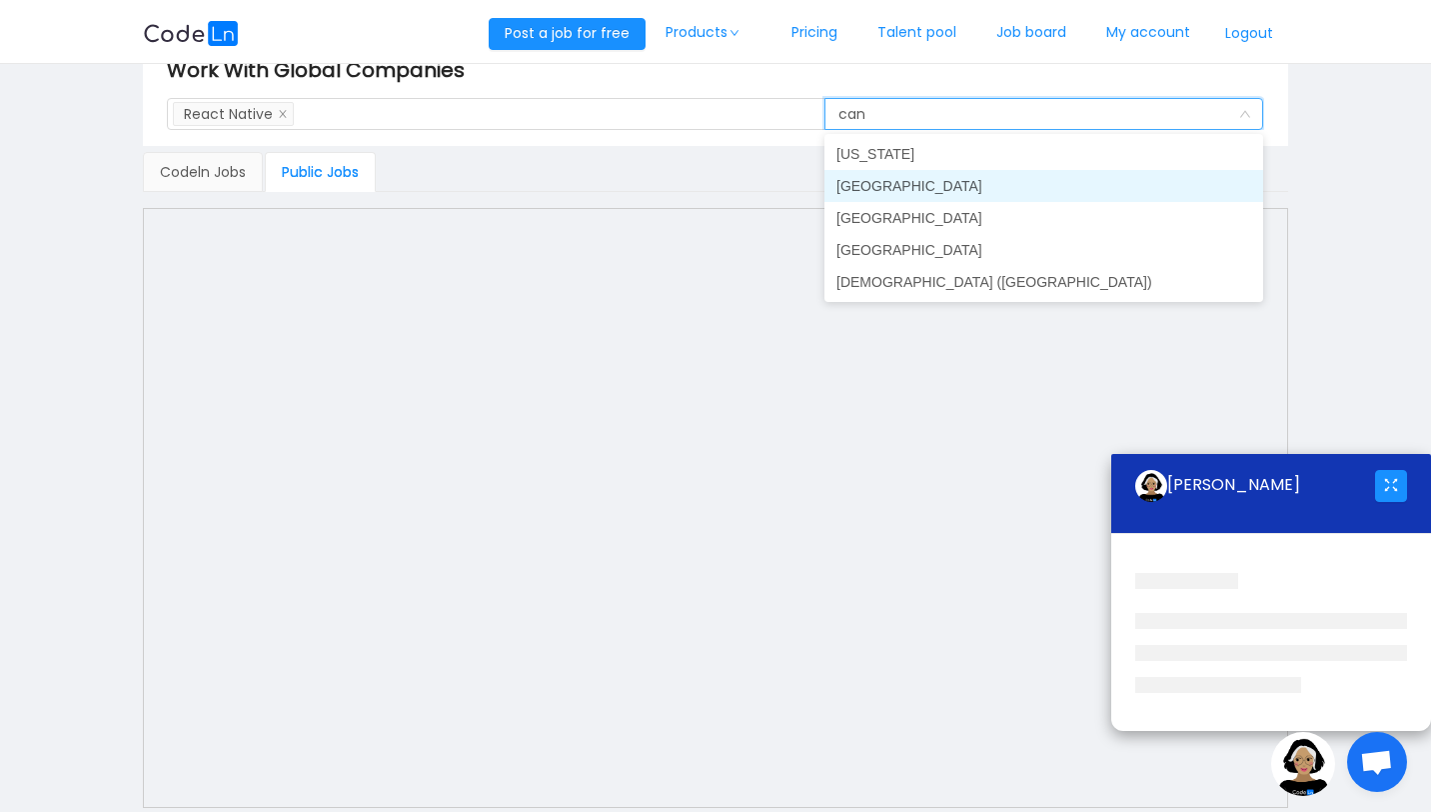
click at [875, 184] on li "[GEOGRAPHIC_DATA]" at bounding box center [1044, 186] width 439 height 32
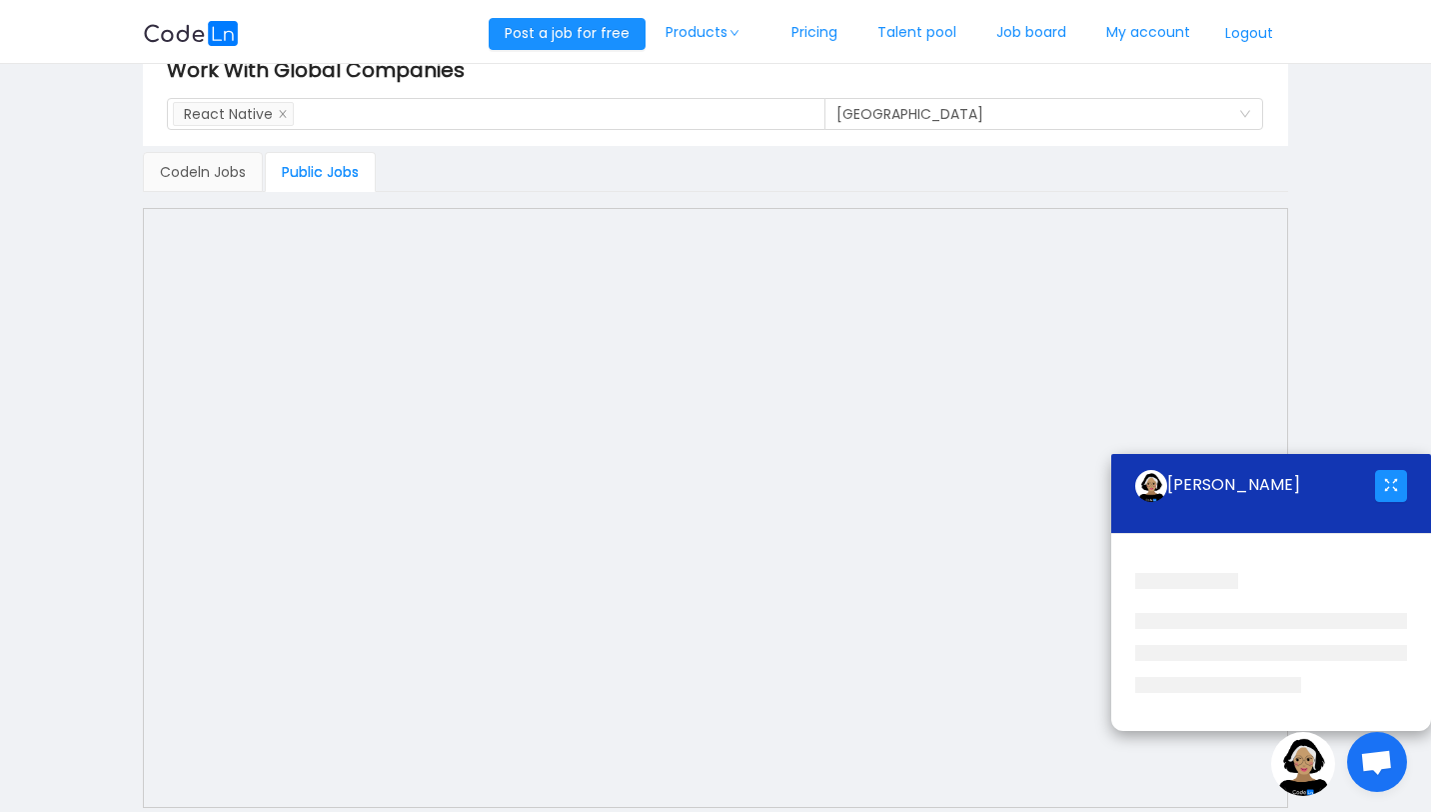
click at [1026, 170] on div "Codeln Jobs Public Jobs" at bounding box center [716, 172] width 1146 height 40
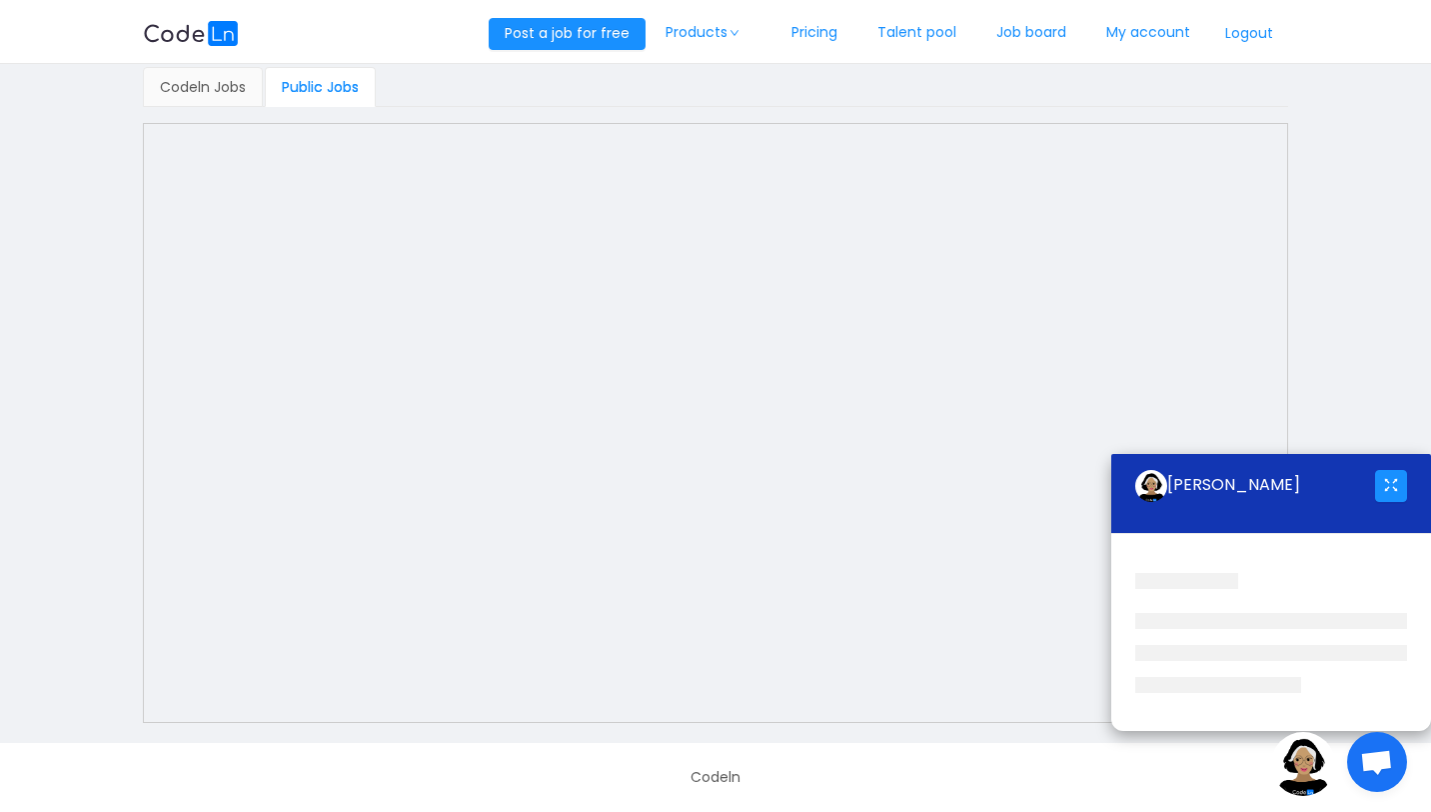
scroll to position [0, 0]
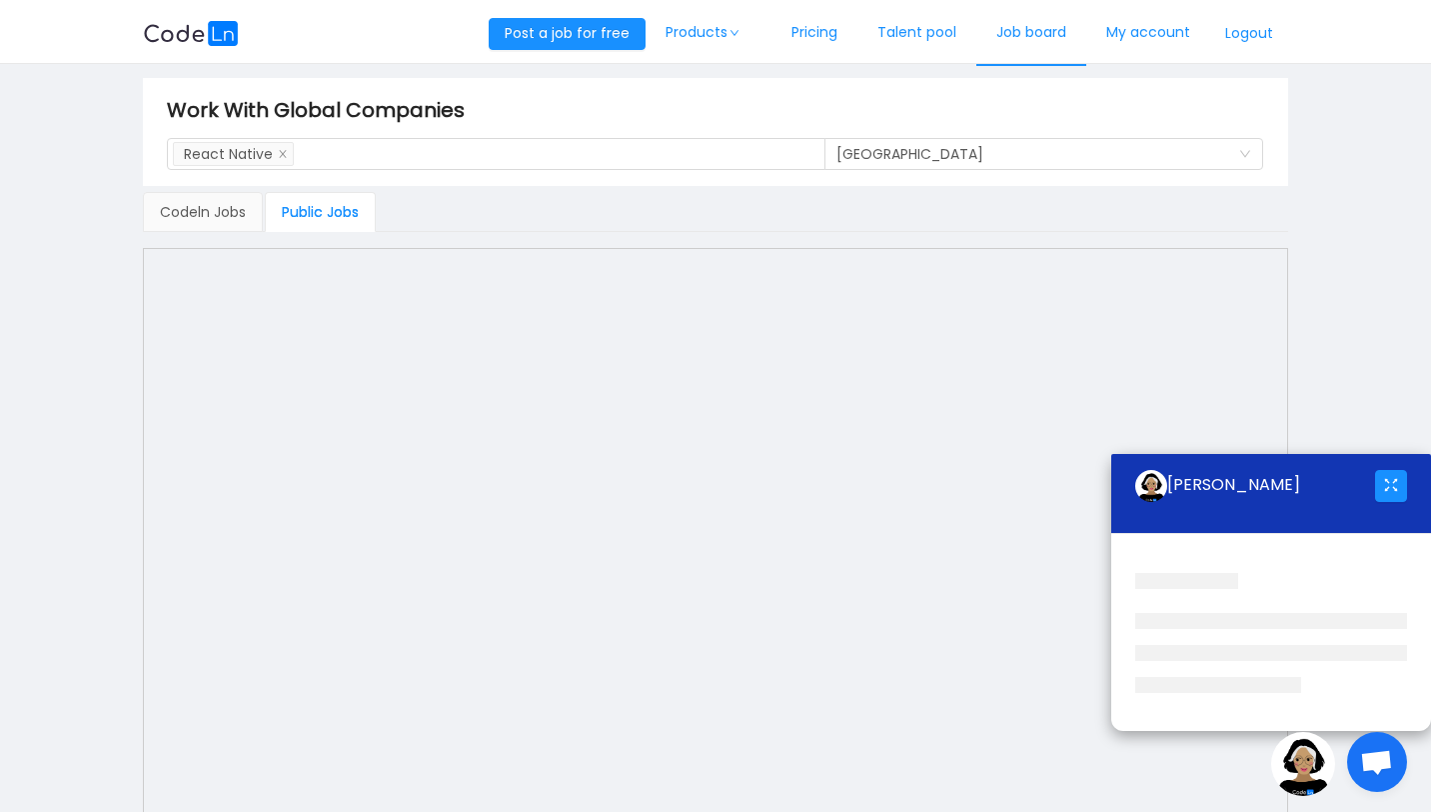
click at [1050, 23] on link "Job board" at bounding box center [1032, 33] width 110 height 66
click at [190, 40] on img at bounding box center [191, 33] width 96 height 25
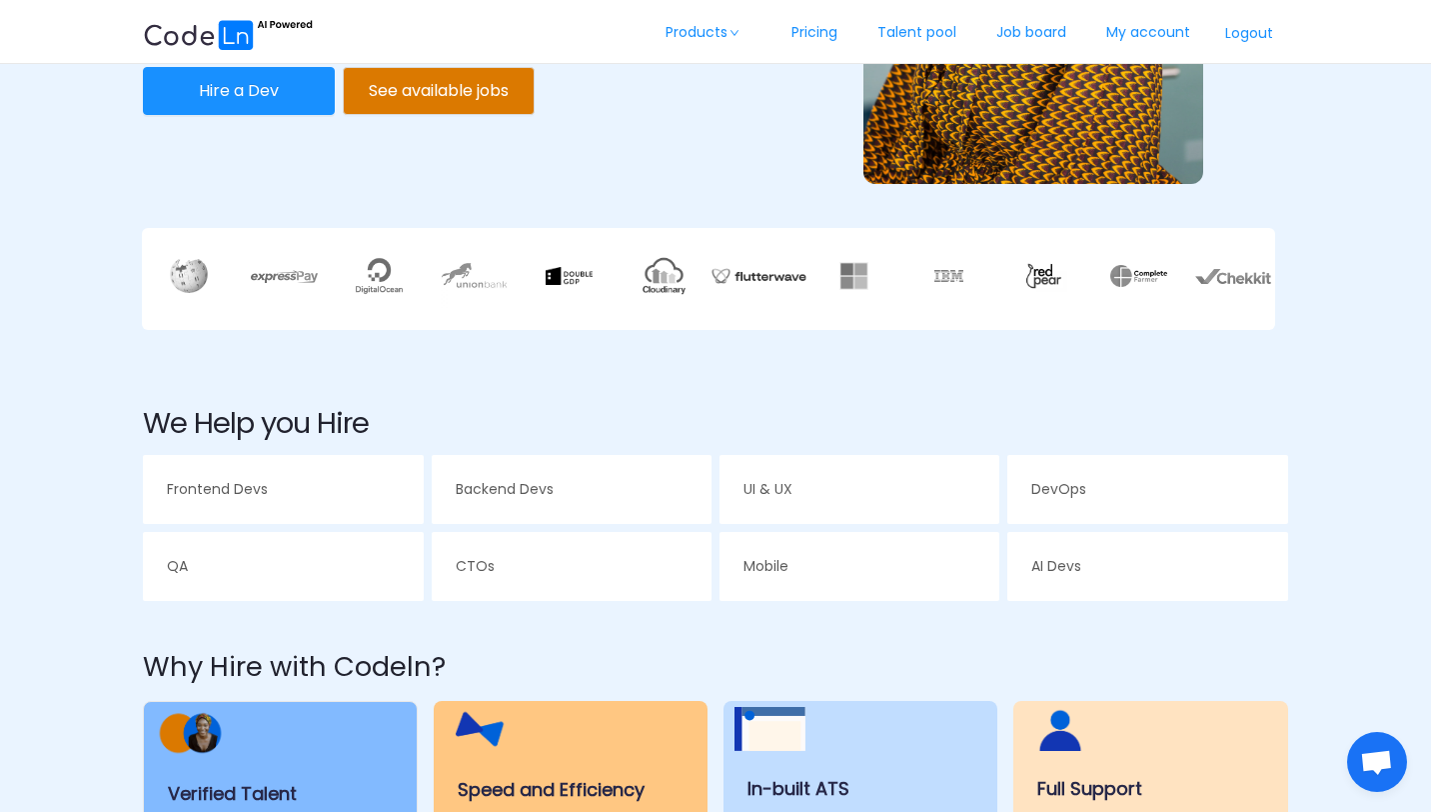
scroll to position [404, 0]
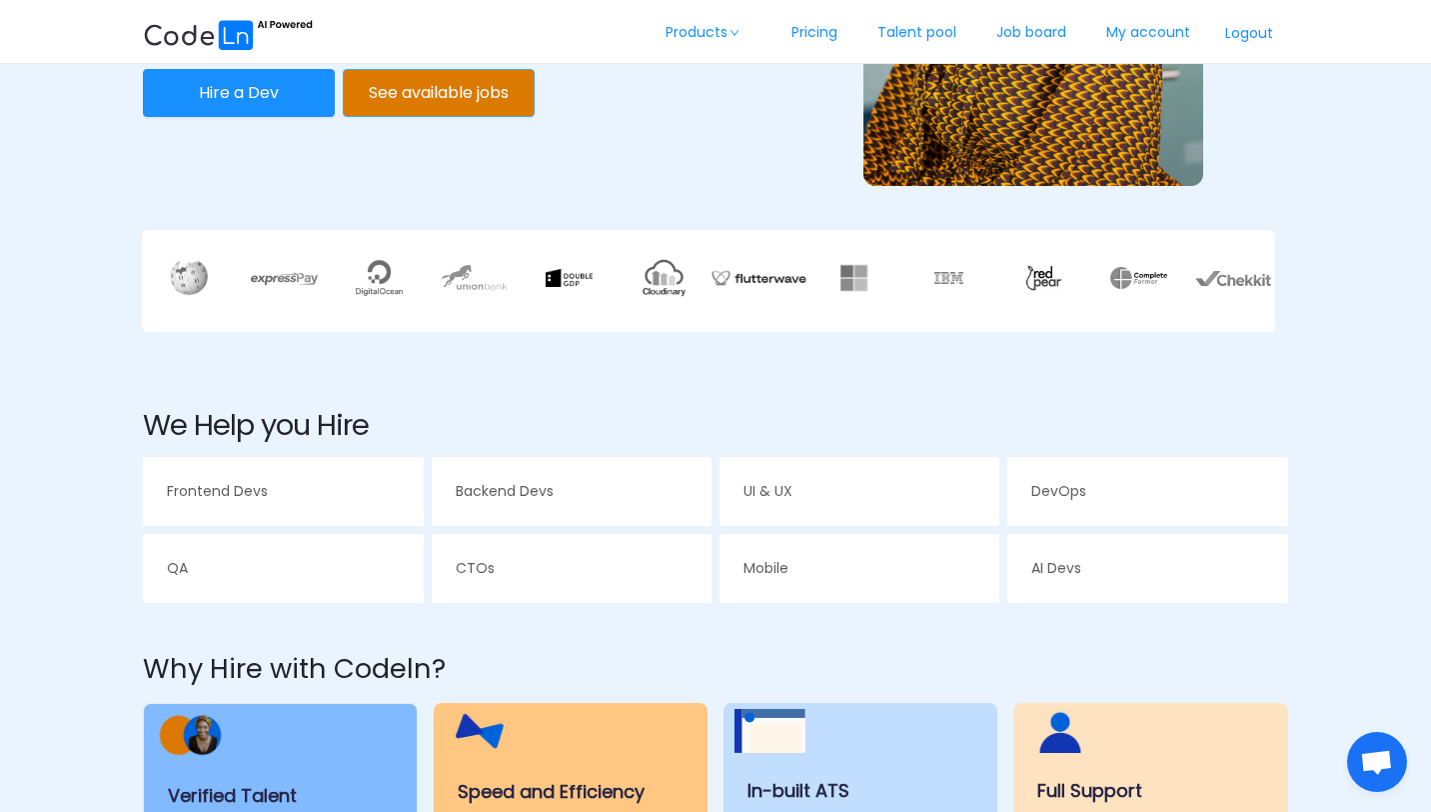
click at [434, 97] on button "See available jobs" at bounding box center [439, 93] width 192 height 48
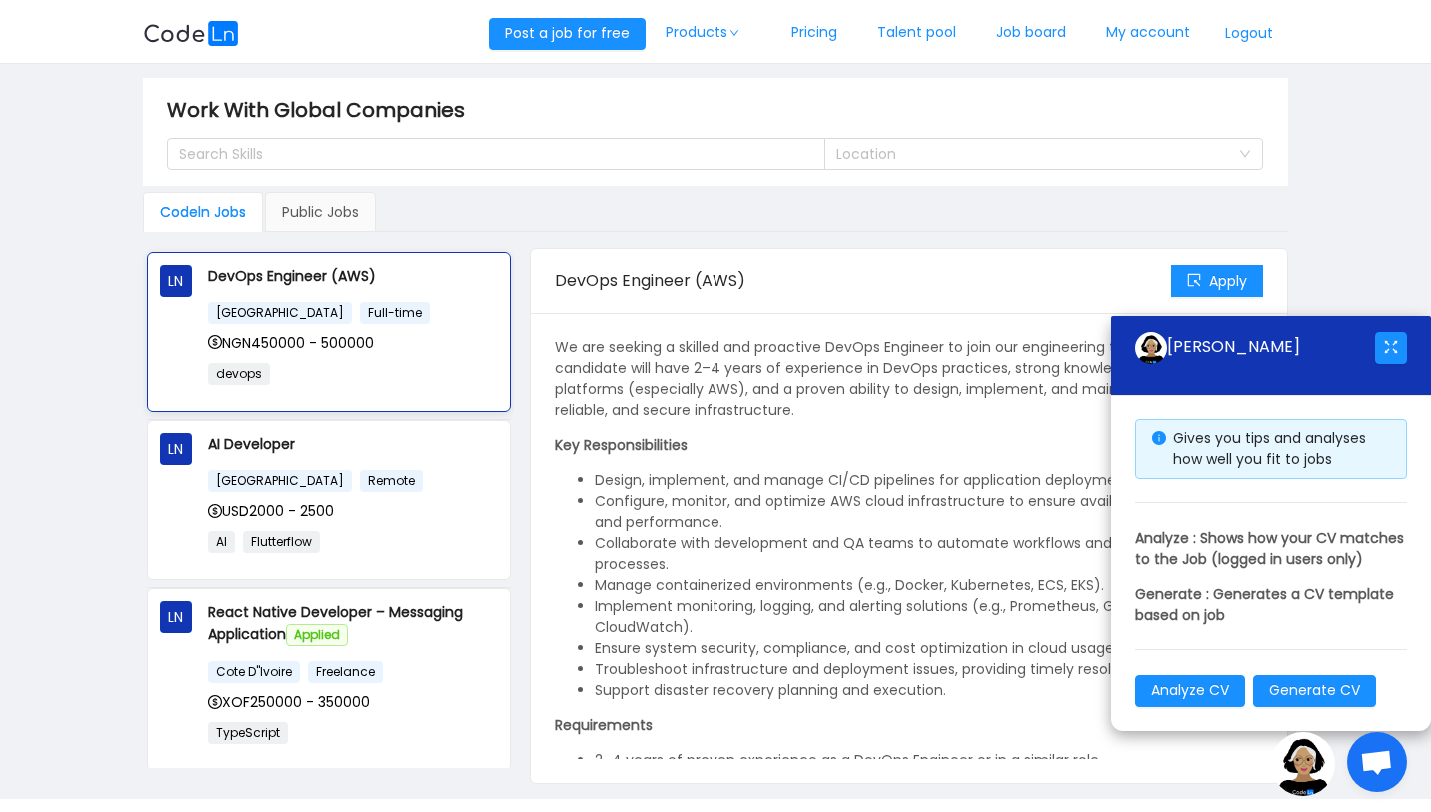
click at [399, 371] on p "devops" at bounding box center [353, 373] width 290 height 23
click at [364, 471] on span "Remote" at bounding box center [391, 481] width 63 height 22
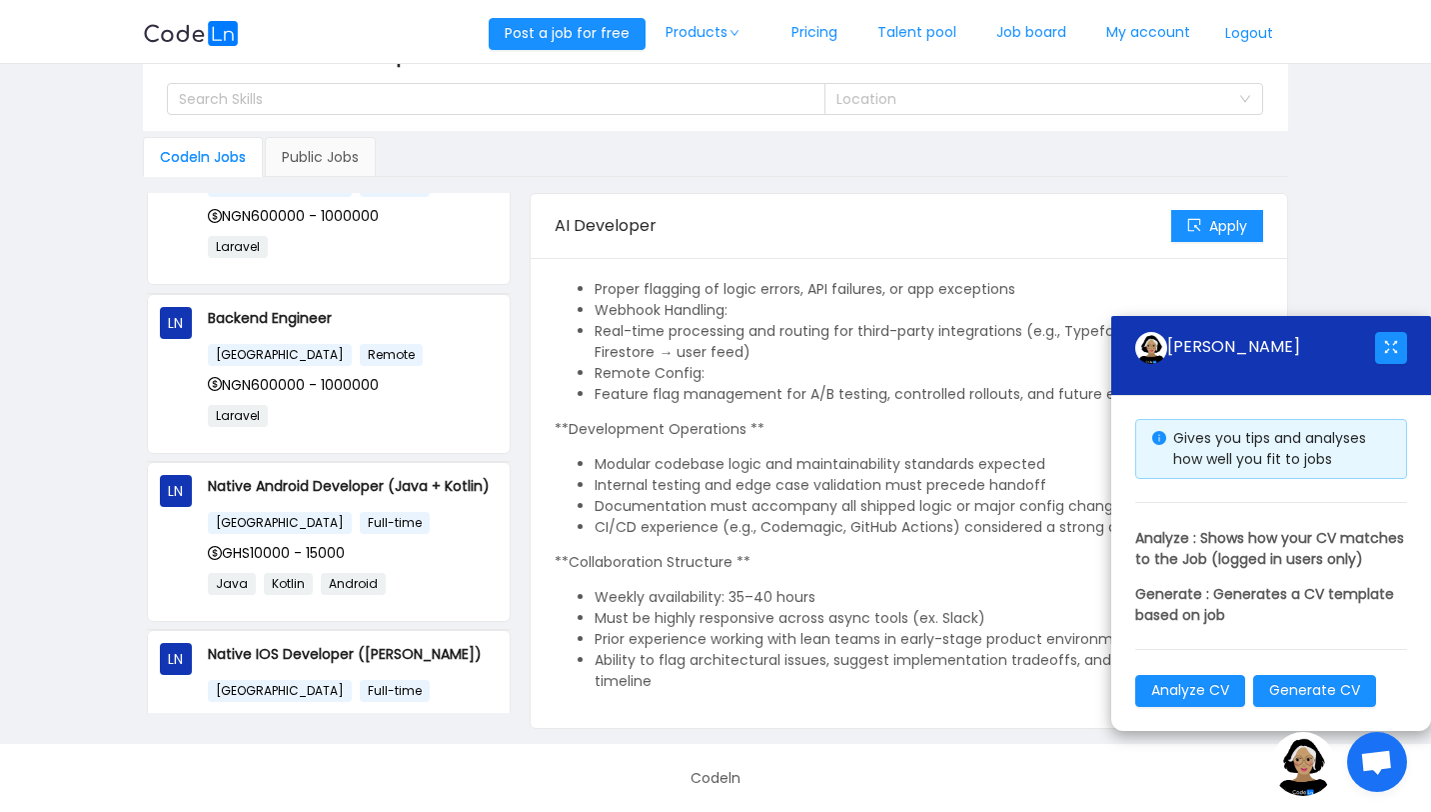
scroll to position [1325, 0]
